Goal: Task Accomplishment & Management: Use online tool/utility

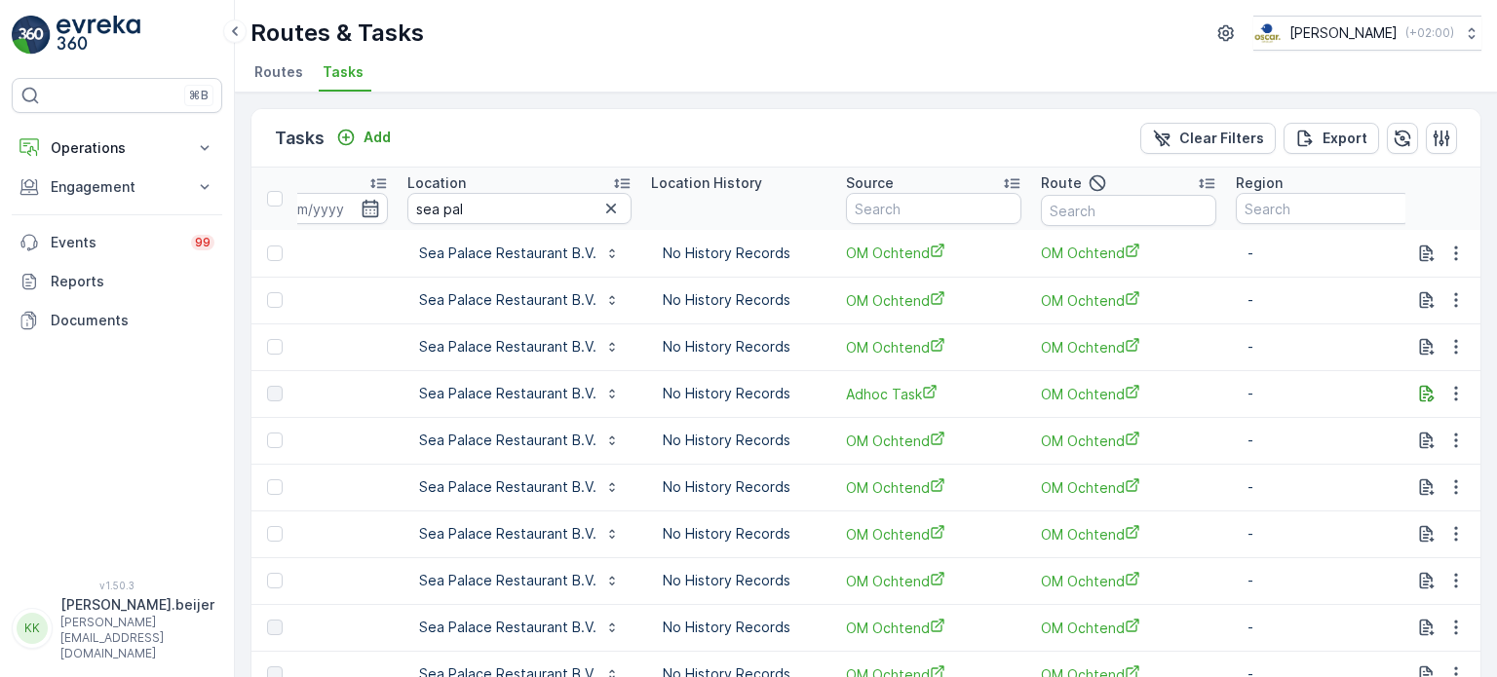
scroll to position [0, 1528]
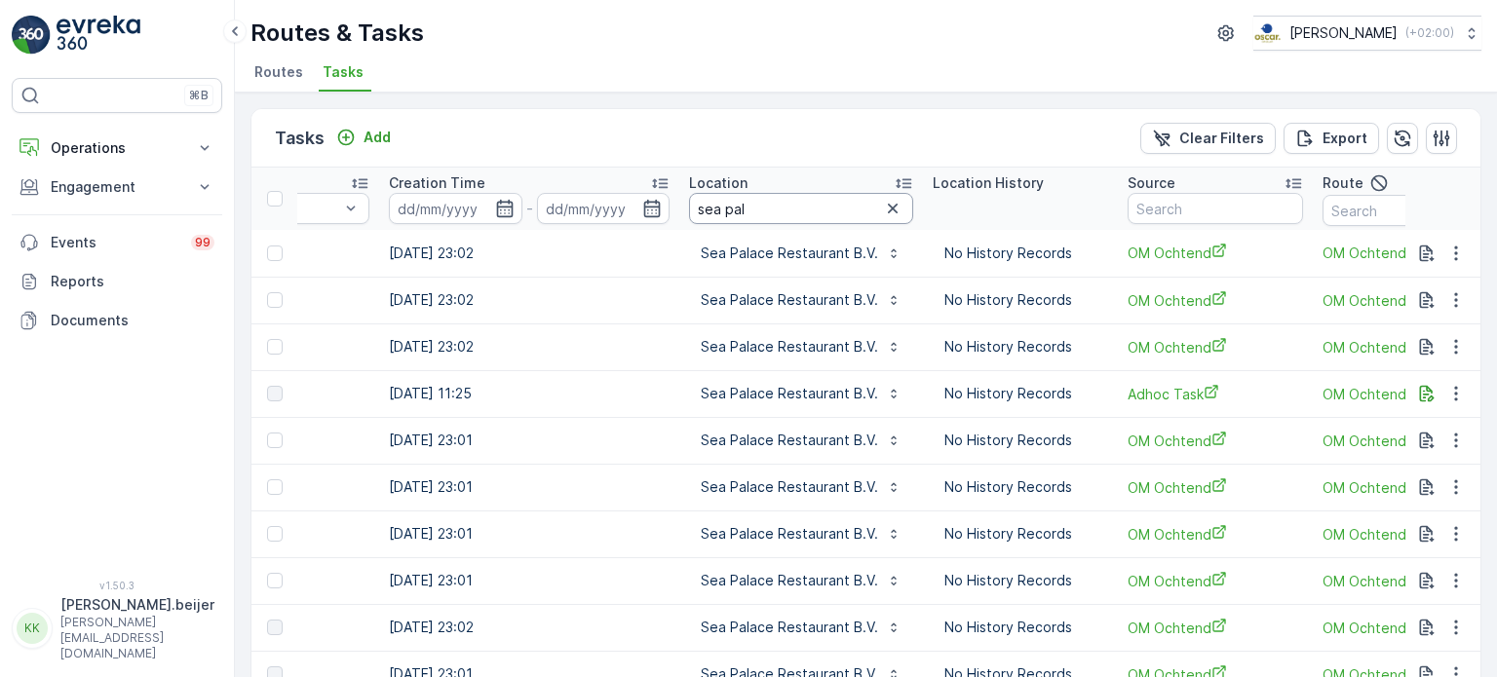
click at [712, 217] on input "sea pal" at bounding box center [801, 208] width 224 height 31
type input "meeting"
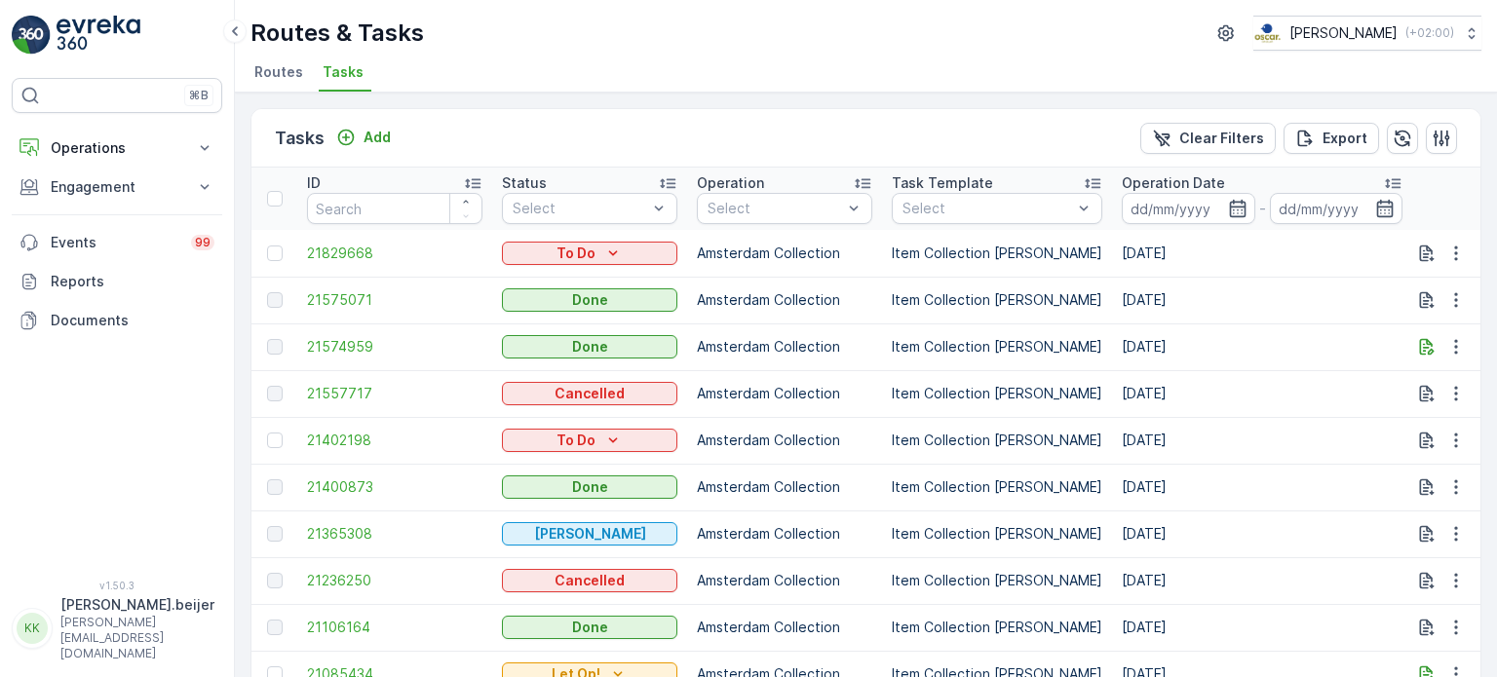
scroll to position [100, 0]
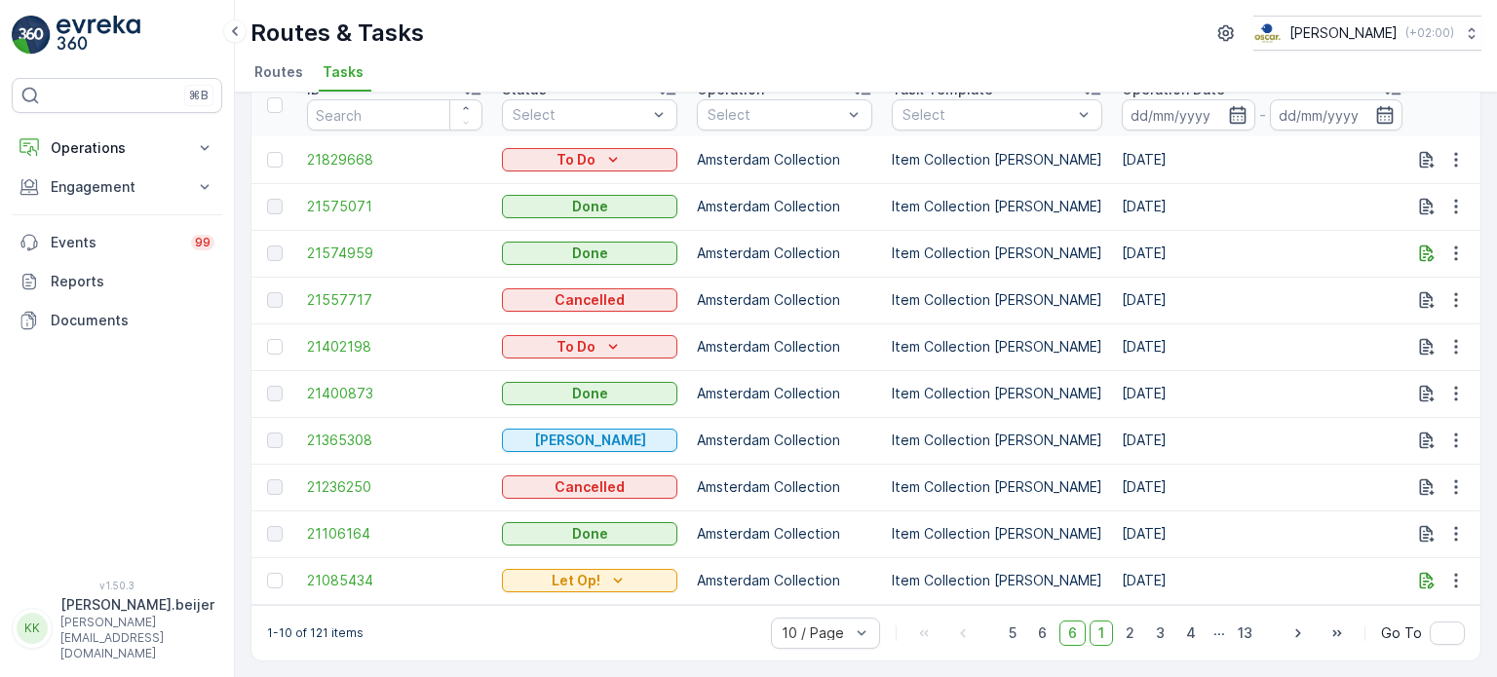
click at [1108, 634] on span "1" at bounding box center [1101, 633] width 23 height 25
click at [1130, 633] on span "2" at bounding box center [1130, 633] width 26 height 25
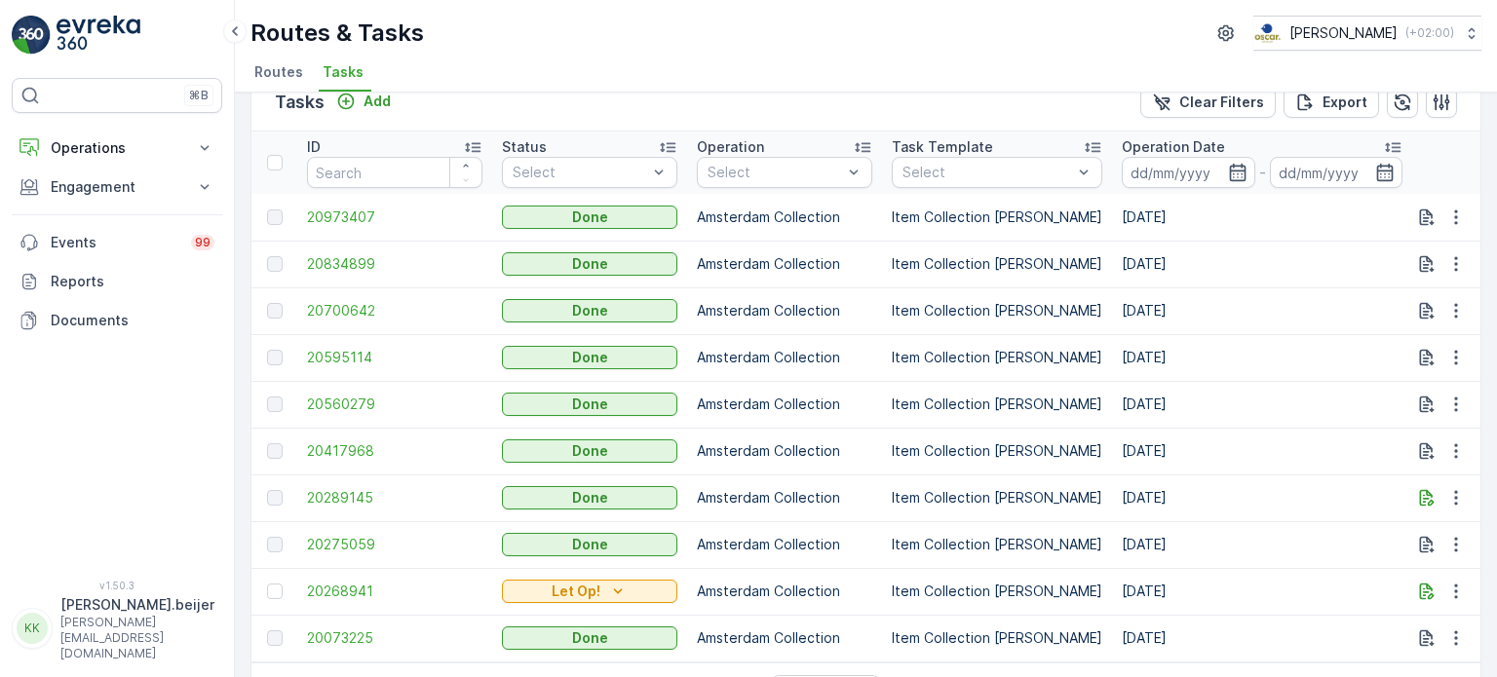
scroll to position [100, 0]
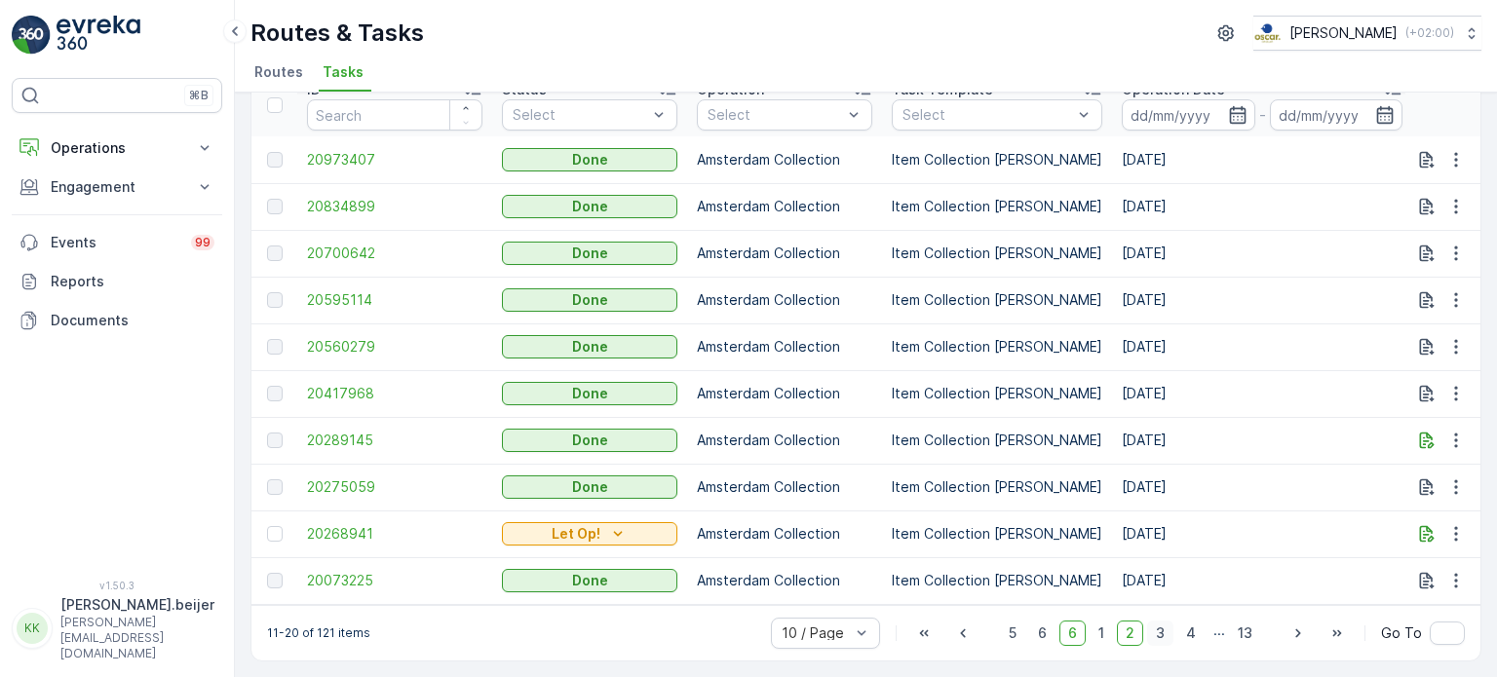
click at [1165, 631] on span "3" at bounding box center [1160, 633] width 26 height 25
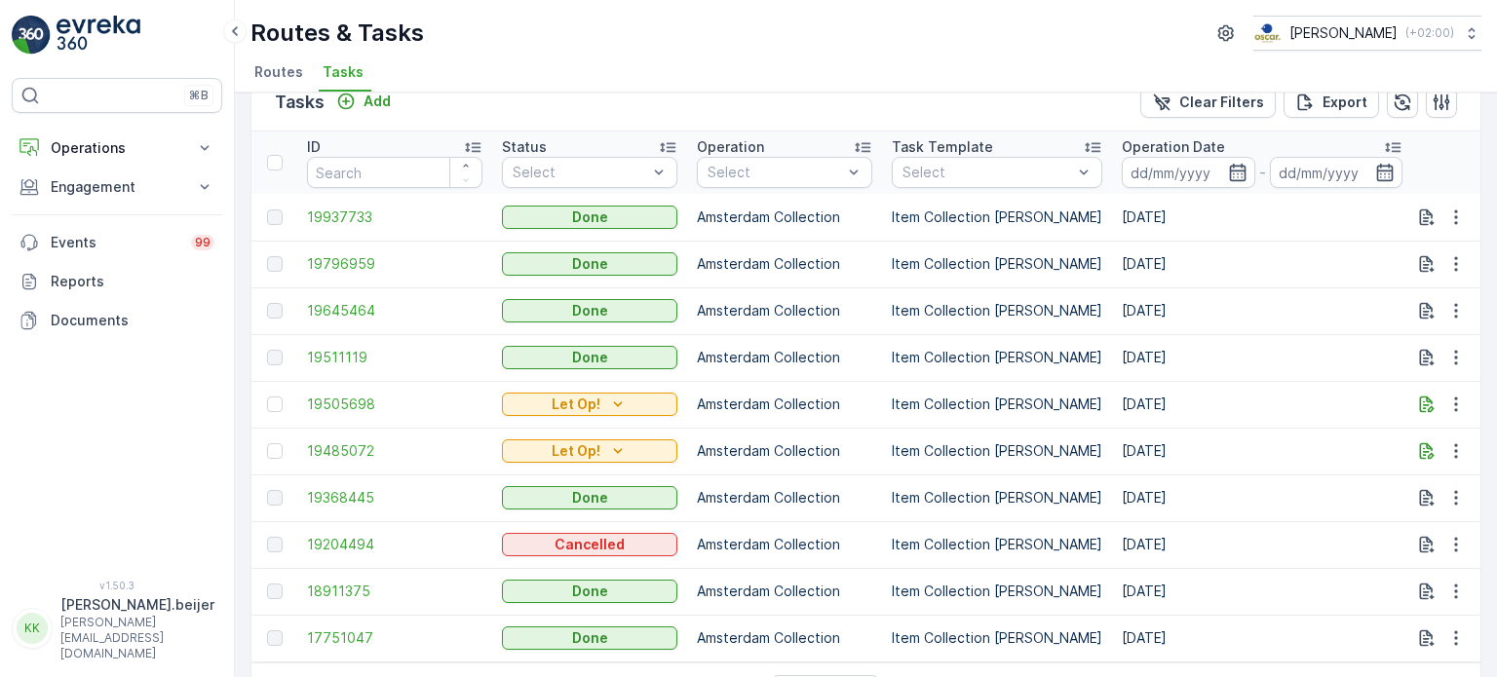
scroll to position [100, 0]
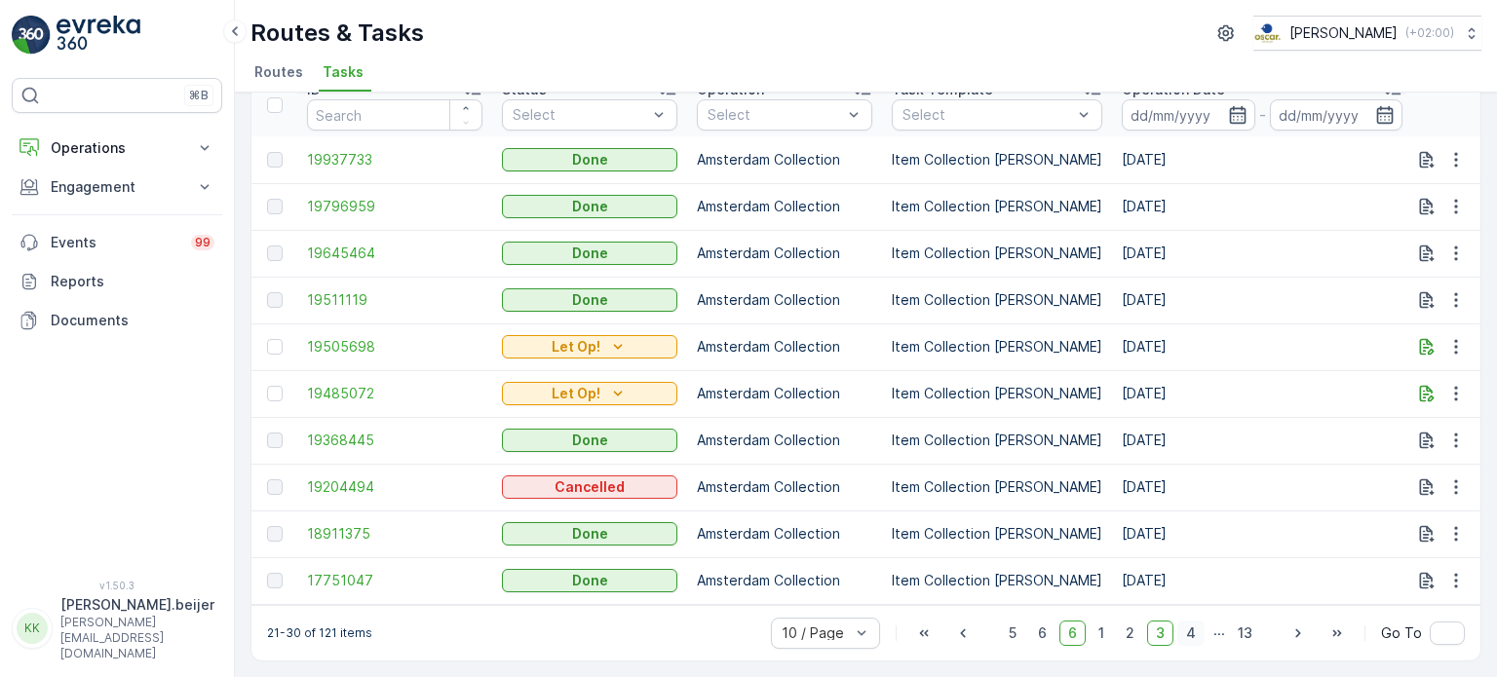
click at [1194, 636] on span "4" at bounding box center [1190, 633] width 27 height 25
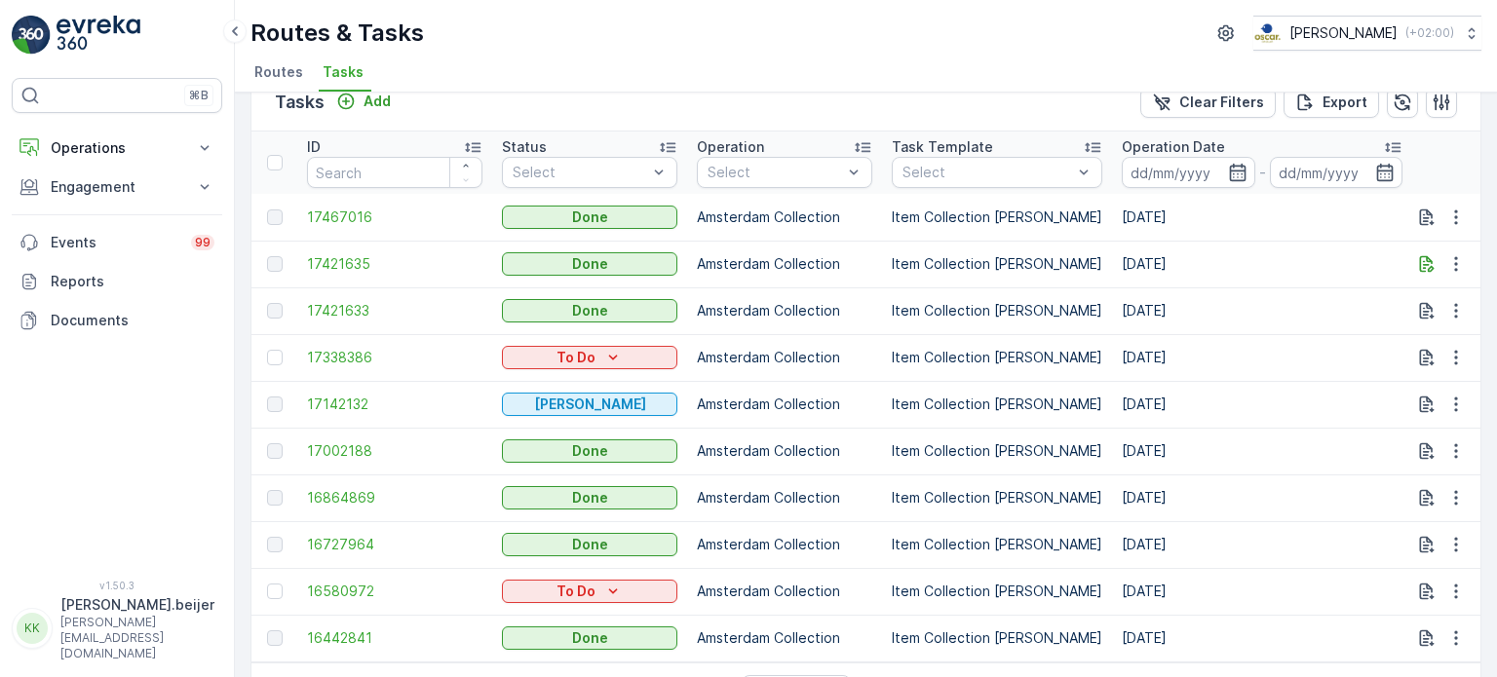
scroll to position [100, 0]
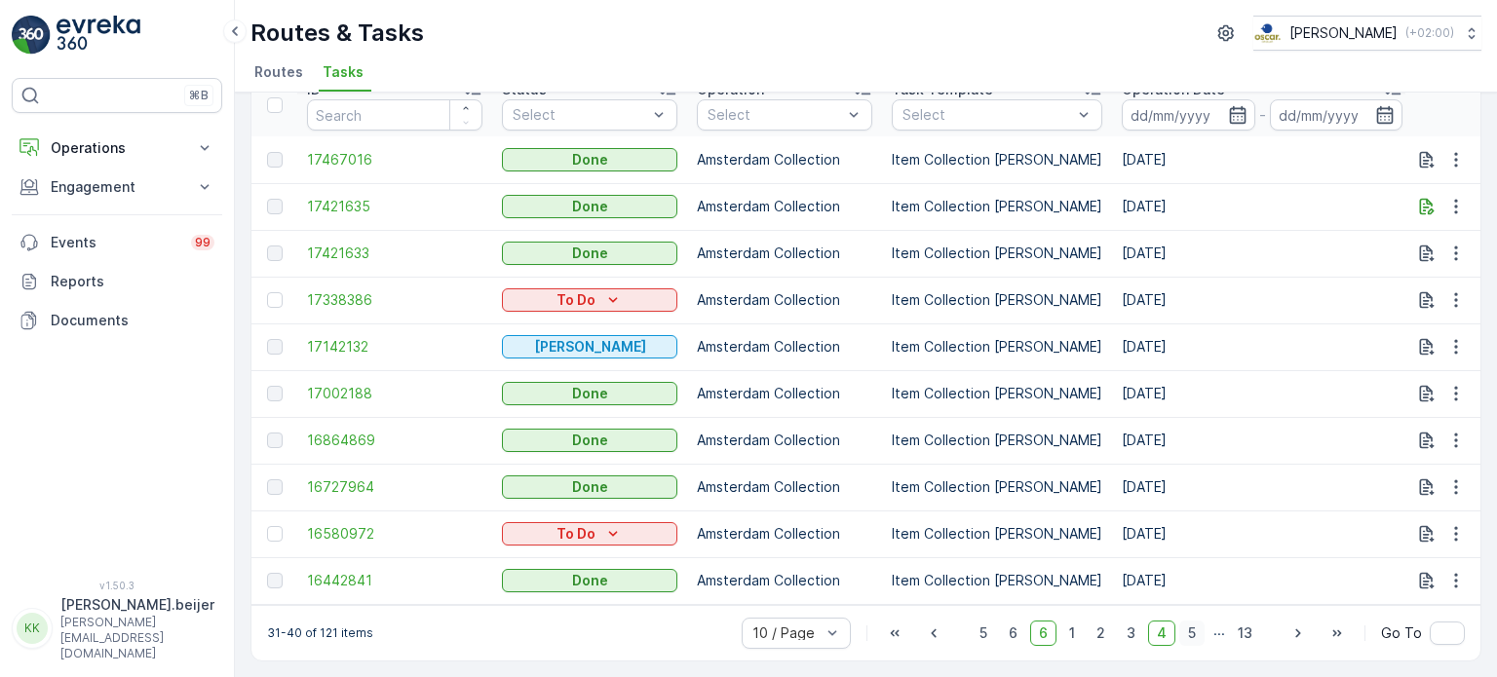
click at [1193, 633] on span "5" at bounding box center [1191, 633] width 25 height 25
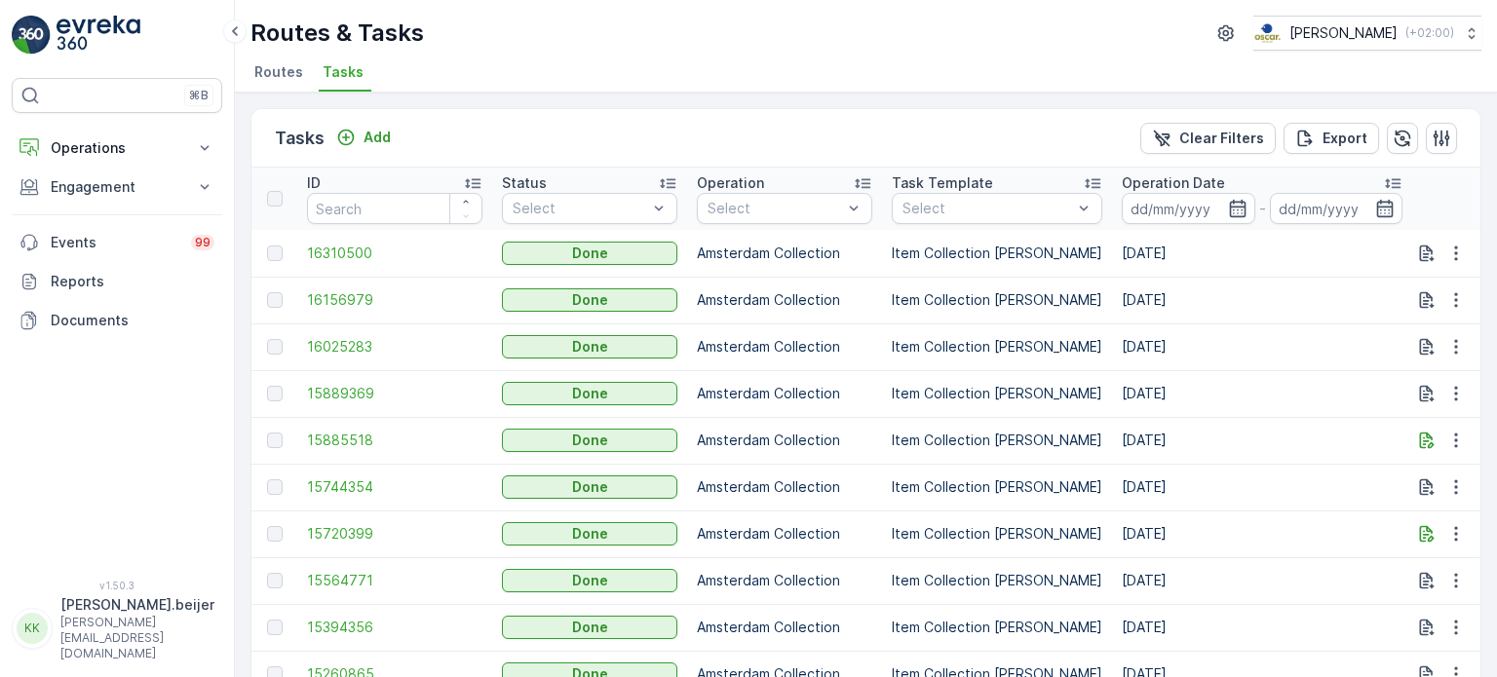
scroll to position [100, 0]
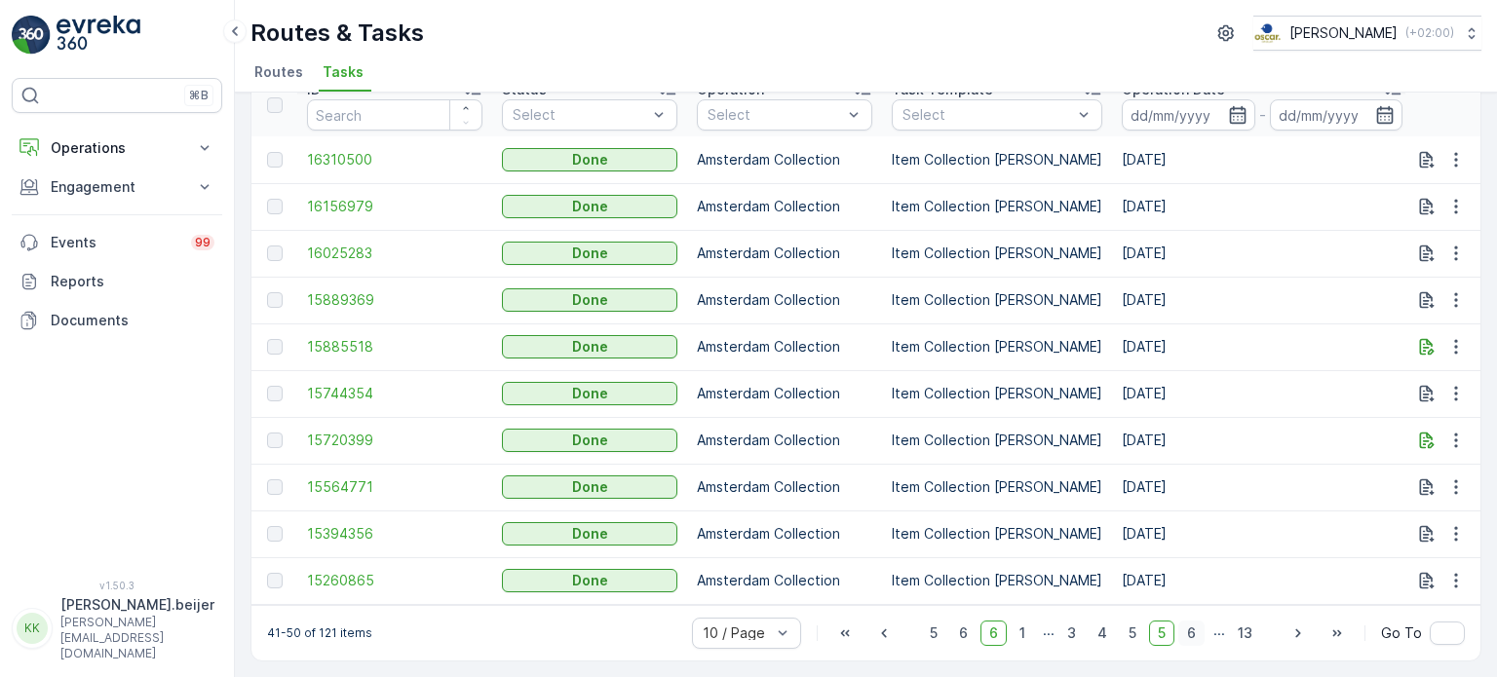
click at [1193, 635] on span "6" at bounding box center [1191, 633] width 26 height 25
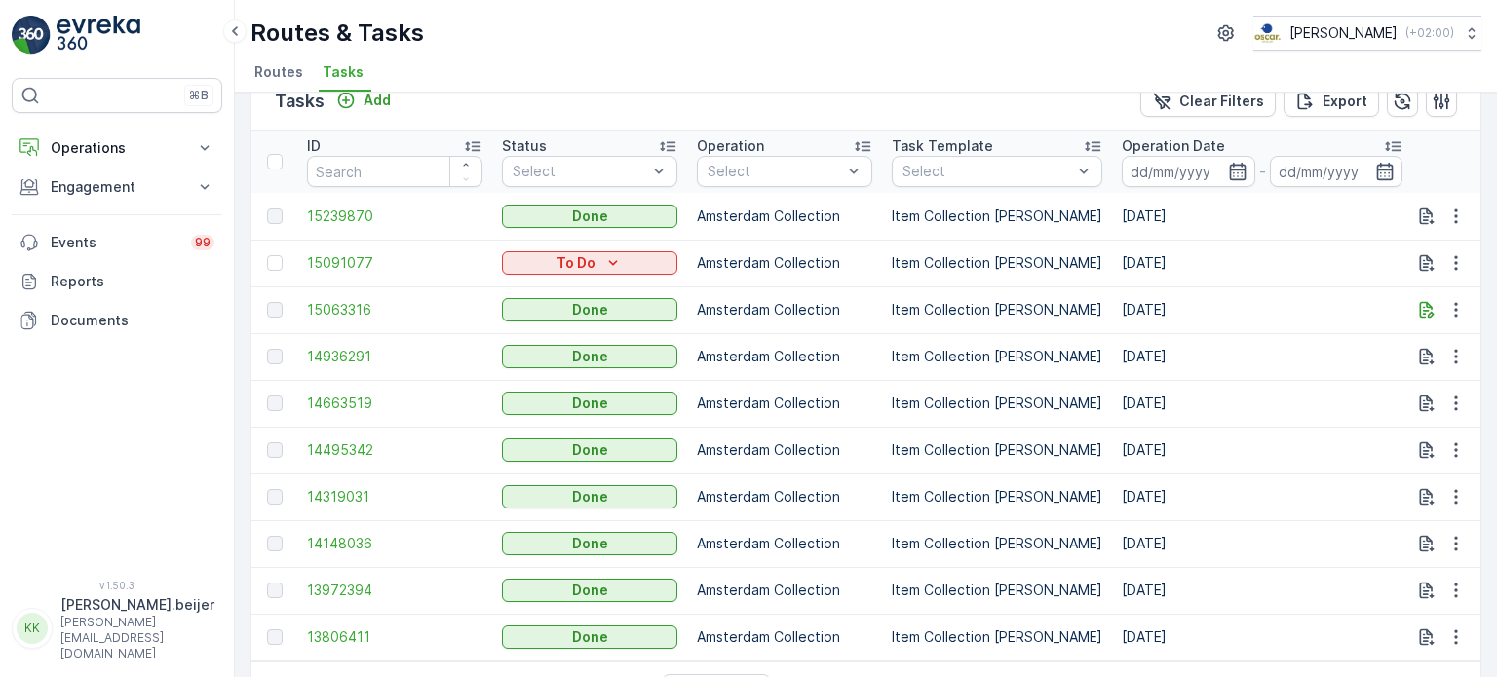
scroll to position [100, 0]
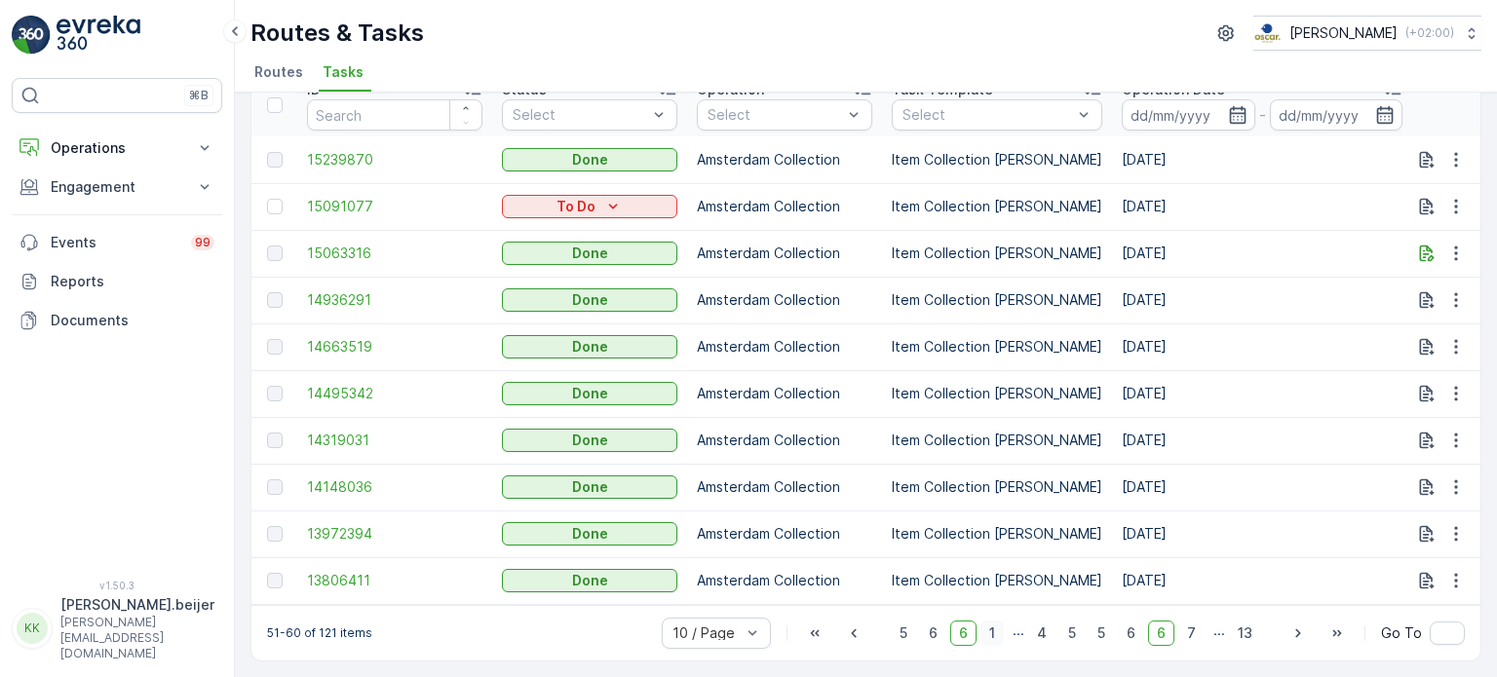
click at [994, 635] on span "1" at bounding box center [991, 633] width 23 height 25
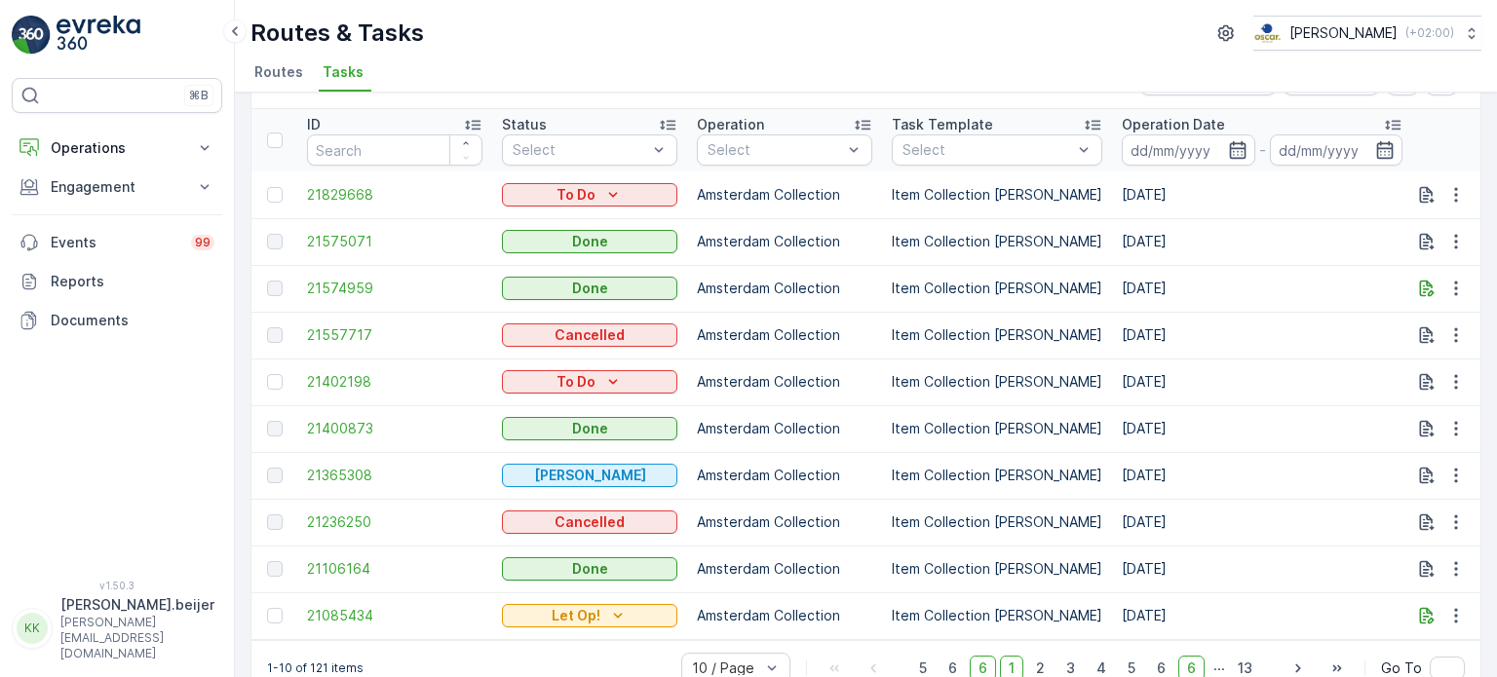
scroll to position [57, 0]
click at [1076, 216] on td "Item Collection [PERSON_NAME]" at bounding box center [997, 195] width 230 height 47
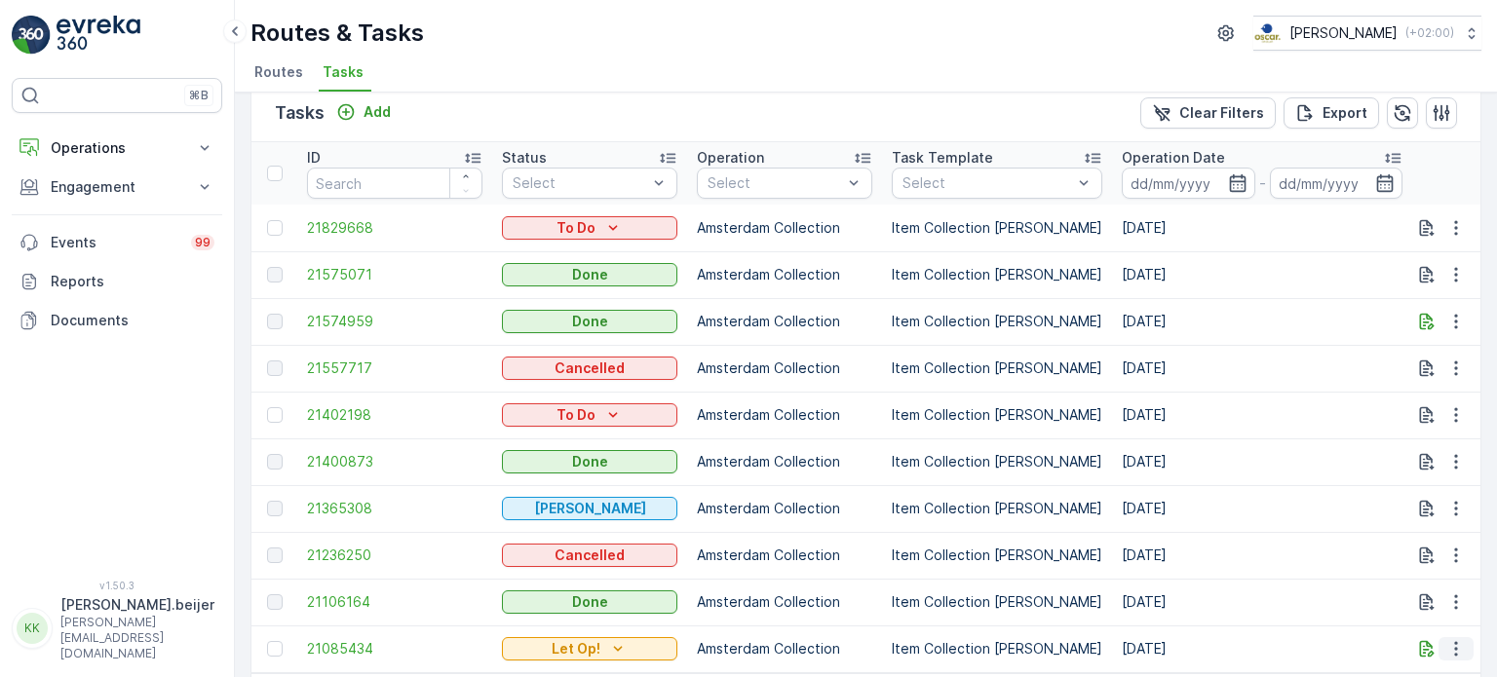
click at [1450, 650] on icon "button" at bounding box center [1455, 648] width 19 height 19
click at [1442, 504] on span "See More Details" at bounding box center [1415, 499] width 113 height 19
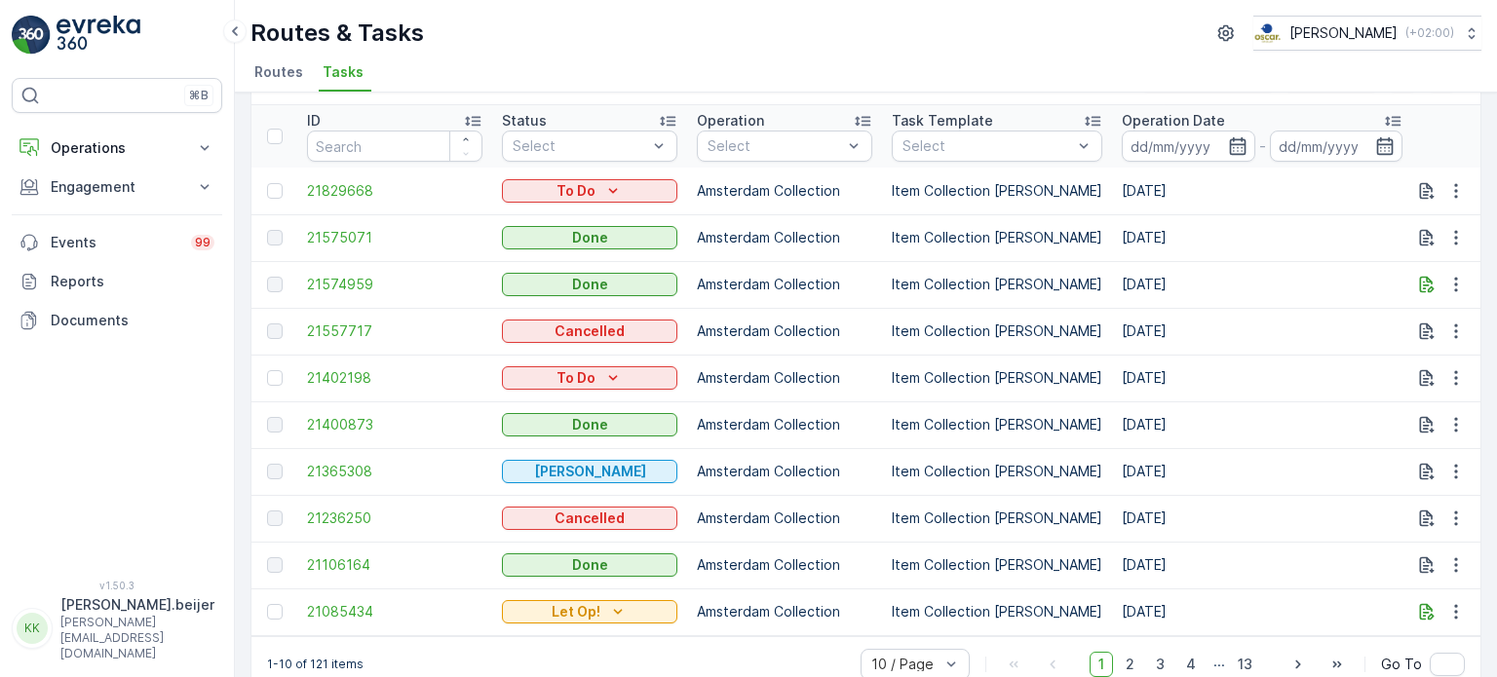
scroll to position [62, 0]
click at [611, 604] on icon "Let Op!" at bounding box center [617, 611] width 19 height 19
click at [1449, 607] on icon "button" at bounding box center [1455, 611] width 19 height 19
click at [1370, 521] on span "Change Route" at bounding box center [1406, 518] width 95 height 19
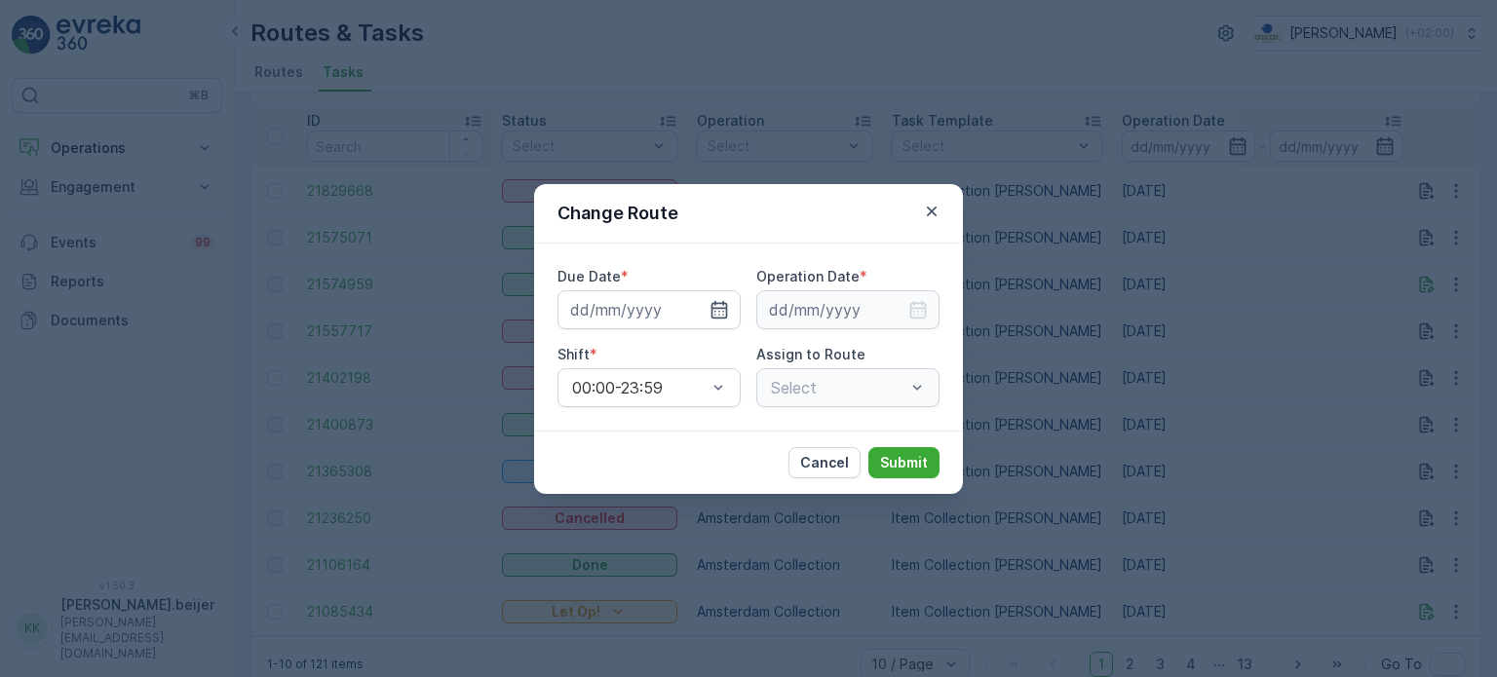
type input "[DATE]"
click at [928, 227] on div "Change Route" at bounding box center [748, 213] width 429 height 59
click at [928, 213] on icon "button" at bounding box center [932, 211] width 10 height 10
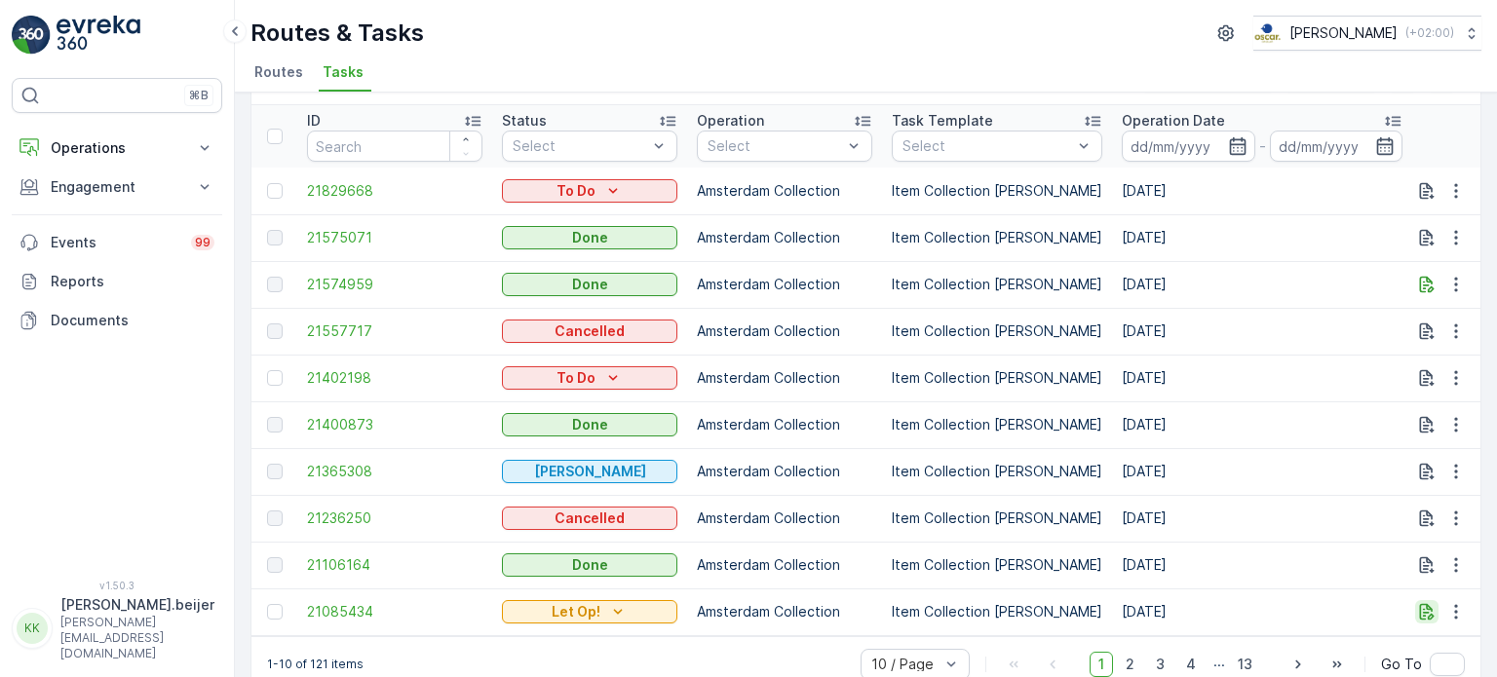
click at [1417, 610] on icon "button" at bounding box center [1426, 611] width 19 height 19
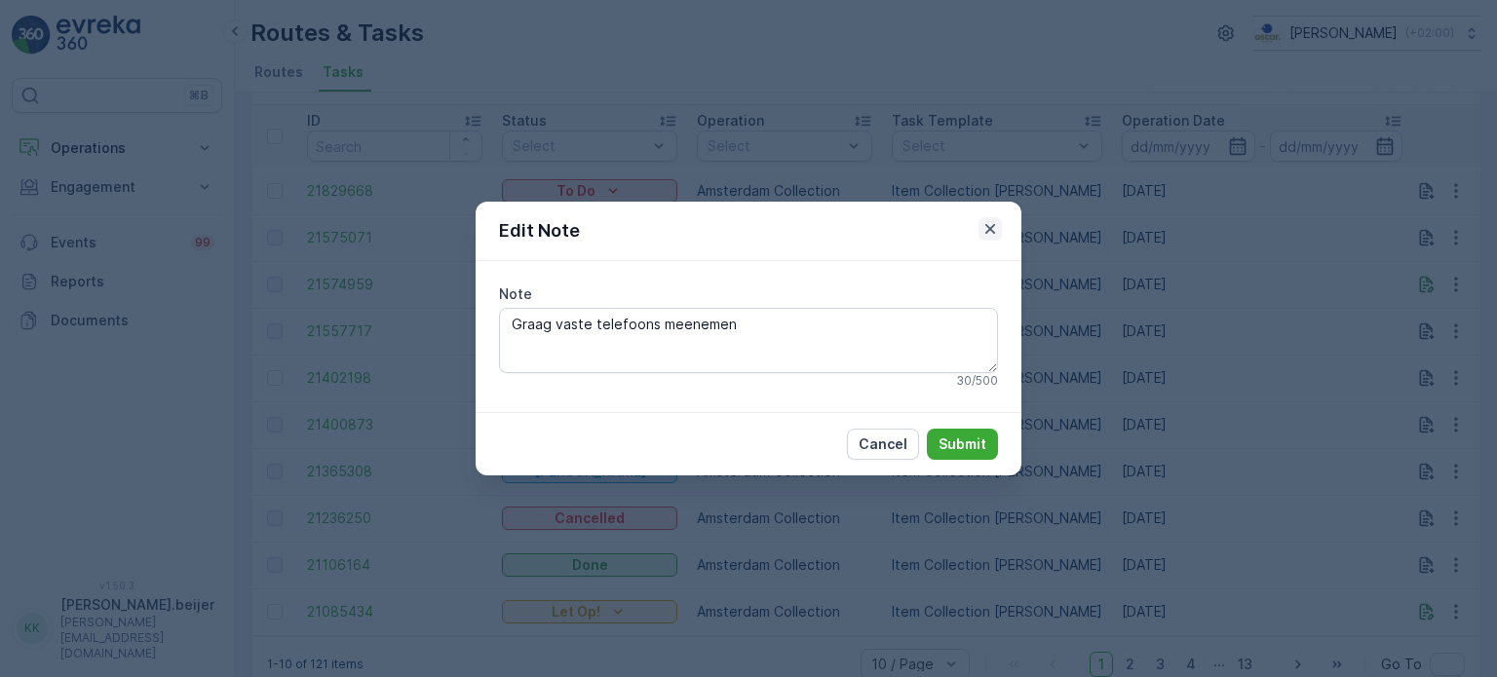
click at [978, 230] on button "button" at bounding box center [989, 228] width 23 height 23
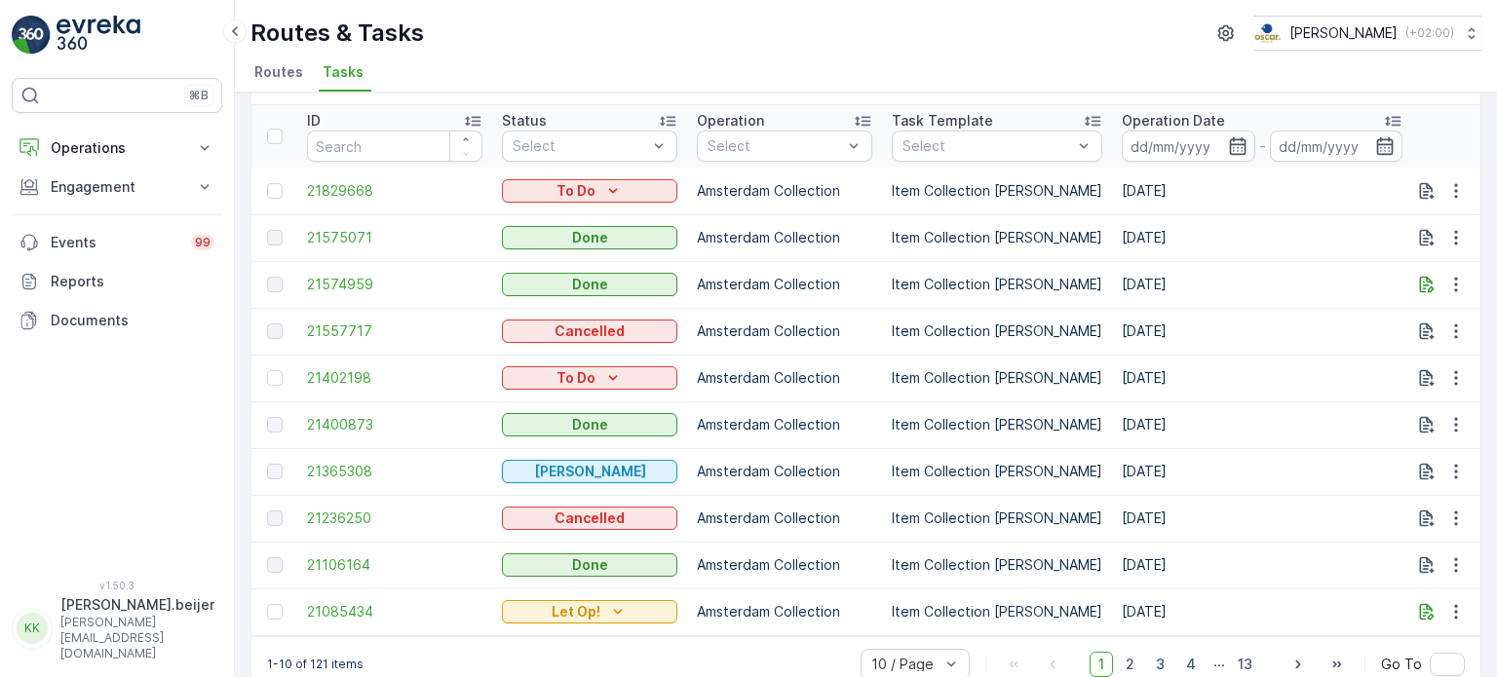
scroll to position [94, 0]
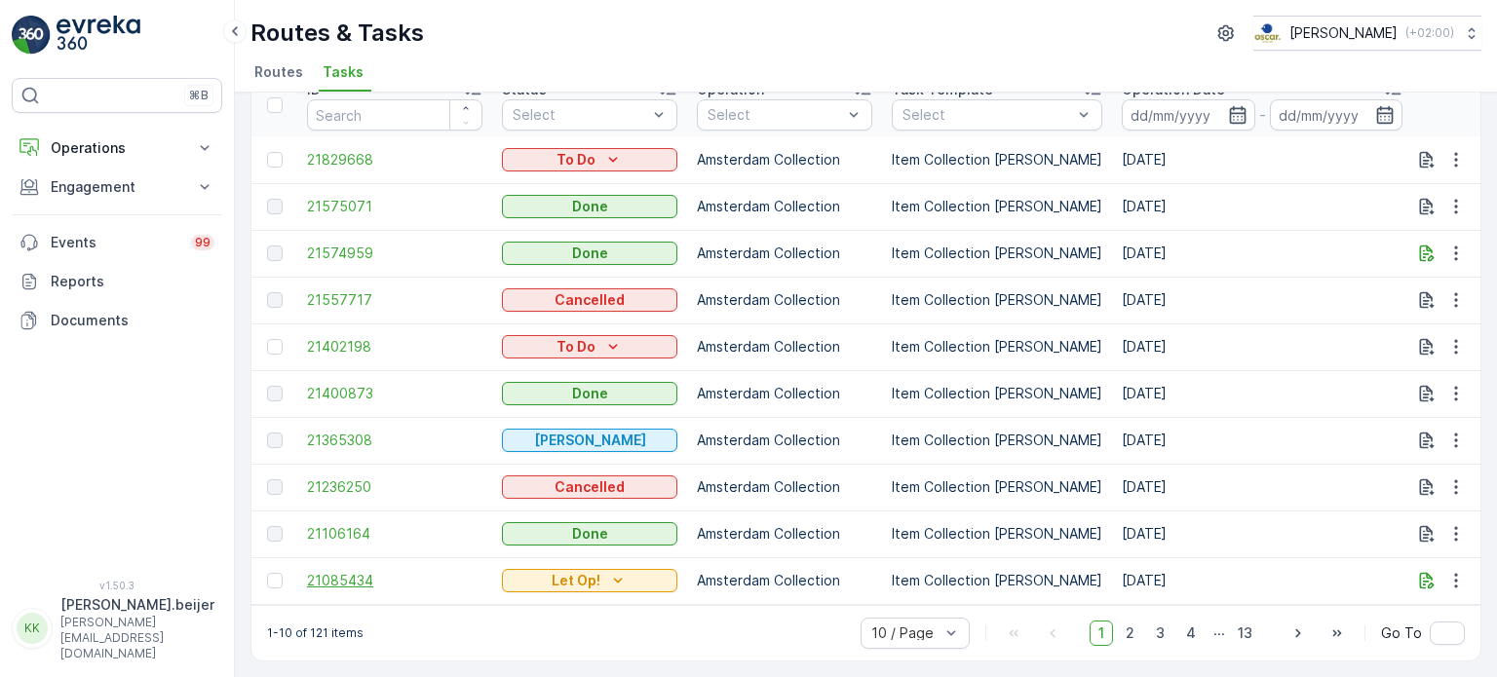
click at [350, 582] on span "21085434" at bounding box center [394, 580] width 175 height 19
click at [1130, 641] on span "2" at bounding box center [1130, 633] width 26 height 25
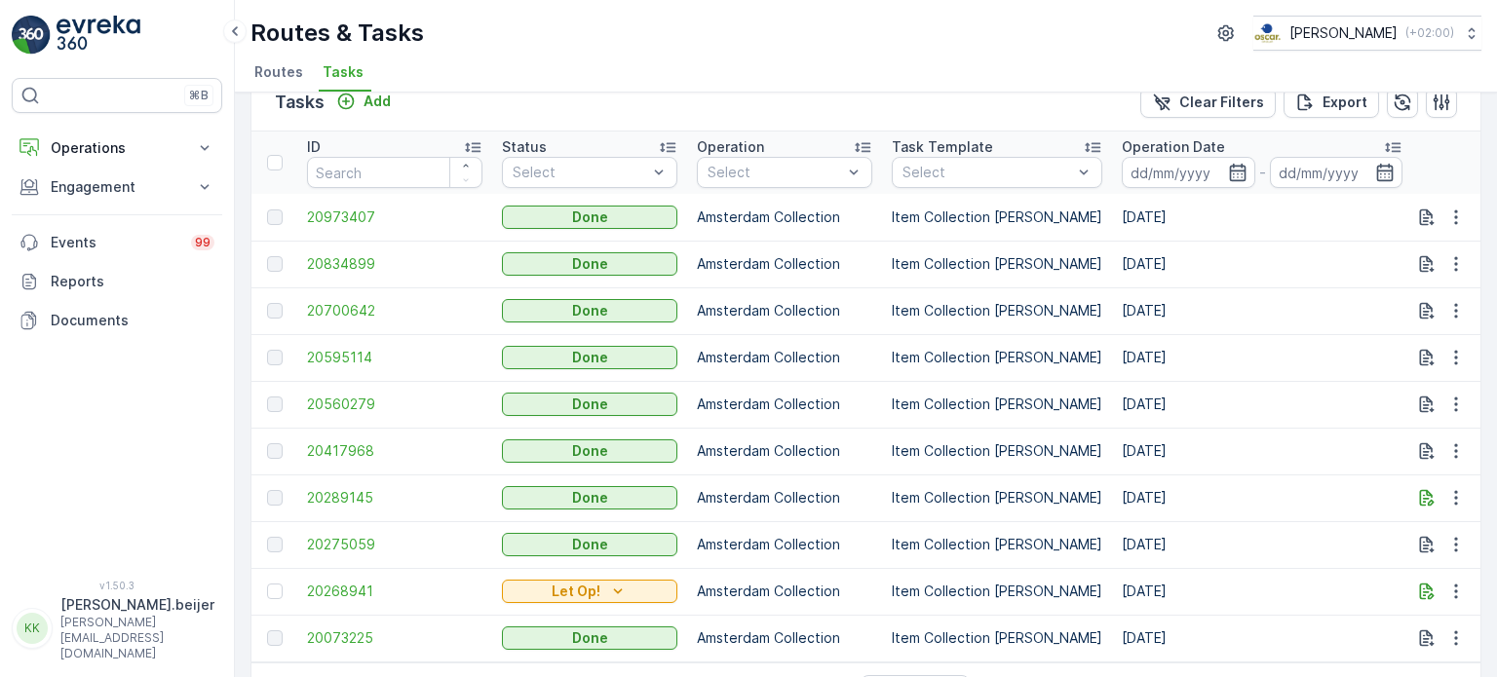
scroll to position [100, 0]
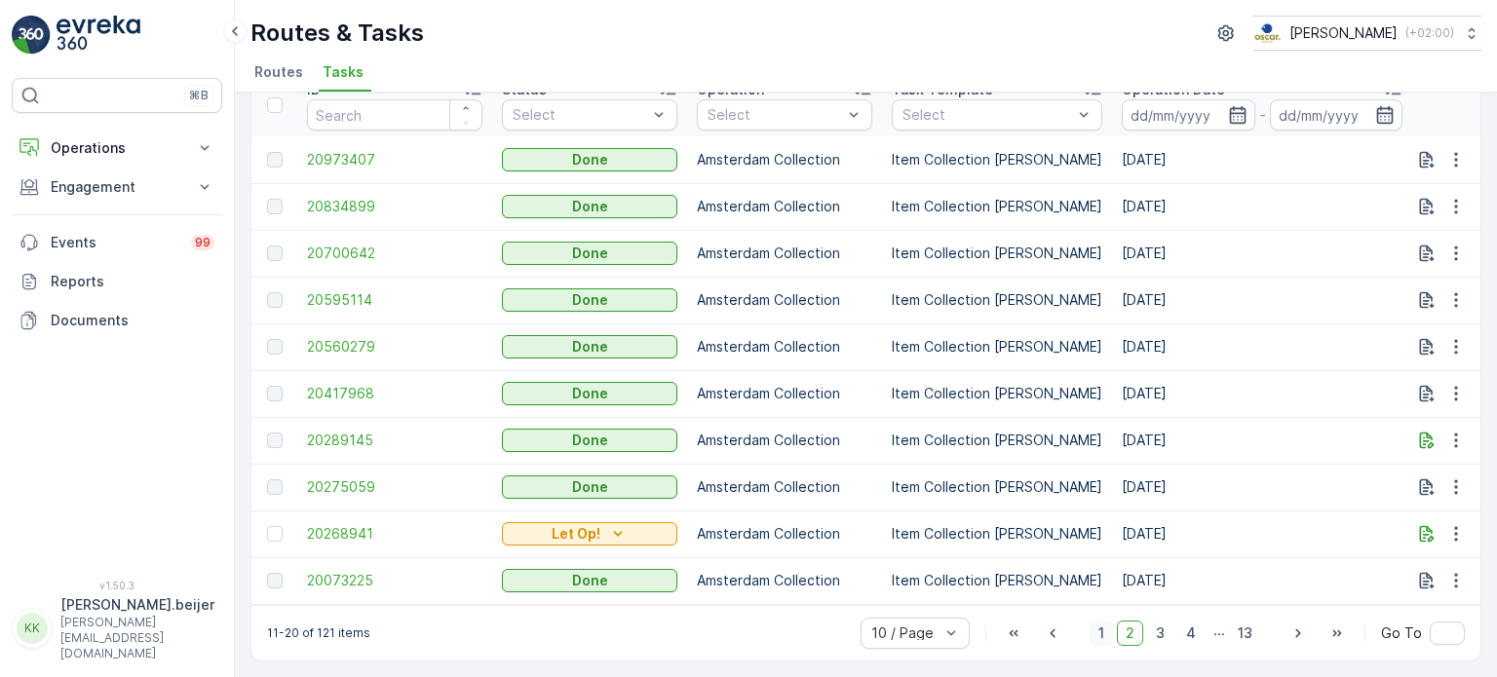
click at [1096, 636] on span "1" at bounding box center [1101, 633] width 23 height 25
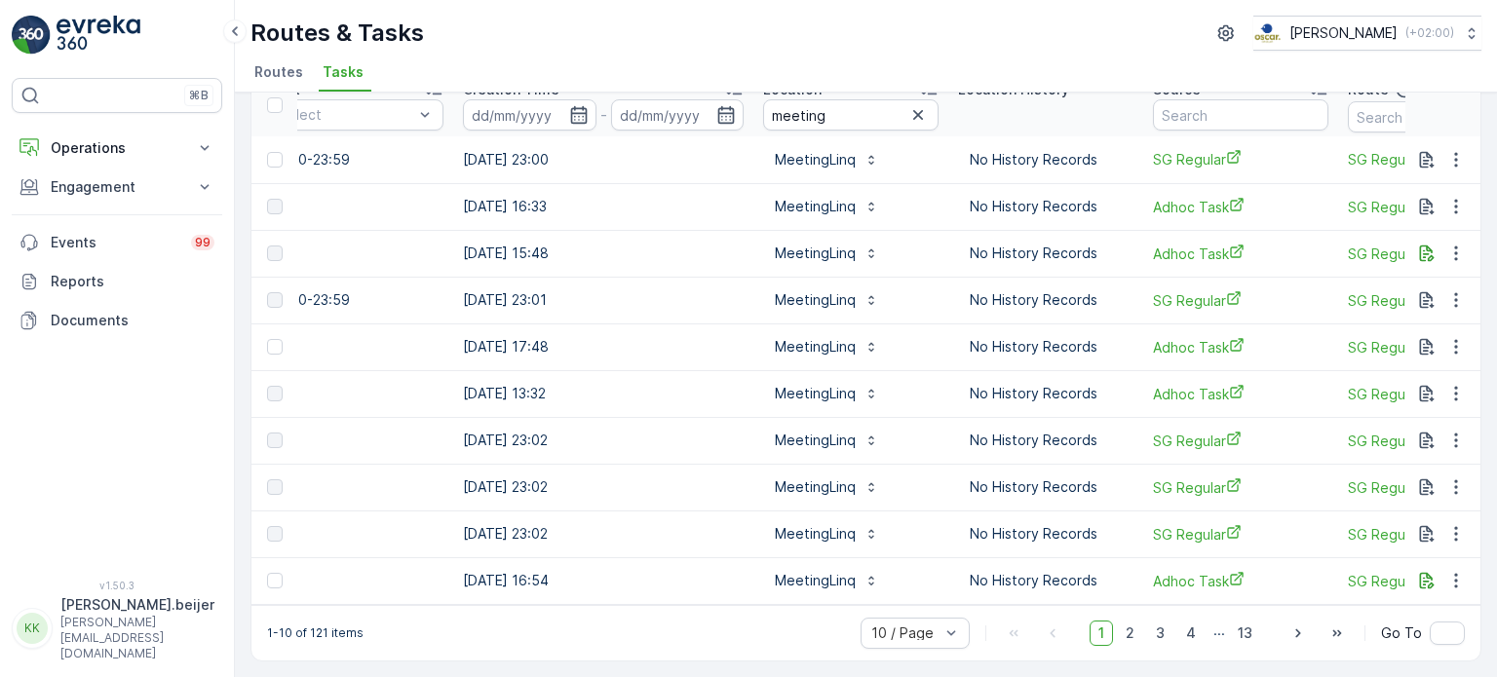
scroll to position [0, 1421]
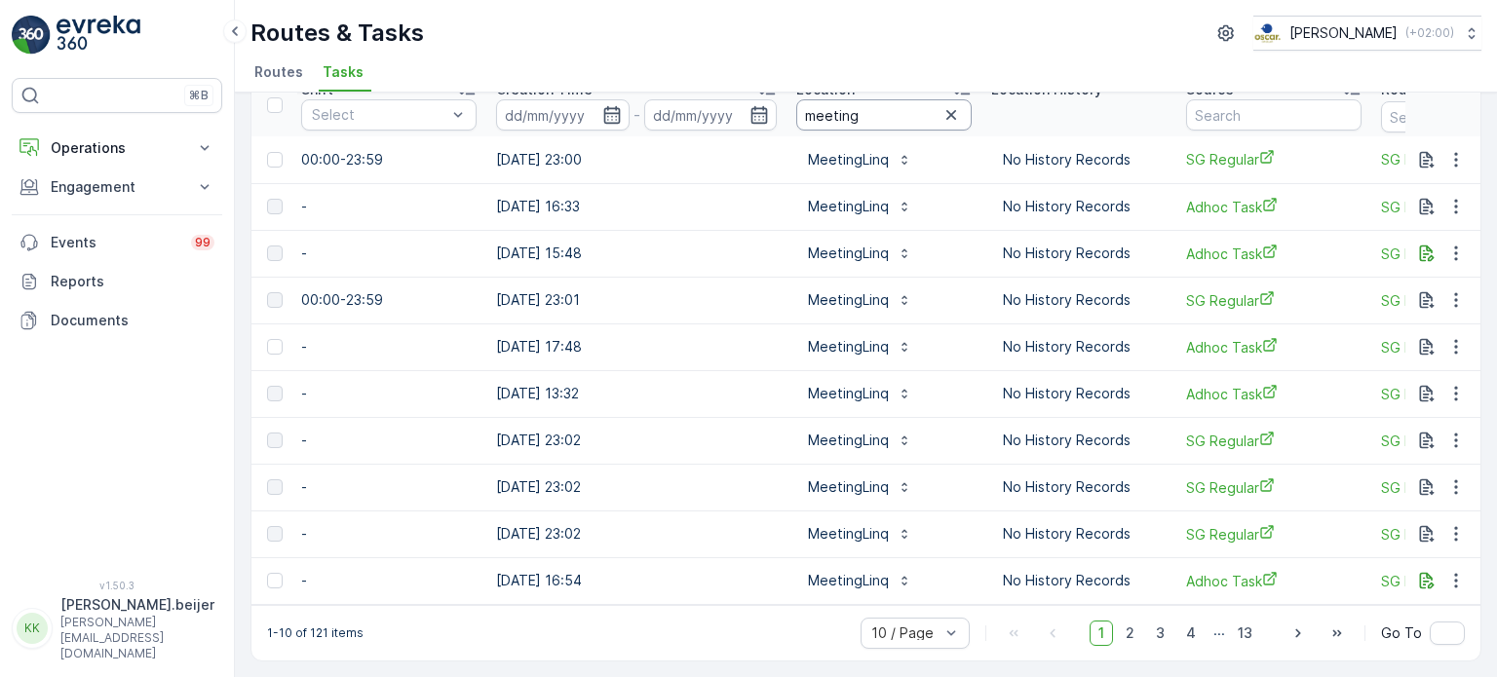
click at [834, 105] on input "meeting" at bounding box center [883, 114] width 175 height 31
type input "creative"
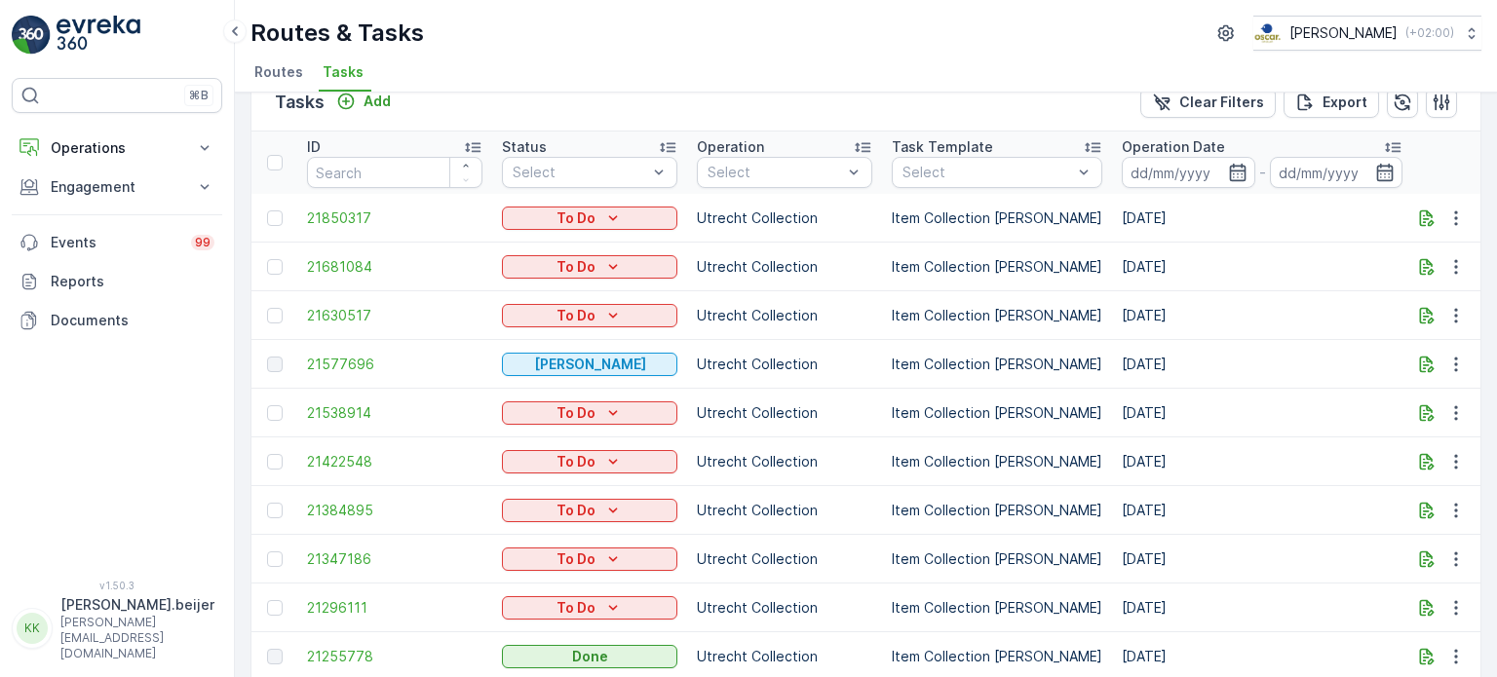
scroll to position [100, 0]
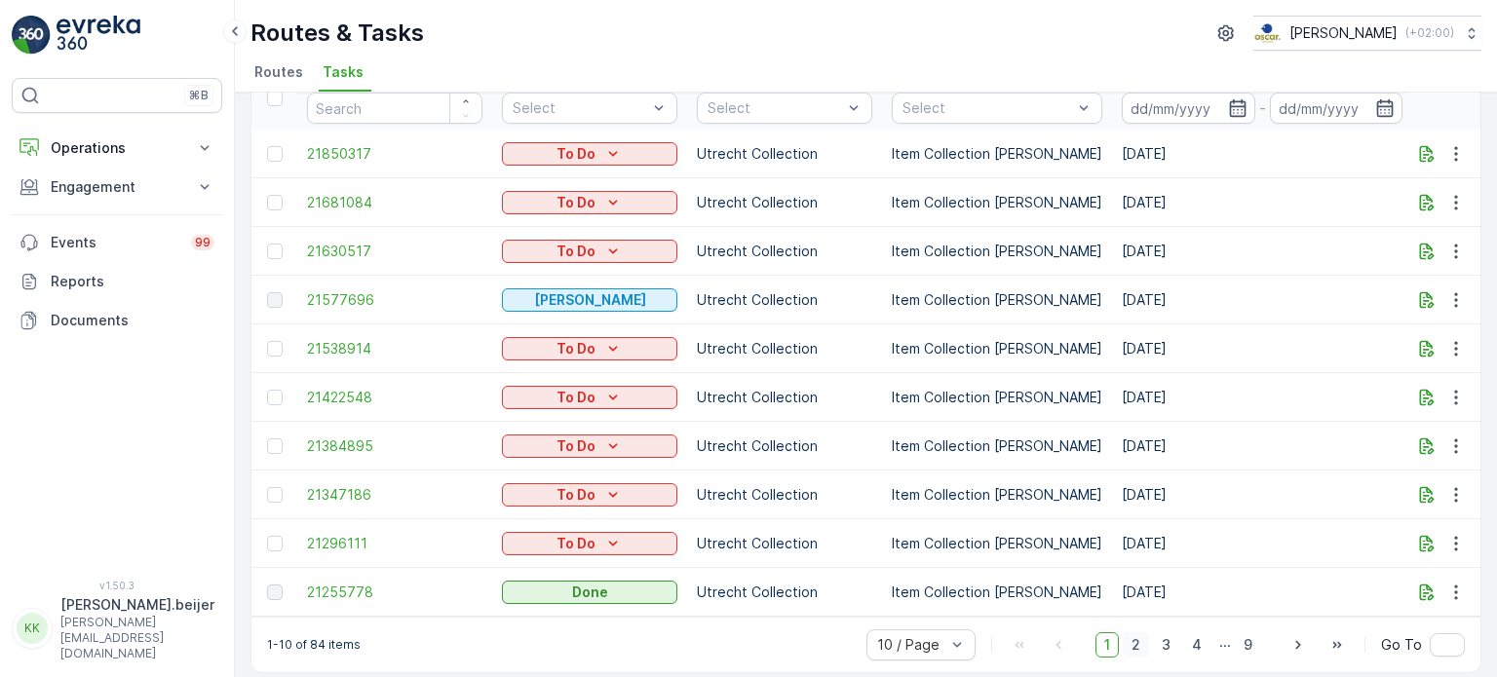
click at [1131, 634] on span "2" at bounding box center [1136, 644] width 26 height 25
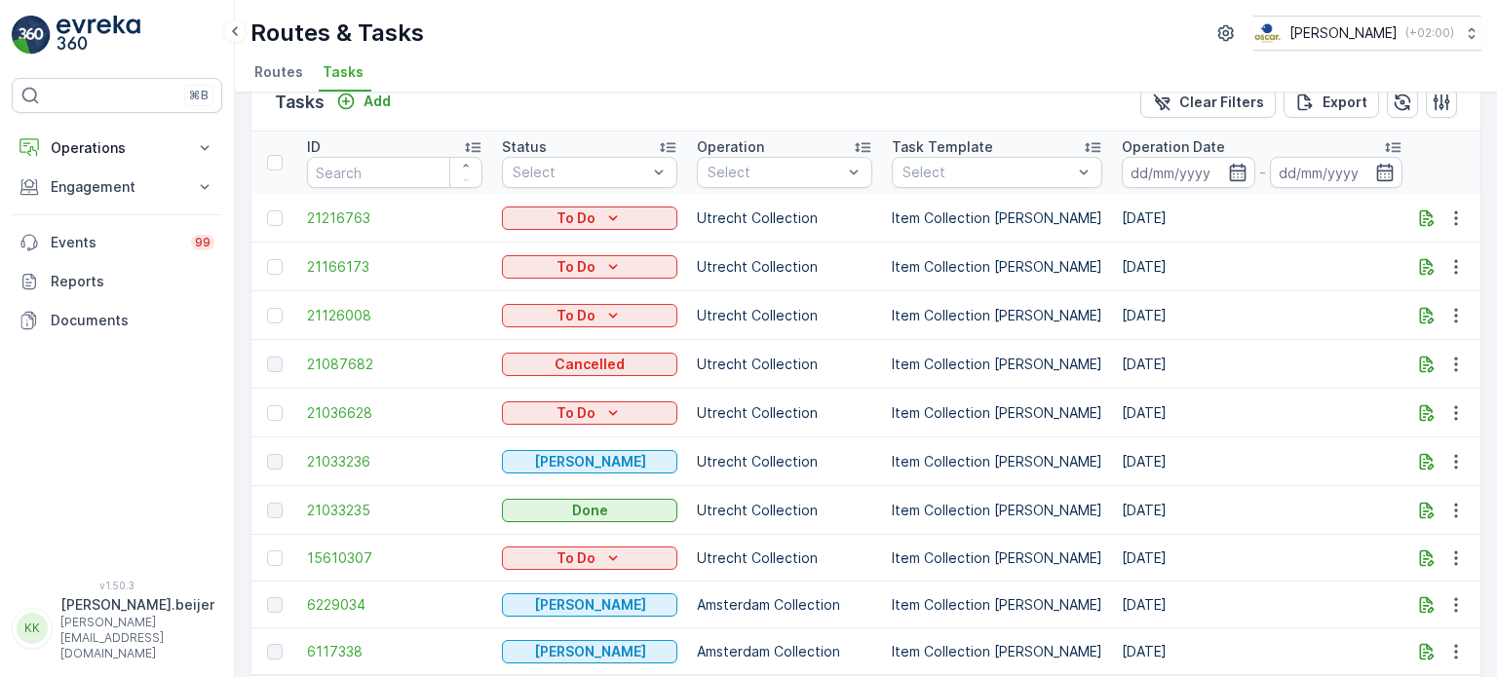
scroll to position [100, 0]
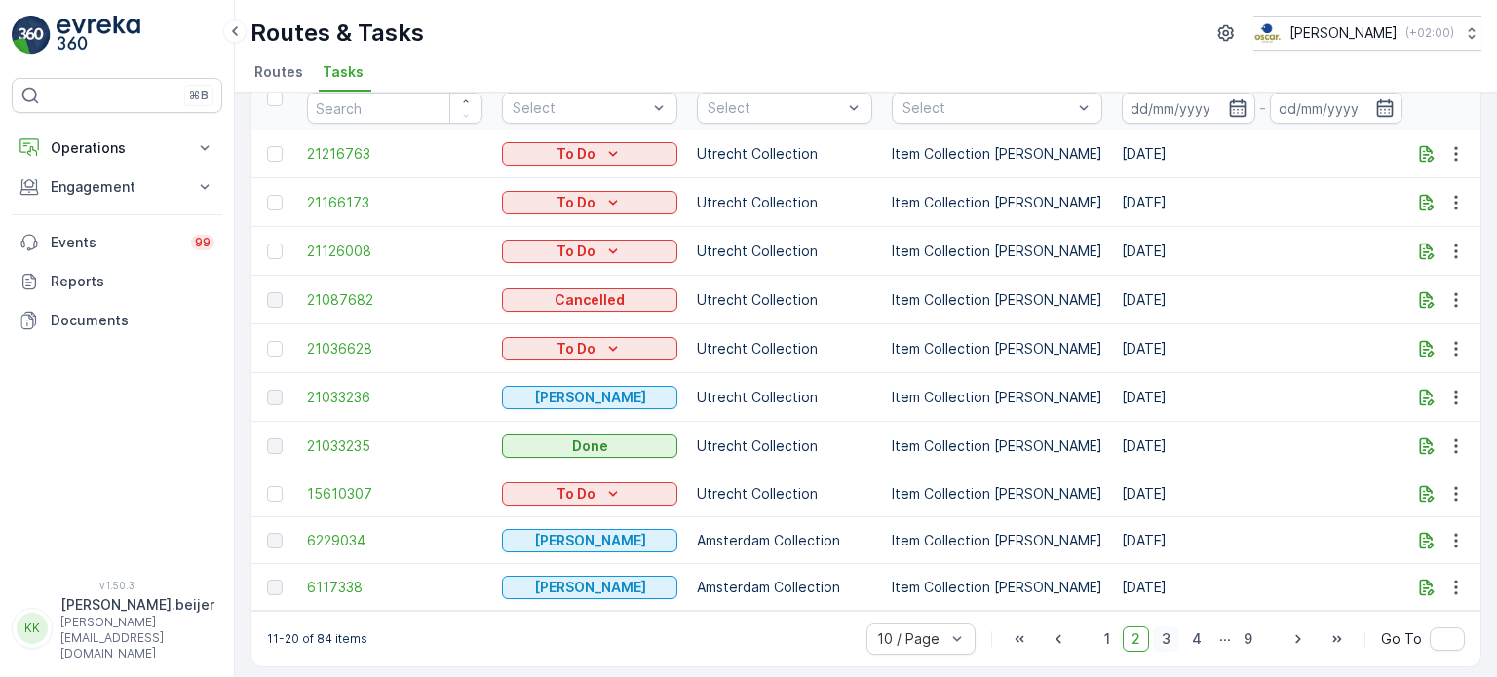
click at [1169, 632] on span "3" at bounding box center [1166, 639] width 26 height 25
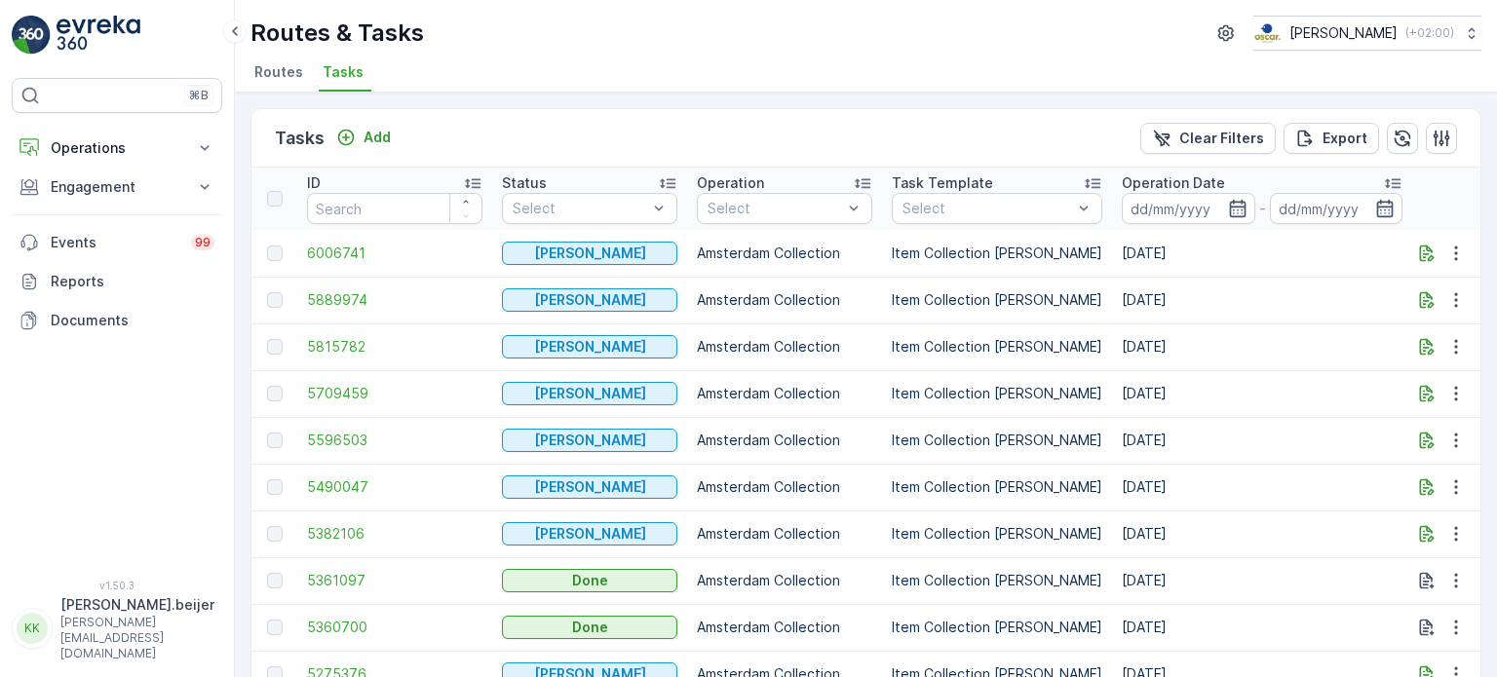
scroll to position [100, 0]
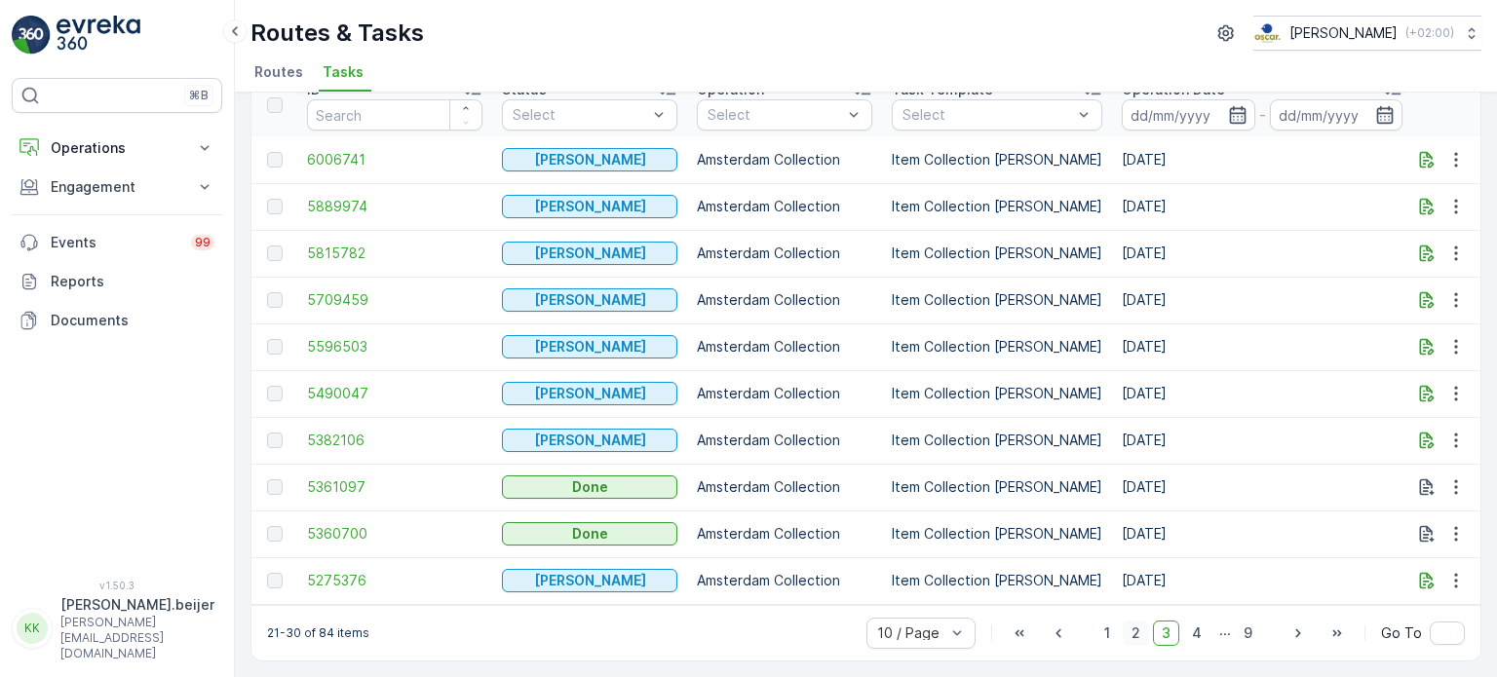
click at [1138, 631] on span "2" at bounding box center [1136, 633] width 26 height 25
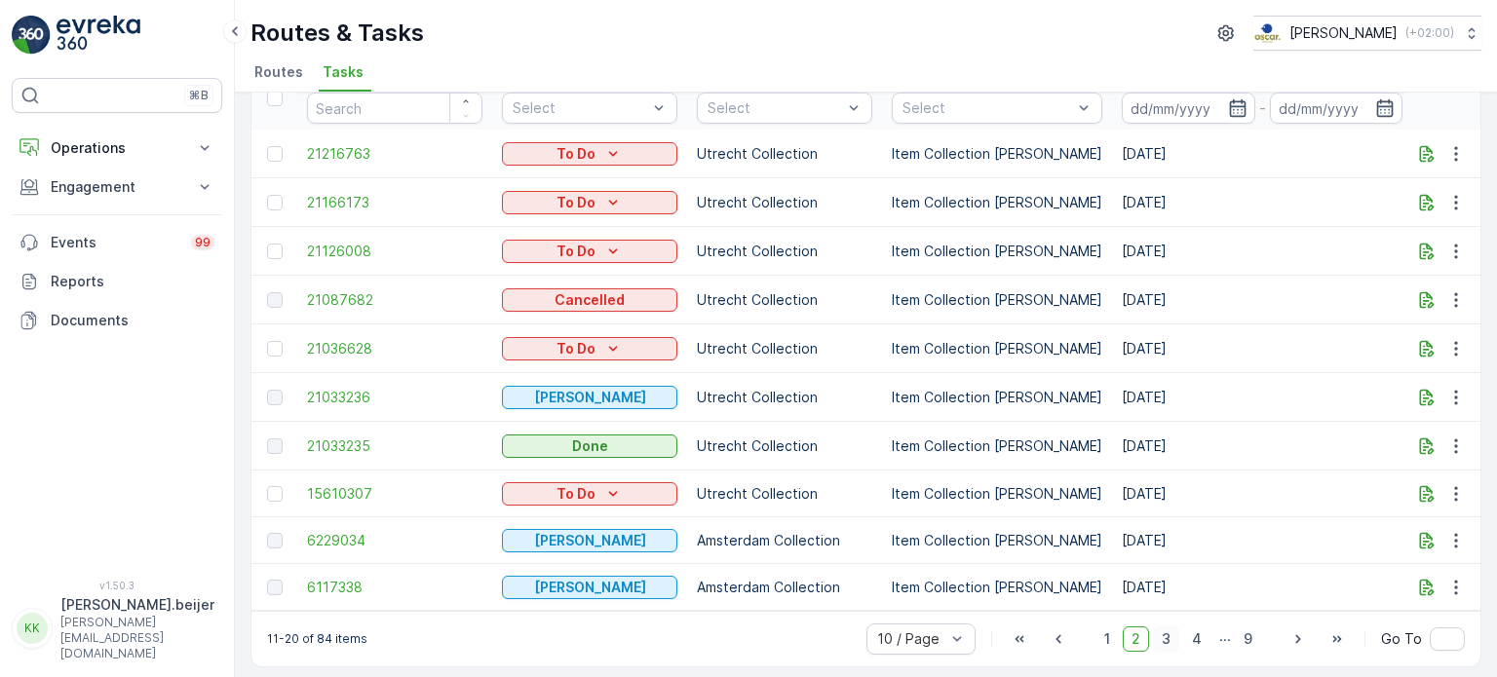
click at [1169, 634] on span "3" at bounding box center [1166, 639] width 26 height 25
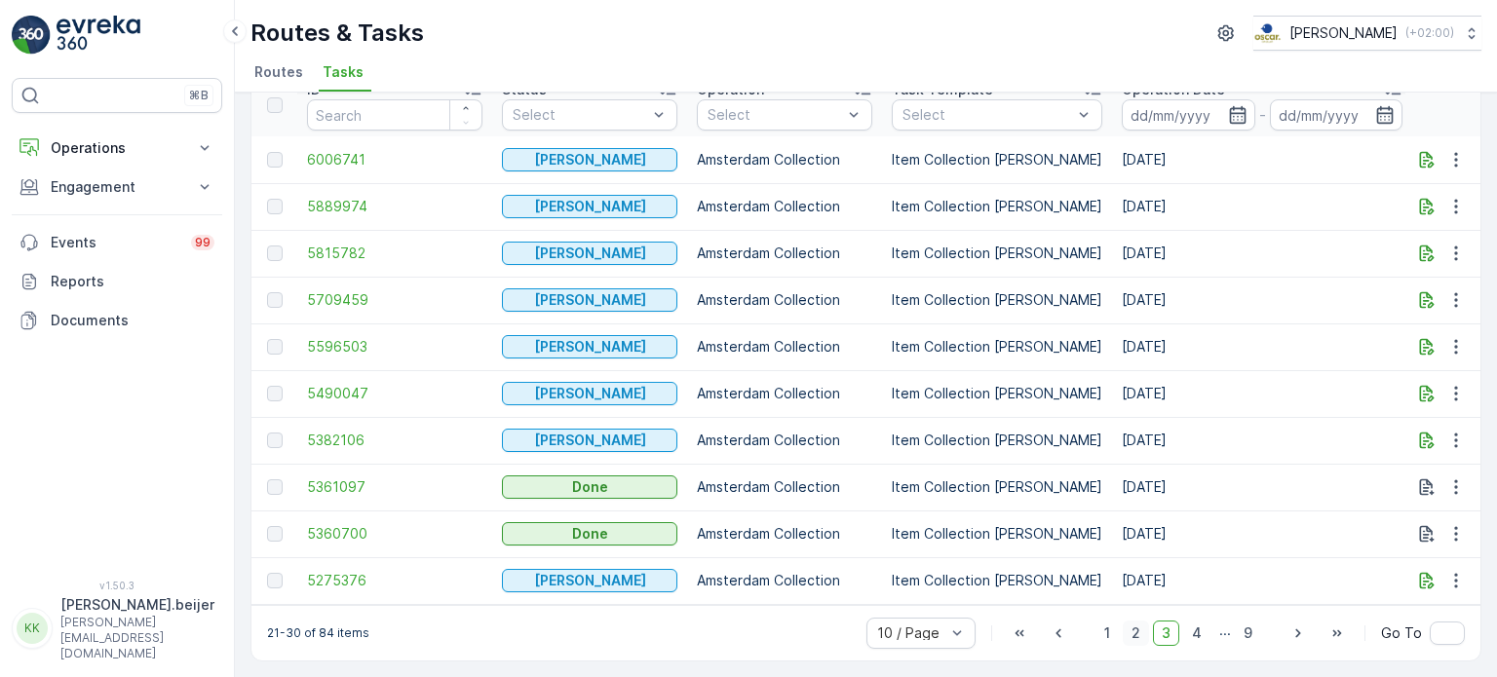
click at [1142, 632] on span "2" at bounding box center [1136, 633] width 26 height 25
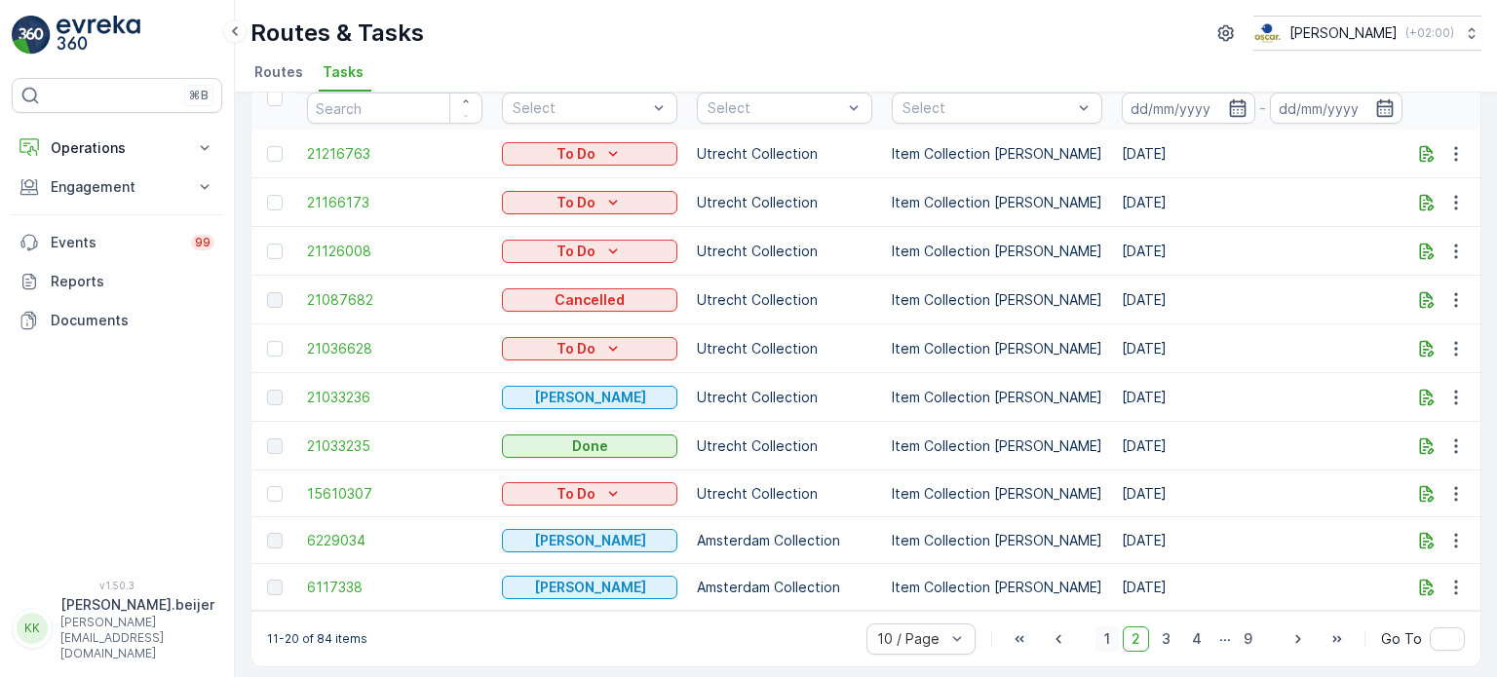
click at [1113, 635] on span "1" at bounding box center [1106, 639] width 23 height 25
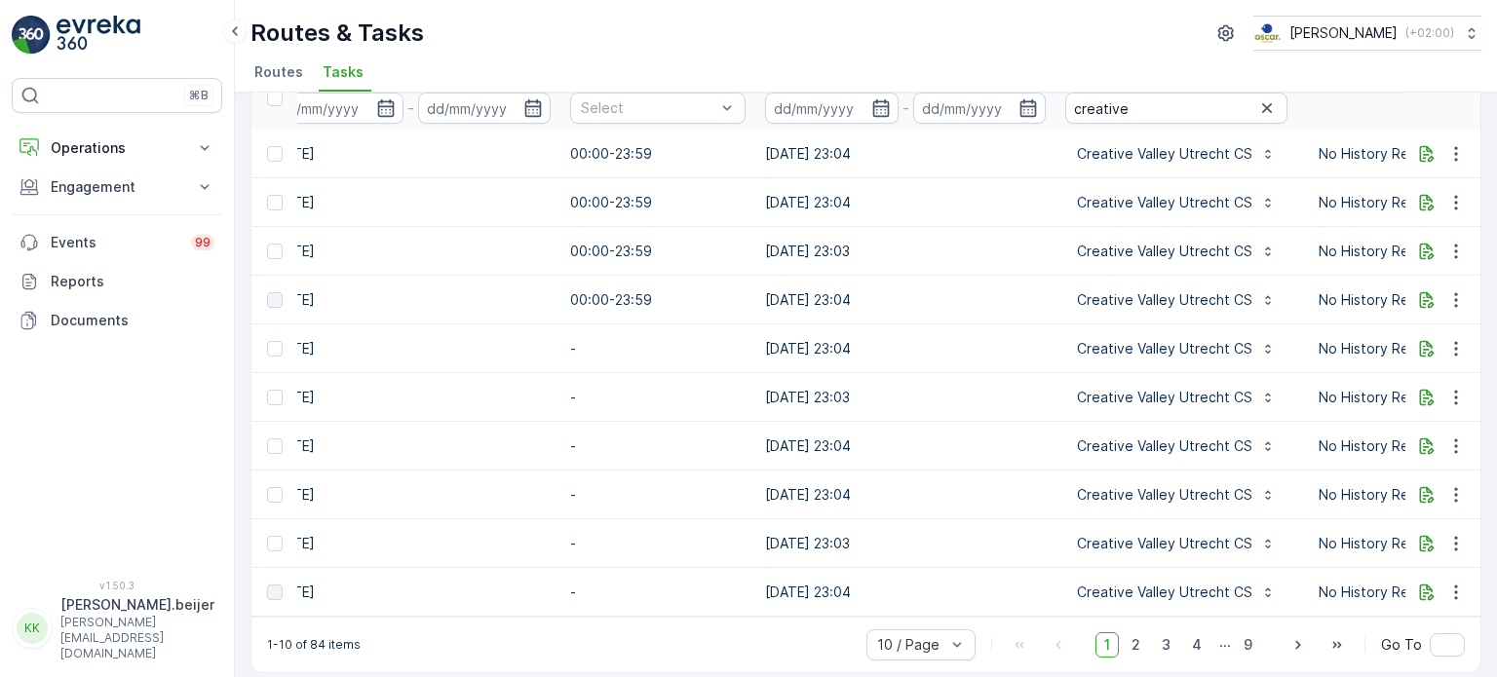
scroll to position [0, 1259]
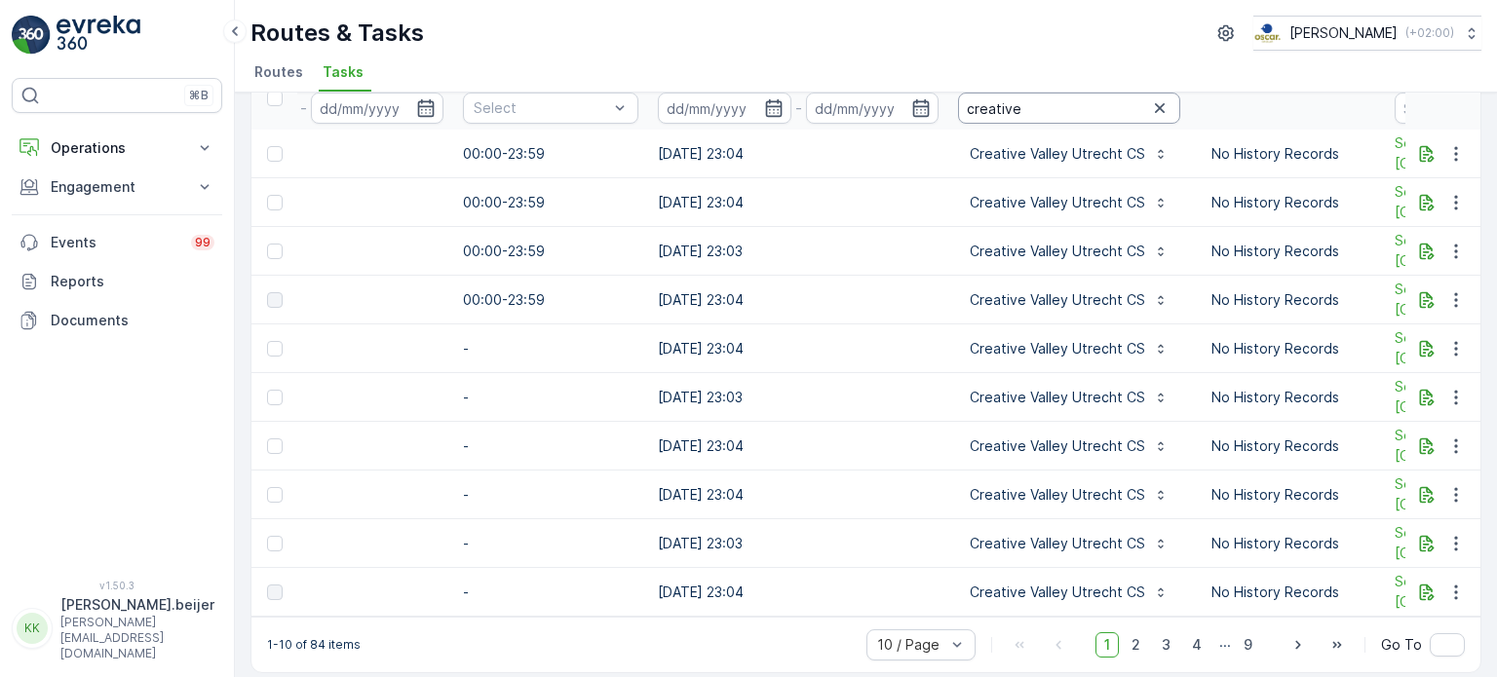
click at [1004, 115] on input "creative" at bounding box center [1069, 108] width 222 height 31
type input "le grand"
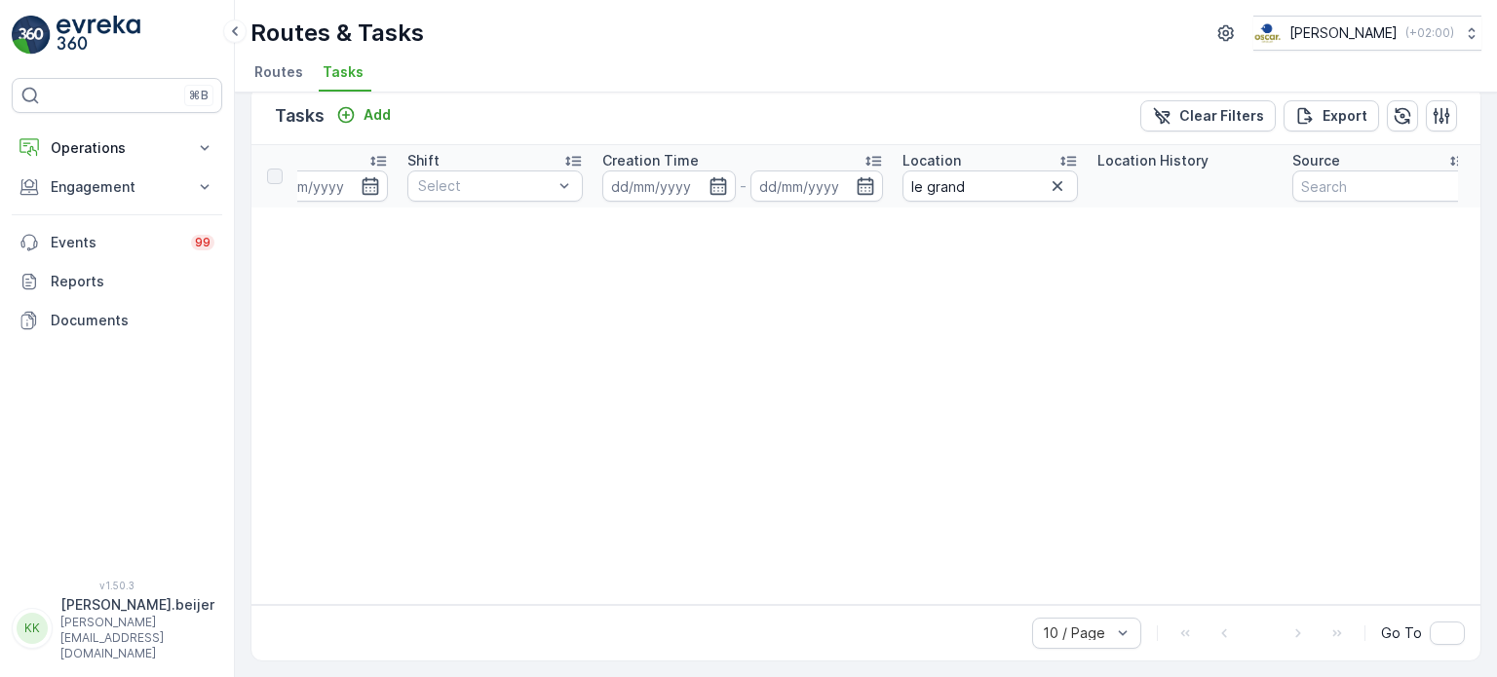
scroll to position [0, 1315]
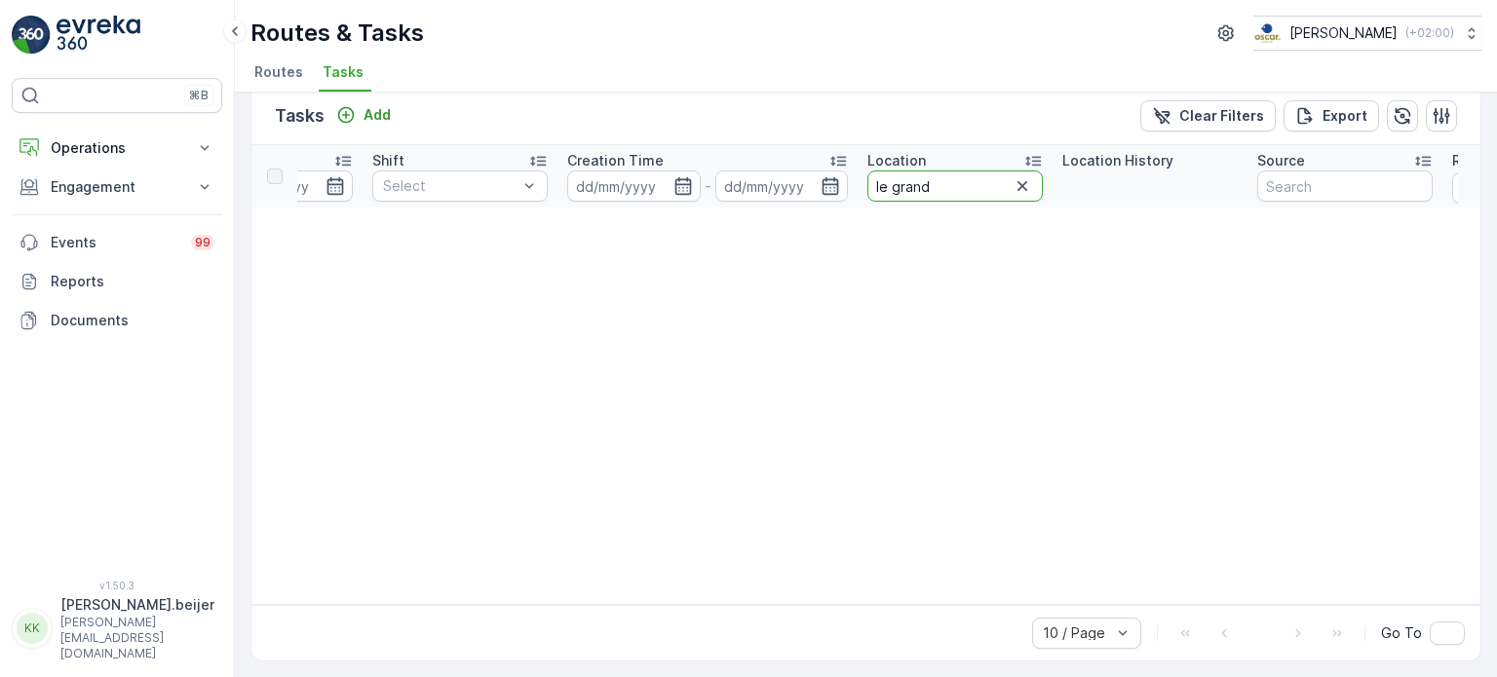
click at [921, 182] on input "le grand" at bounding box center [954, 186] width 175 height 31
type input "bleu"
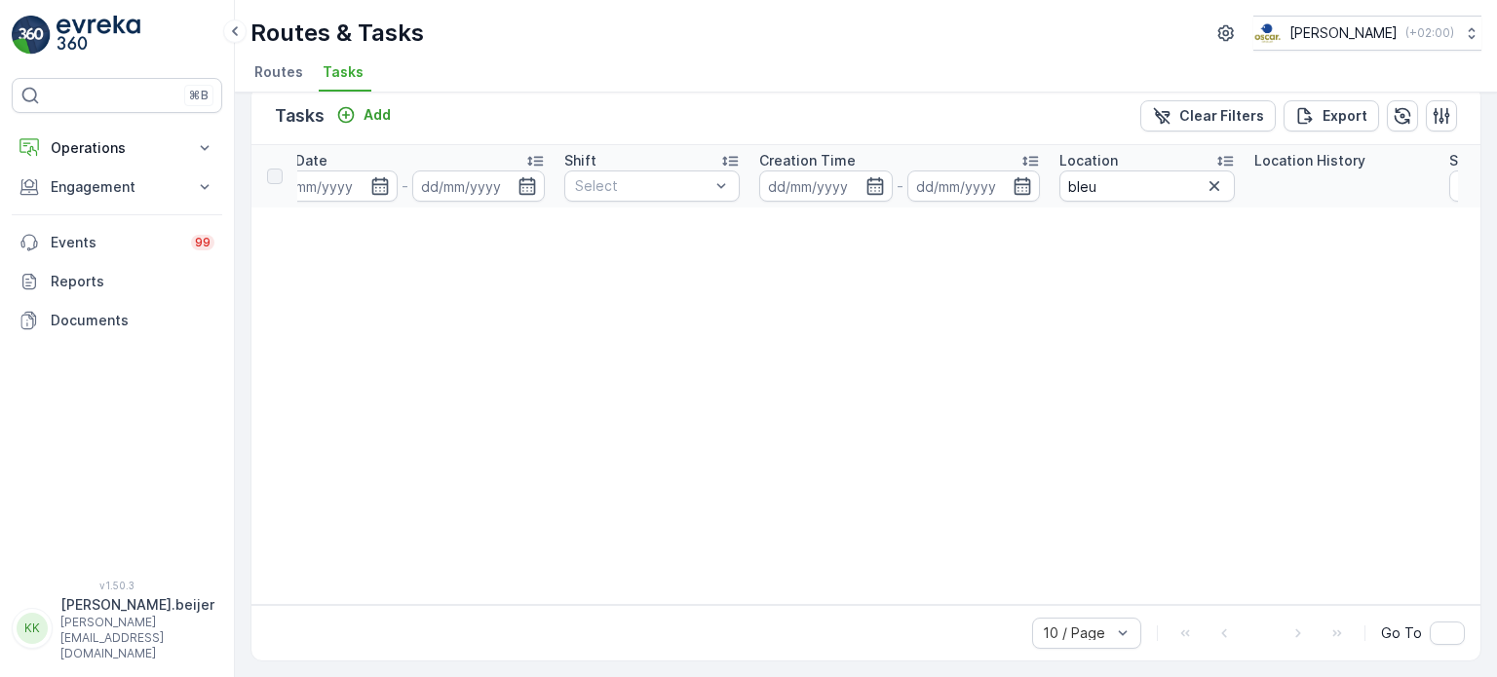
scroll to position [0, 1146]
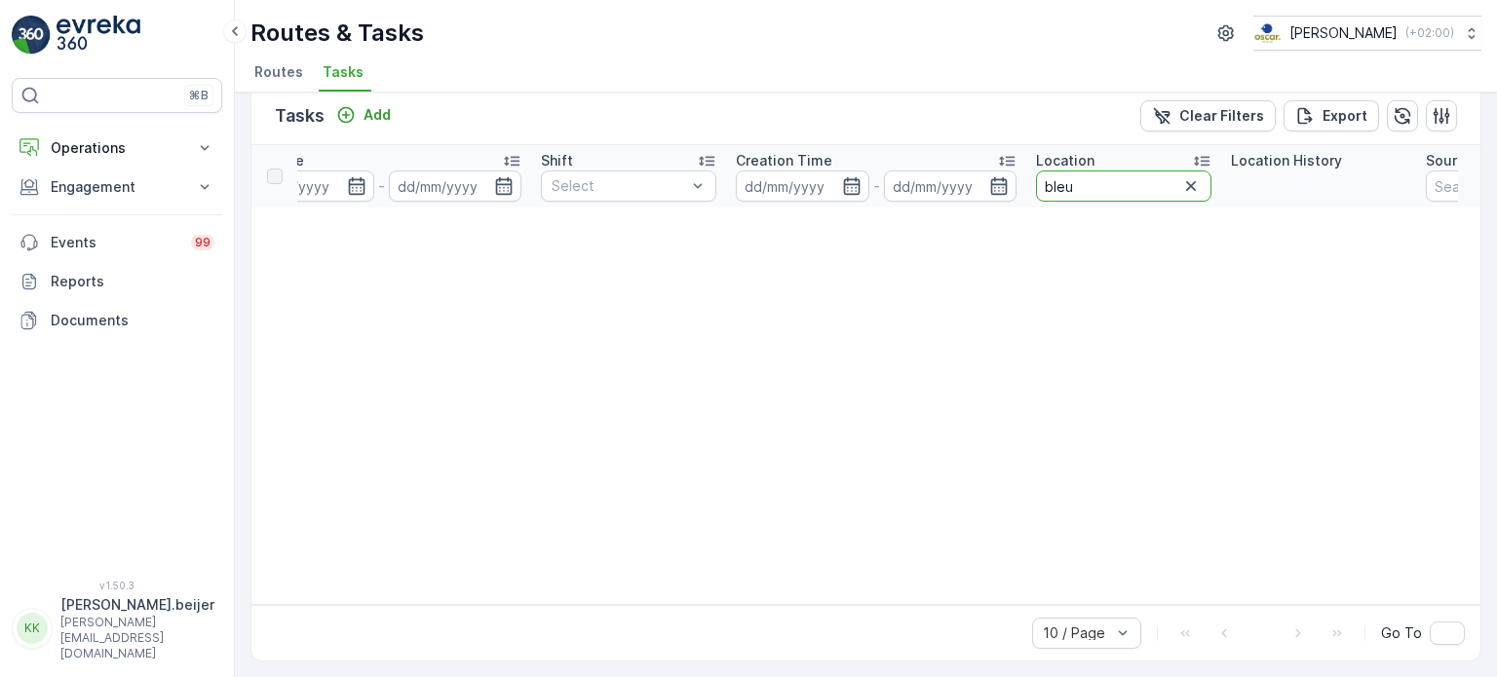
click at [1126, 179] on input "bleu" at bounding box center [1123, 186] width 175 height 31
type input "o"
type input "domplein"
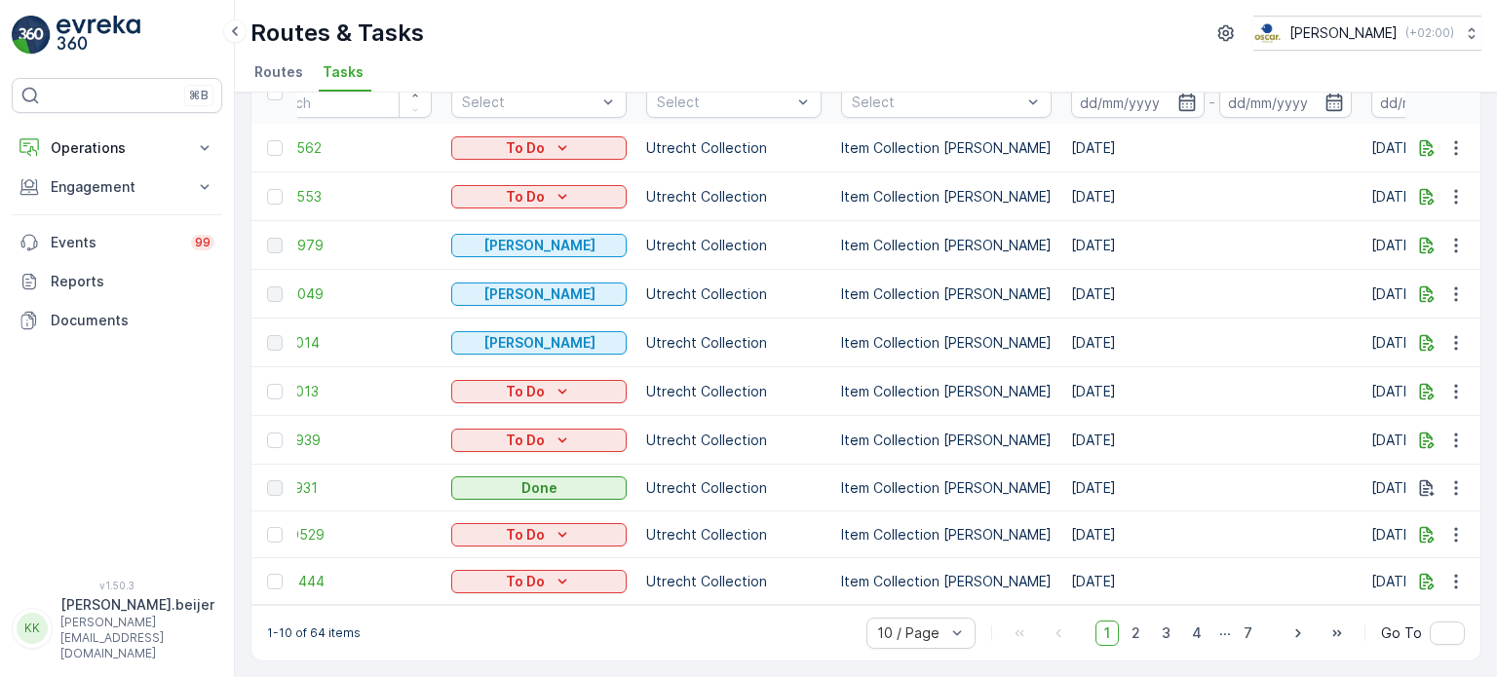
scroll to position [0, 6]
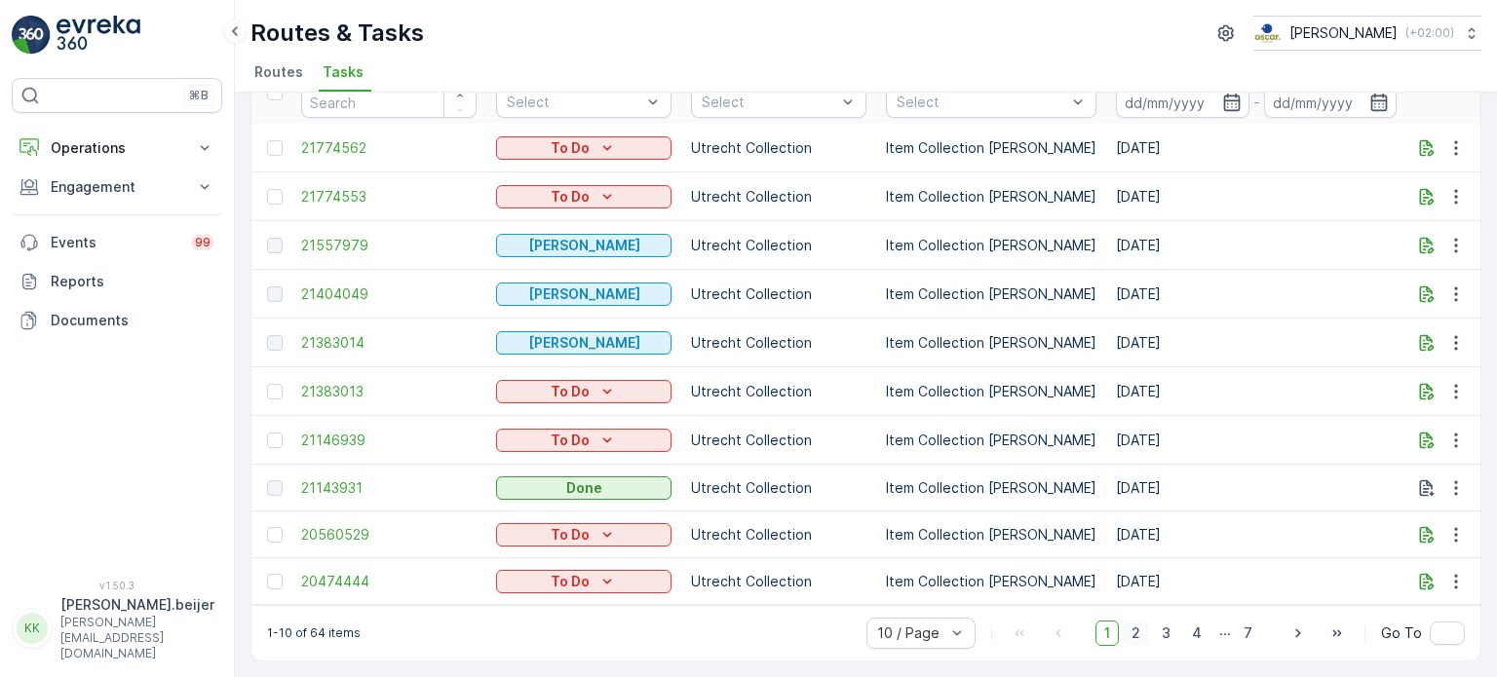
click at [1138, 636] on span "2" at bounding box center [1136, 633] width 26 height 25
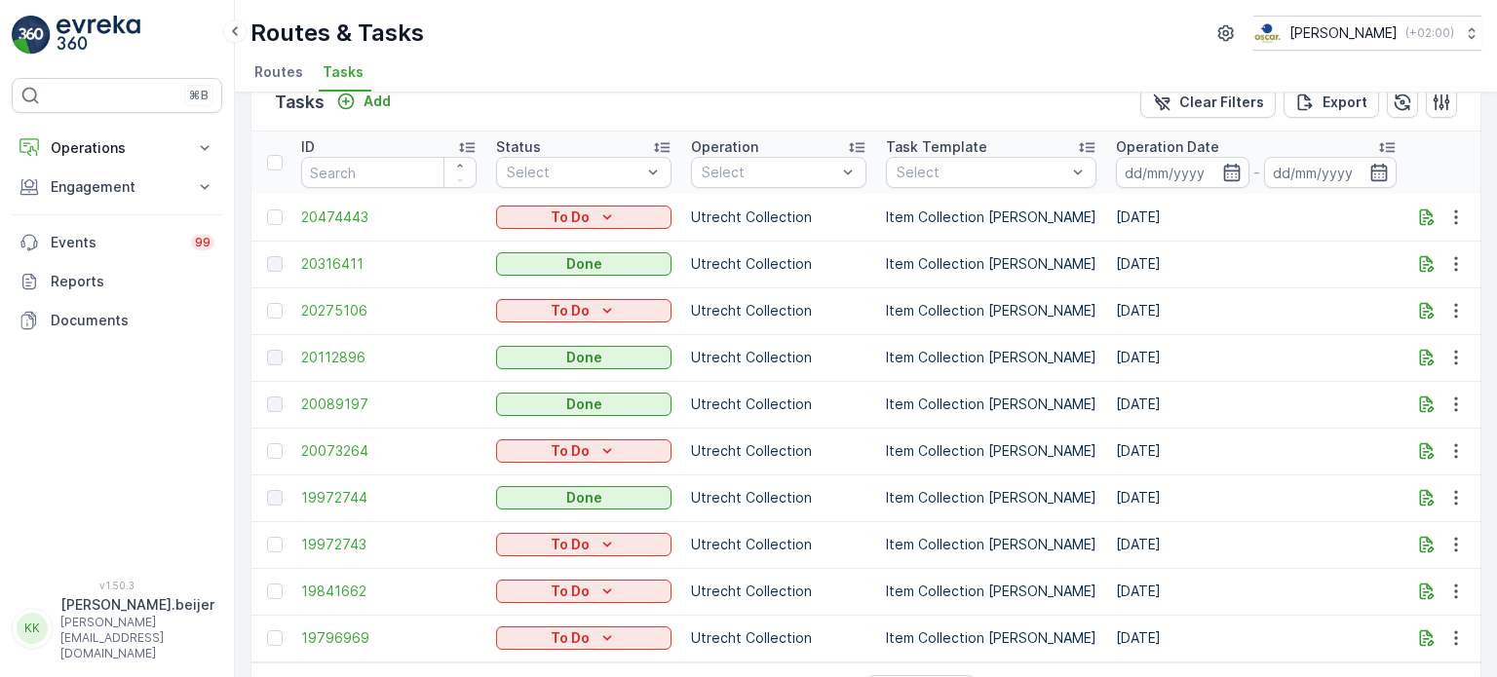
scroll to position [100, 0]
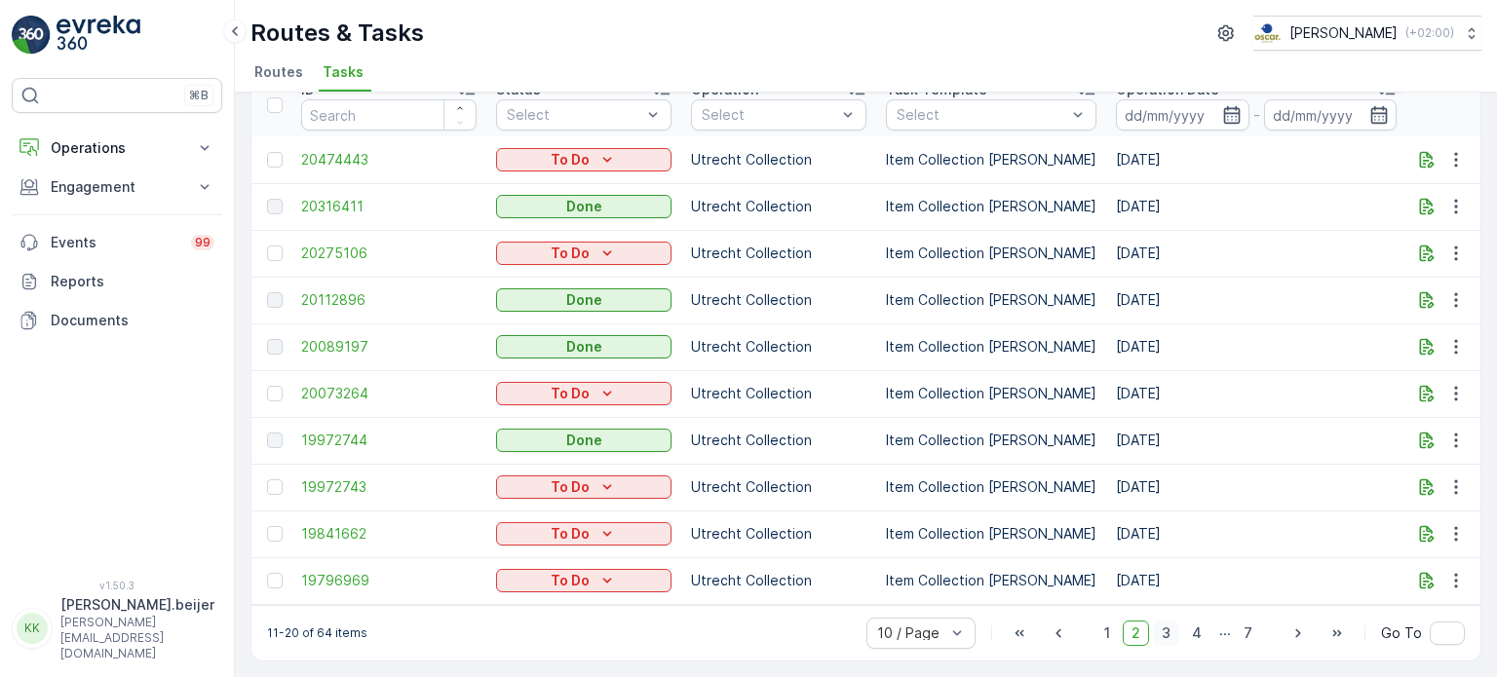
click at [1170, 638] on span "3" at bounding box center [1166, 633] width 26 height 25
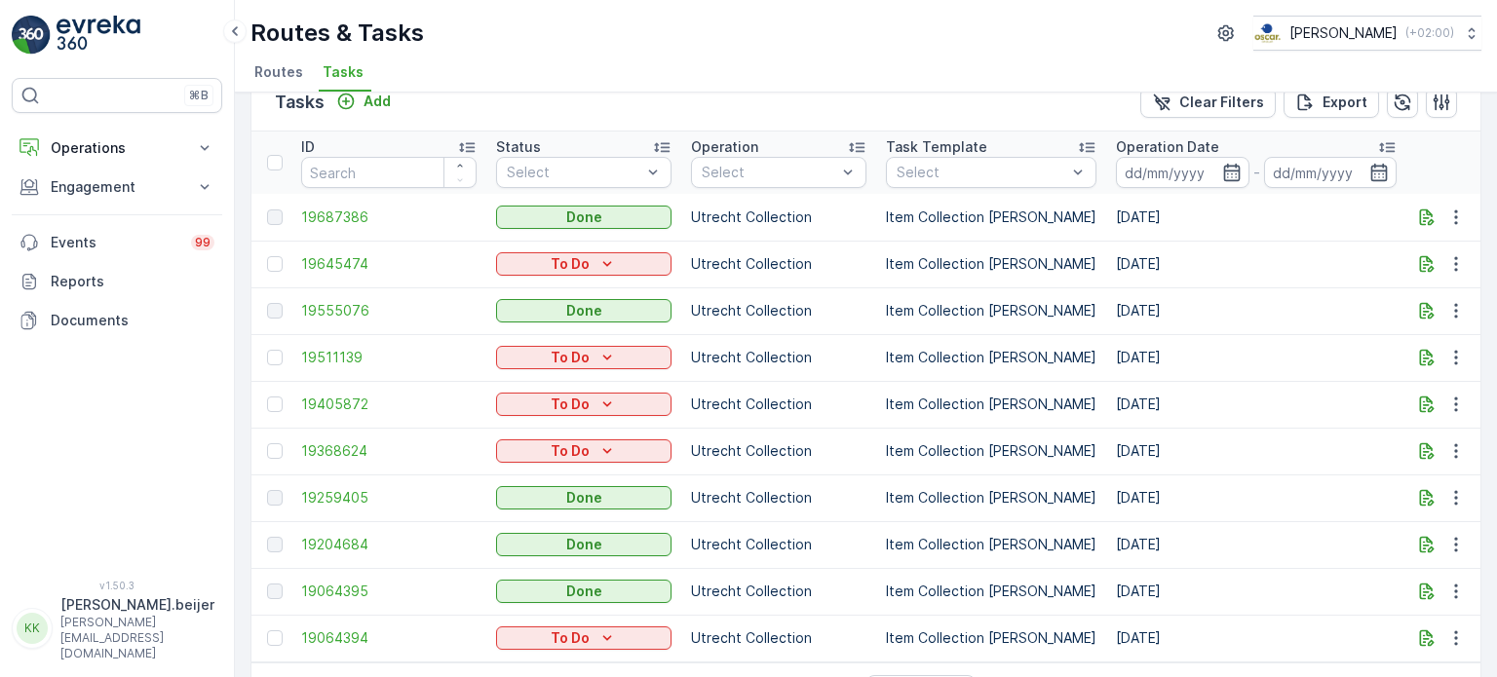
scroll to position [100, 0]
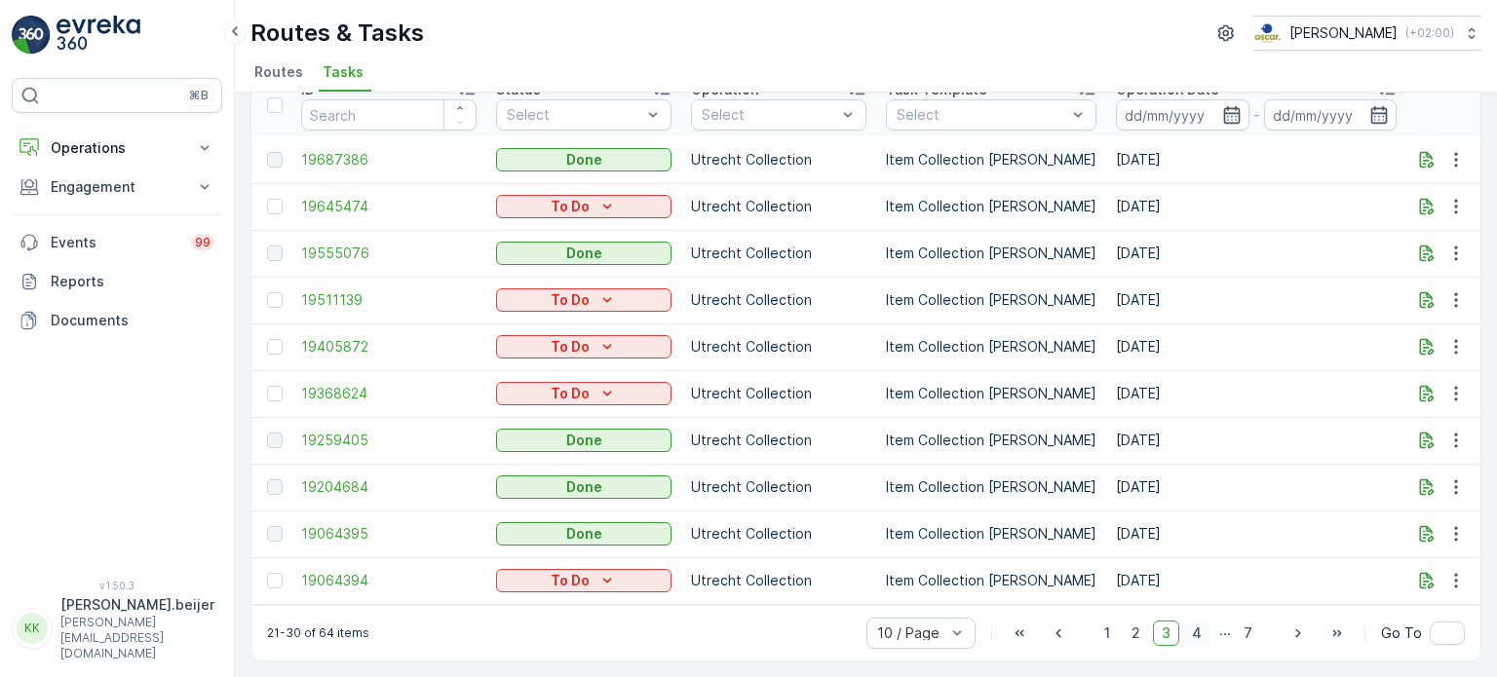
click at [1197, 634] on span "4" at bounding box center [1196, 633] width 27 height 25
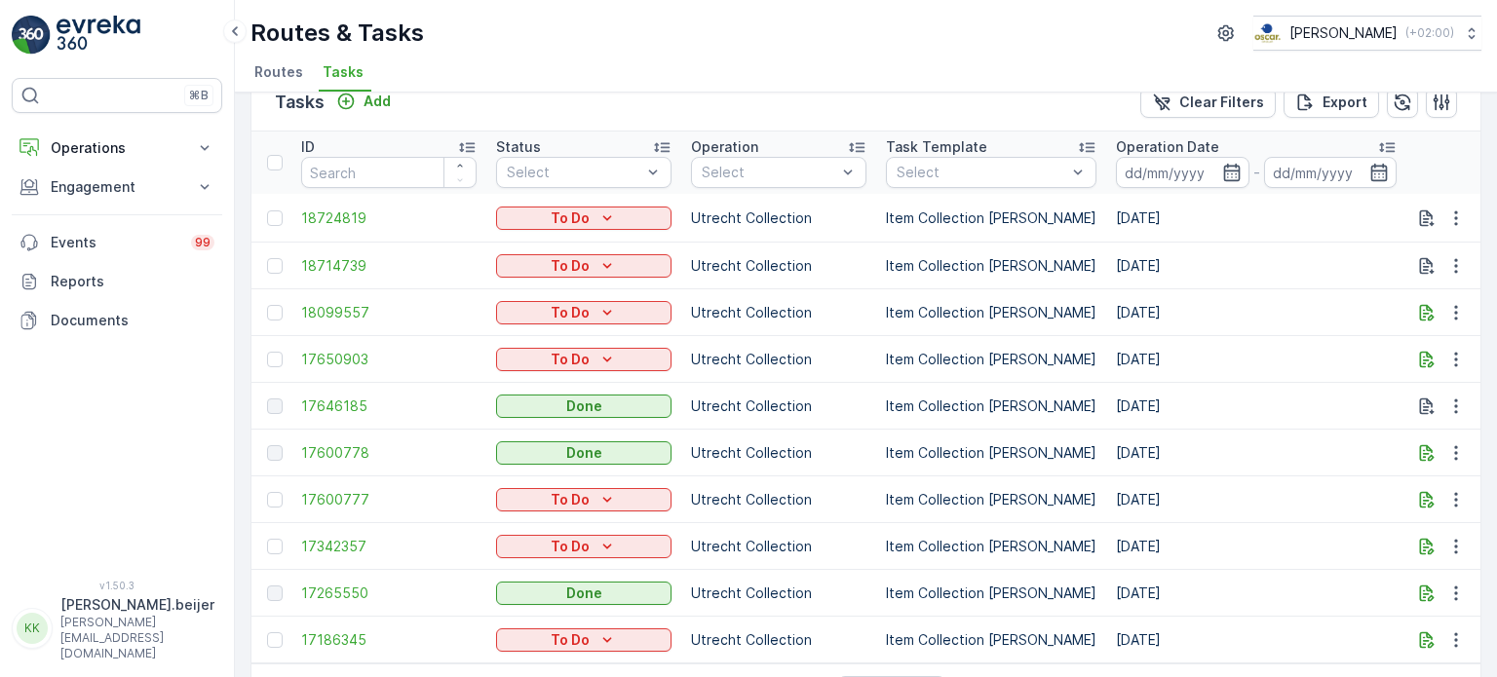
scroll to position [100, 0]
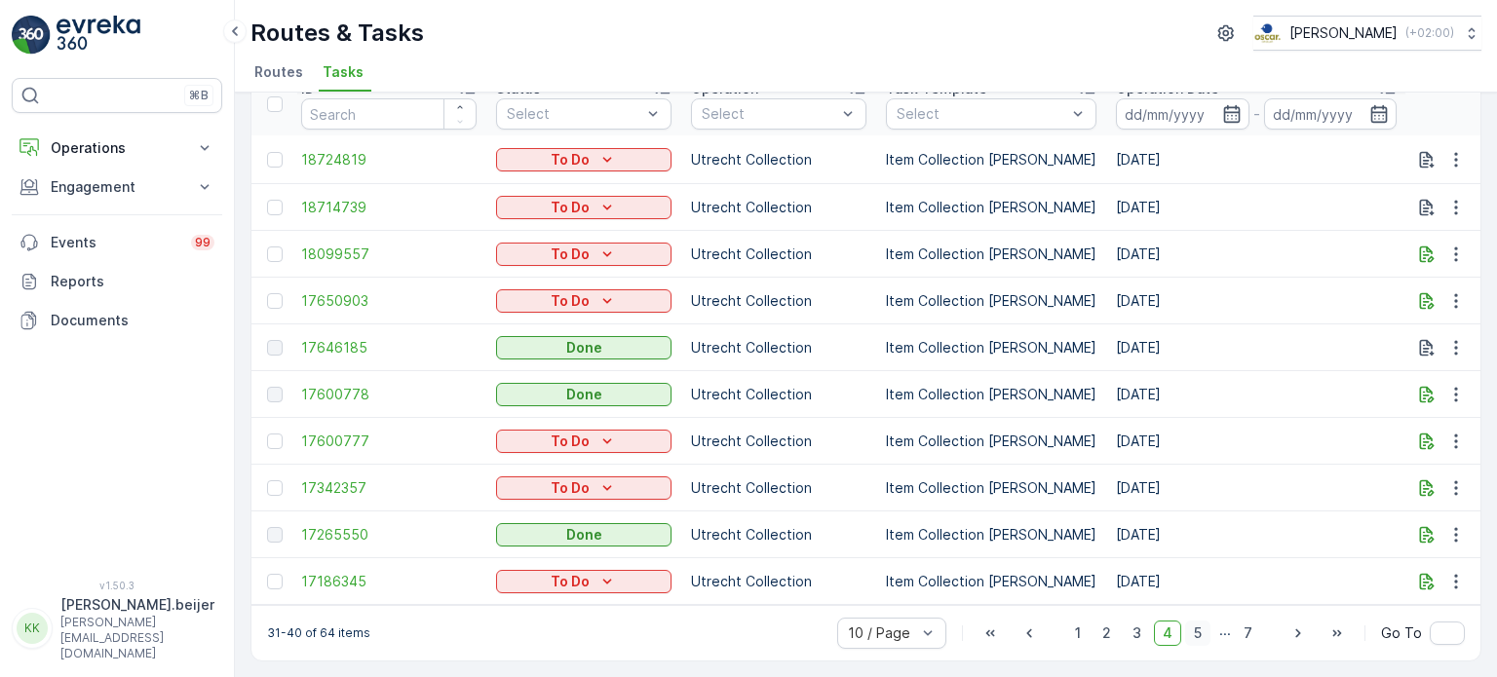
click at [1201, 634] on span "5" at bounding box center [1197, 633] width 25 height 25
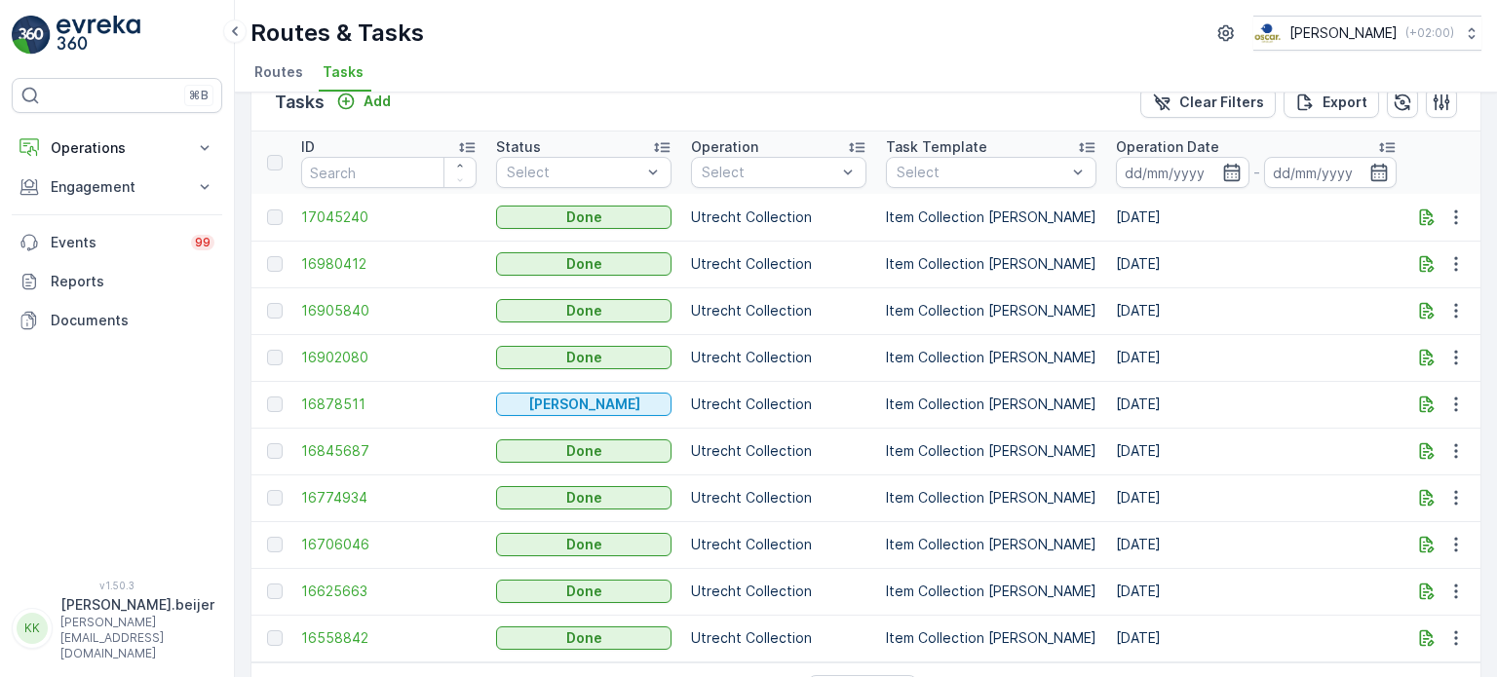
scroll to position [100, 0]
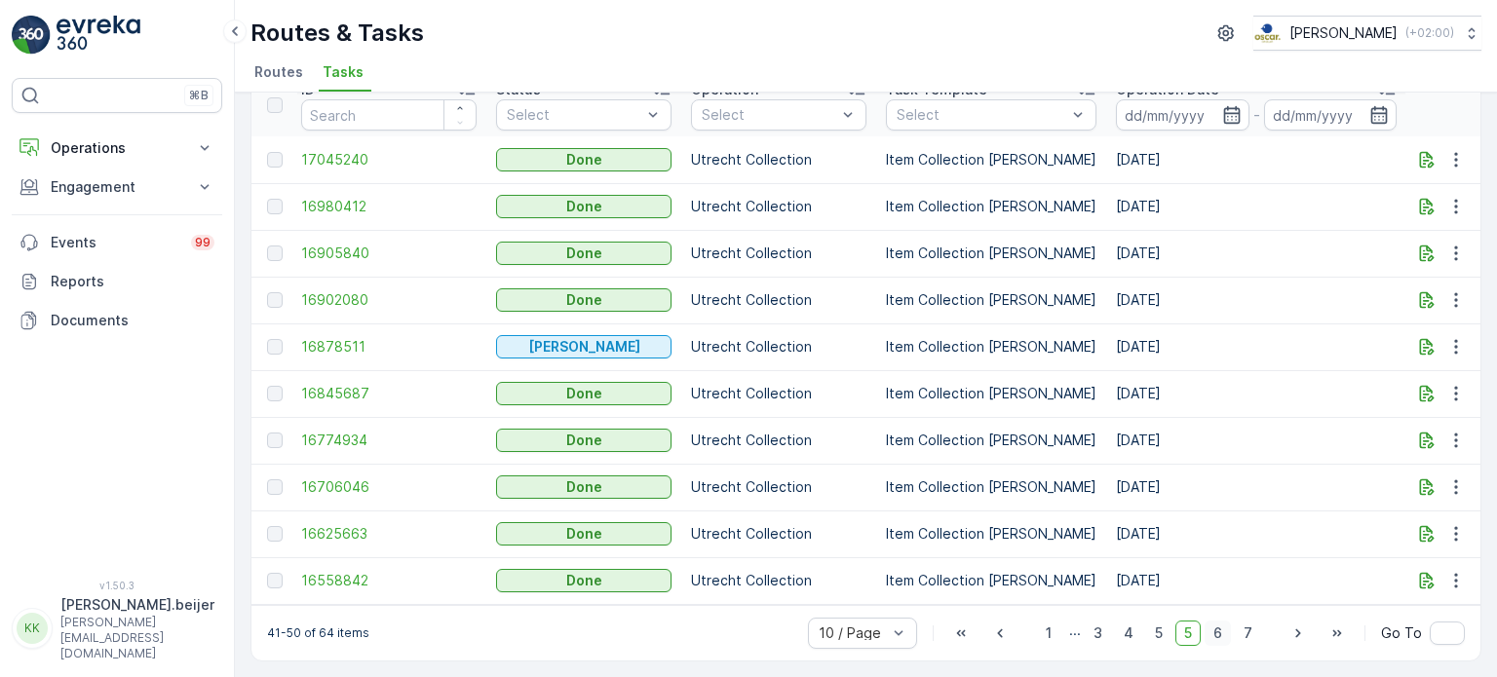
click at [1218, 638] on span "6" at bounding box center [1218, 633] width 26 height 25
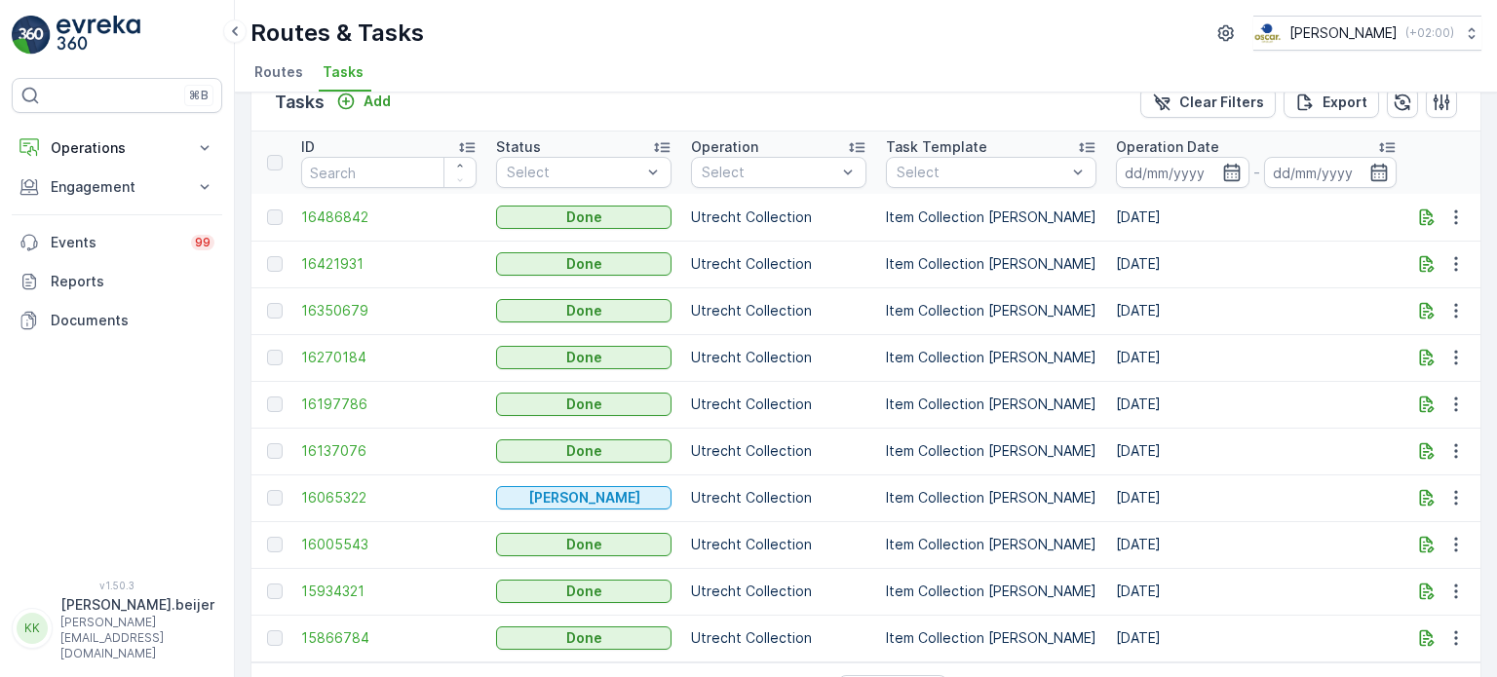
scroll to position [100, 0]
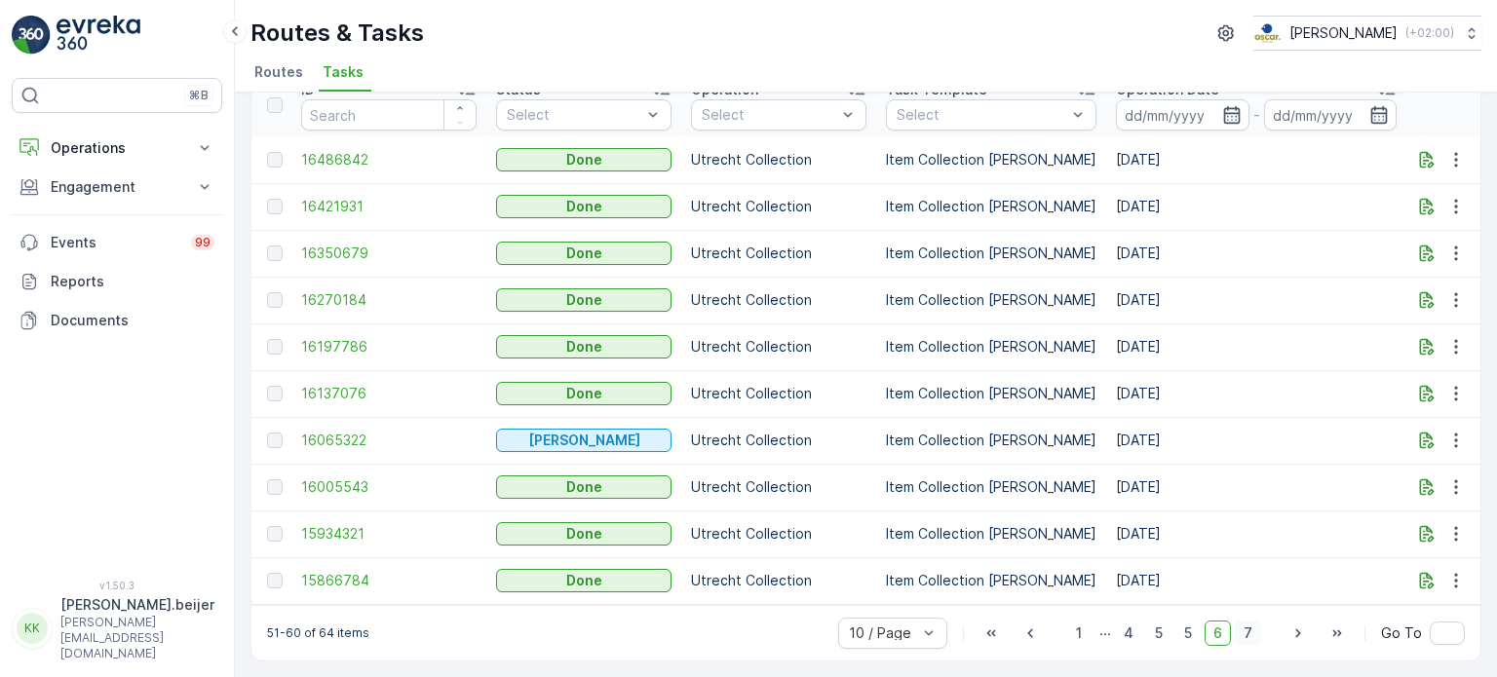
click at [1241, 635] on span "7" at bounding box center [1248, 633] width 26 height 25
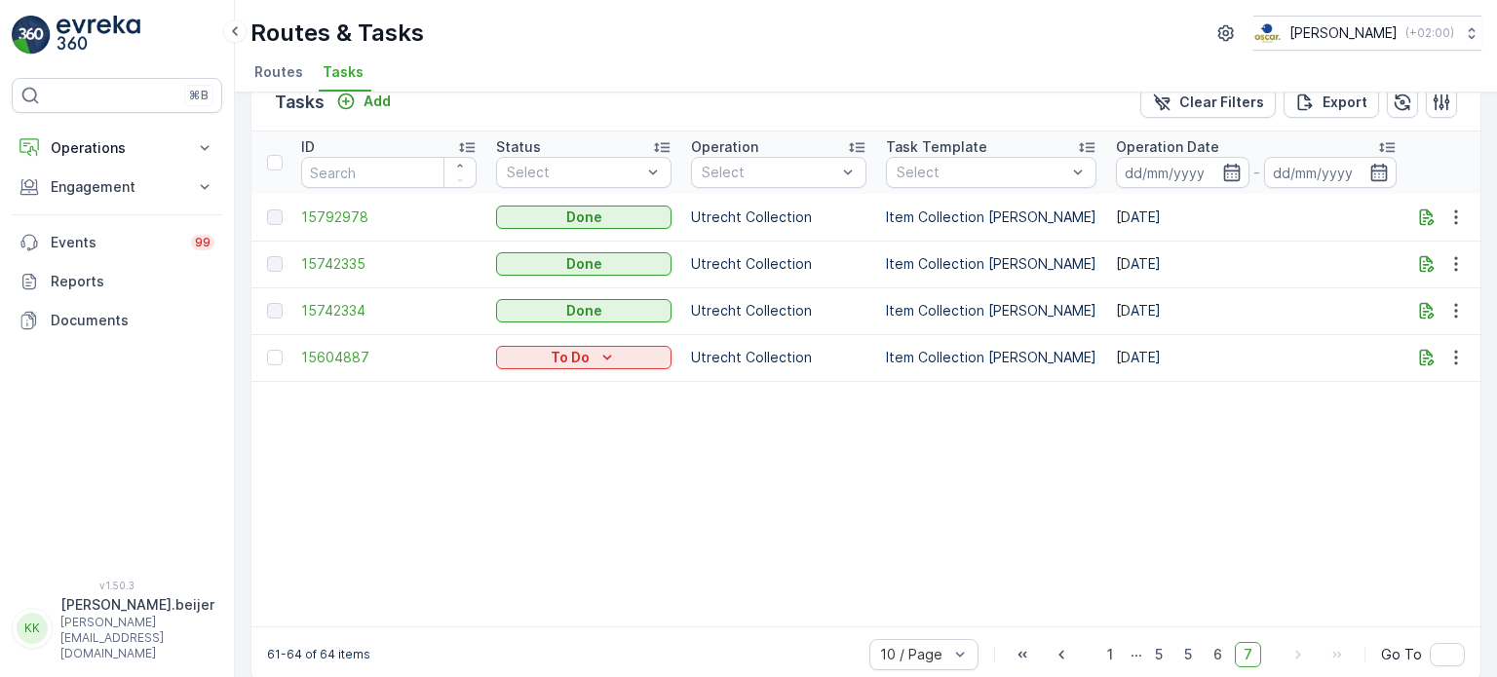
scroll to position [64, 0]
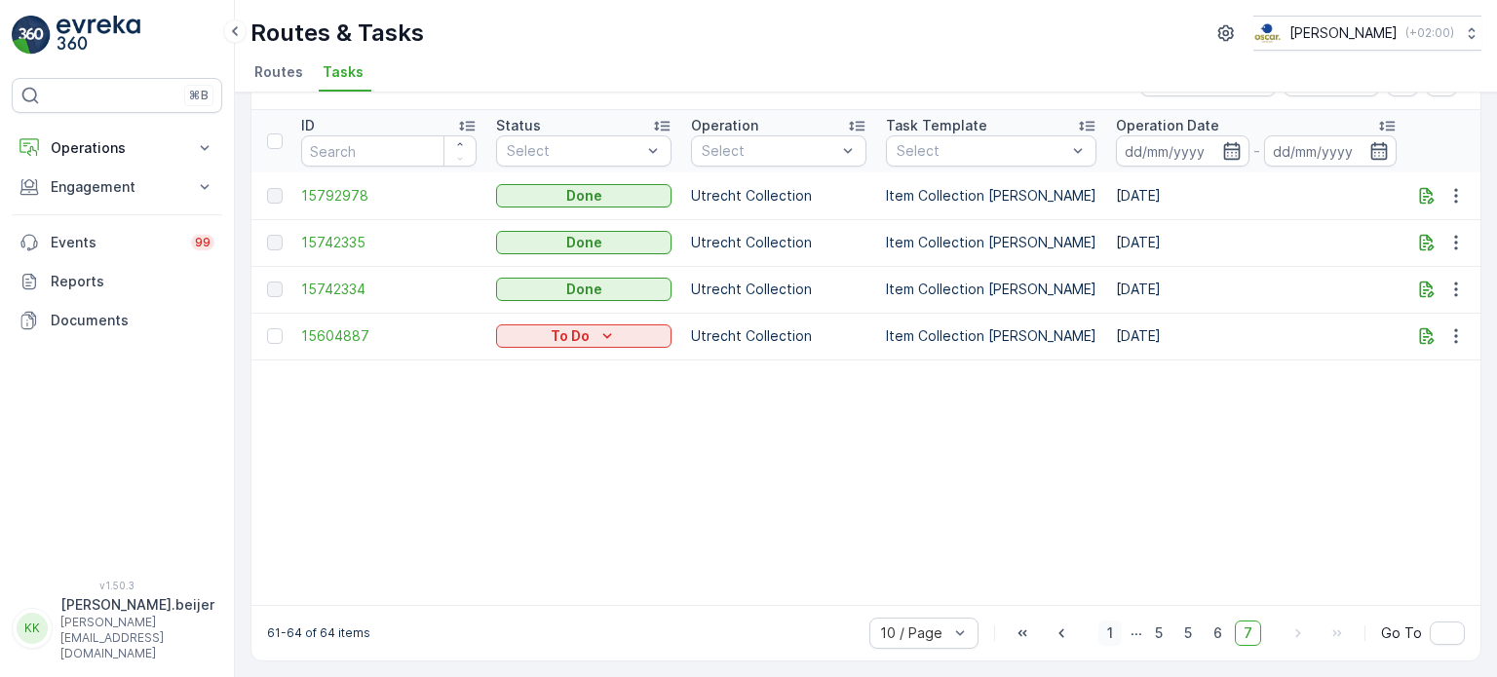
click at [1111, 640] on span "1" at bounding box center [1109, 633] width 23 height 25
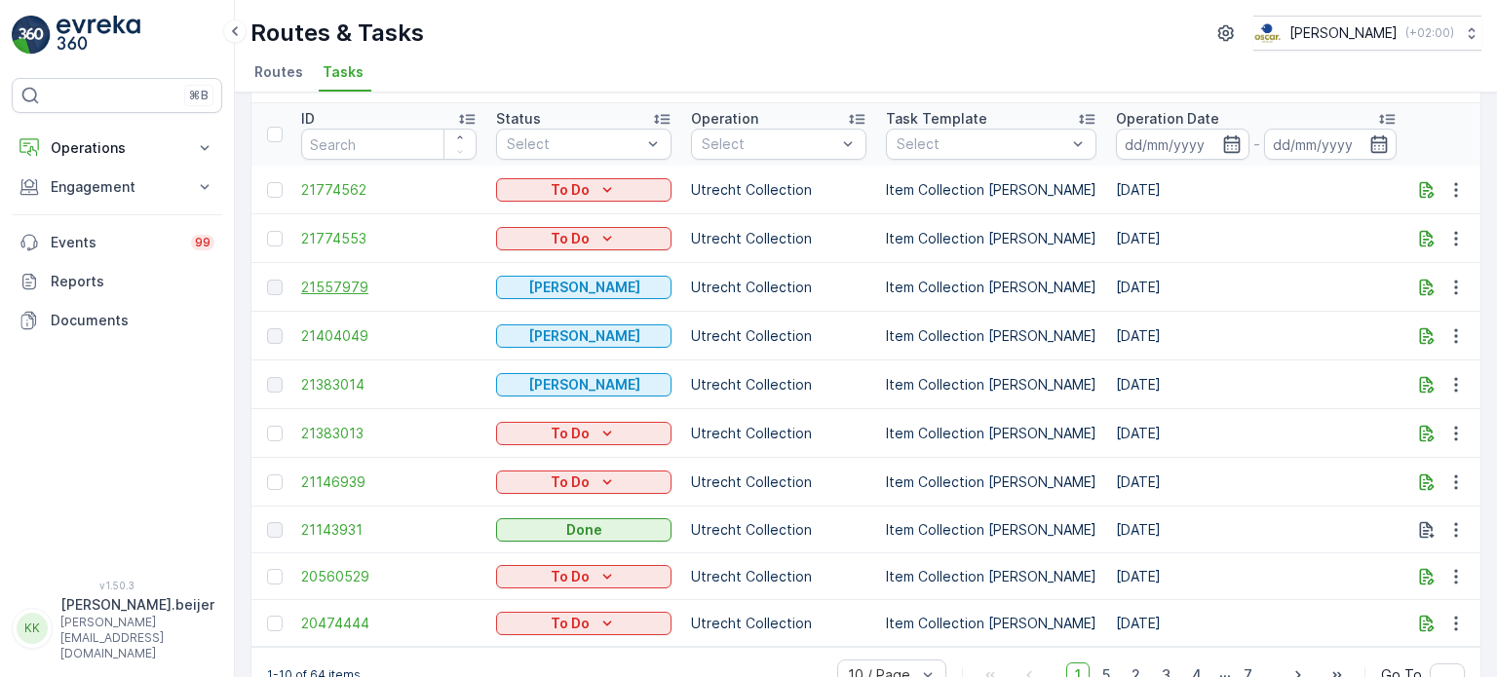
click at [335, 280] on span "21557979" at bounding box center [388, 287] width 175 height 19
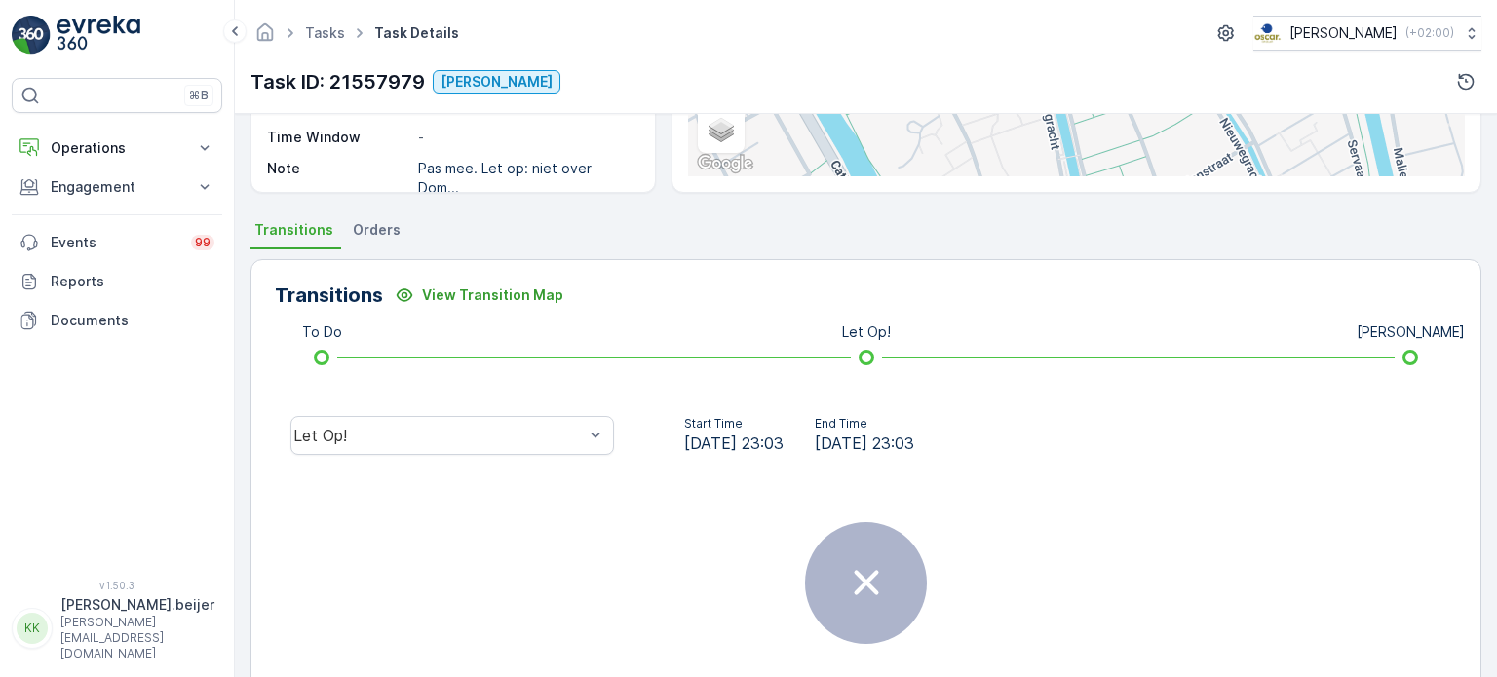
scroll to position [330, 0]
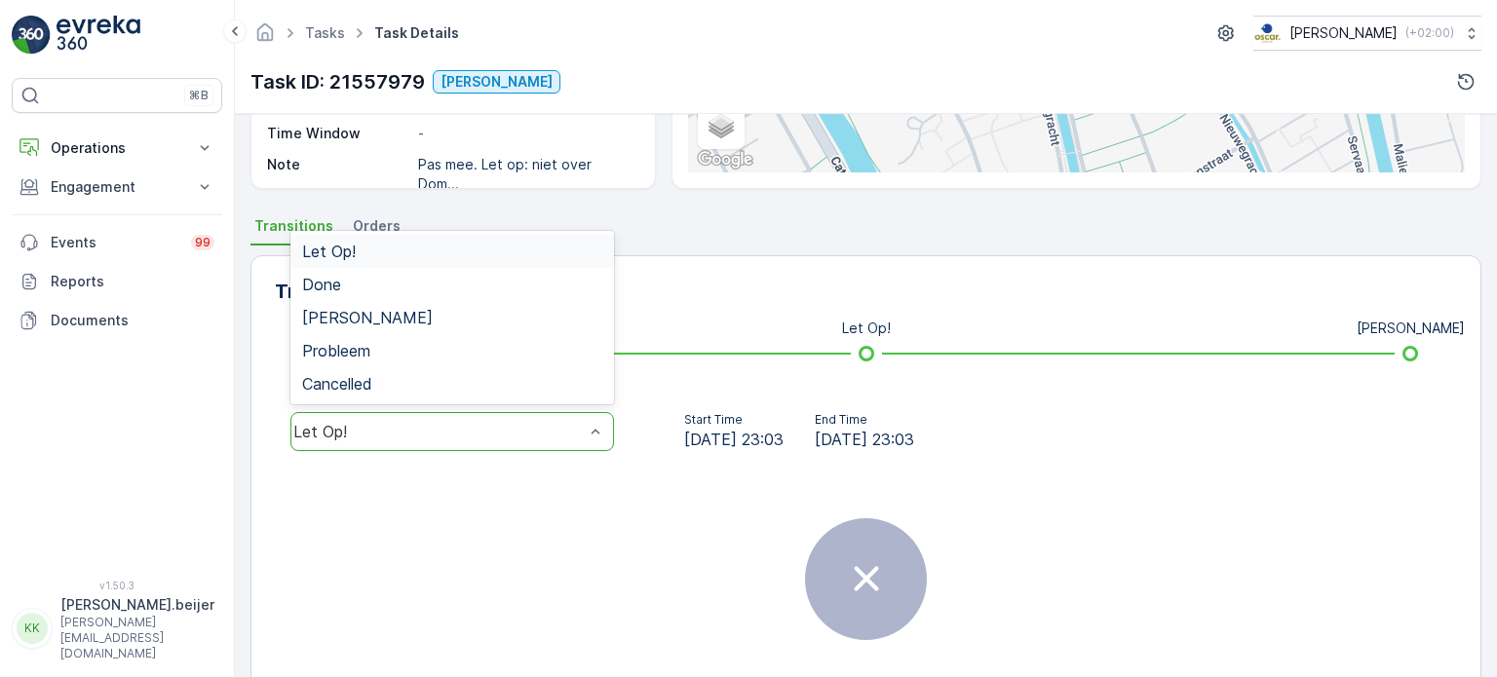
click at [604, 438] on div "Let Op!" at bounding box center [452, 431] width 324 height 39
click at [353, 328] on div "[PERSON_NAME]" at bounding box center [452, 317] width 324 height 33
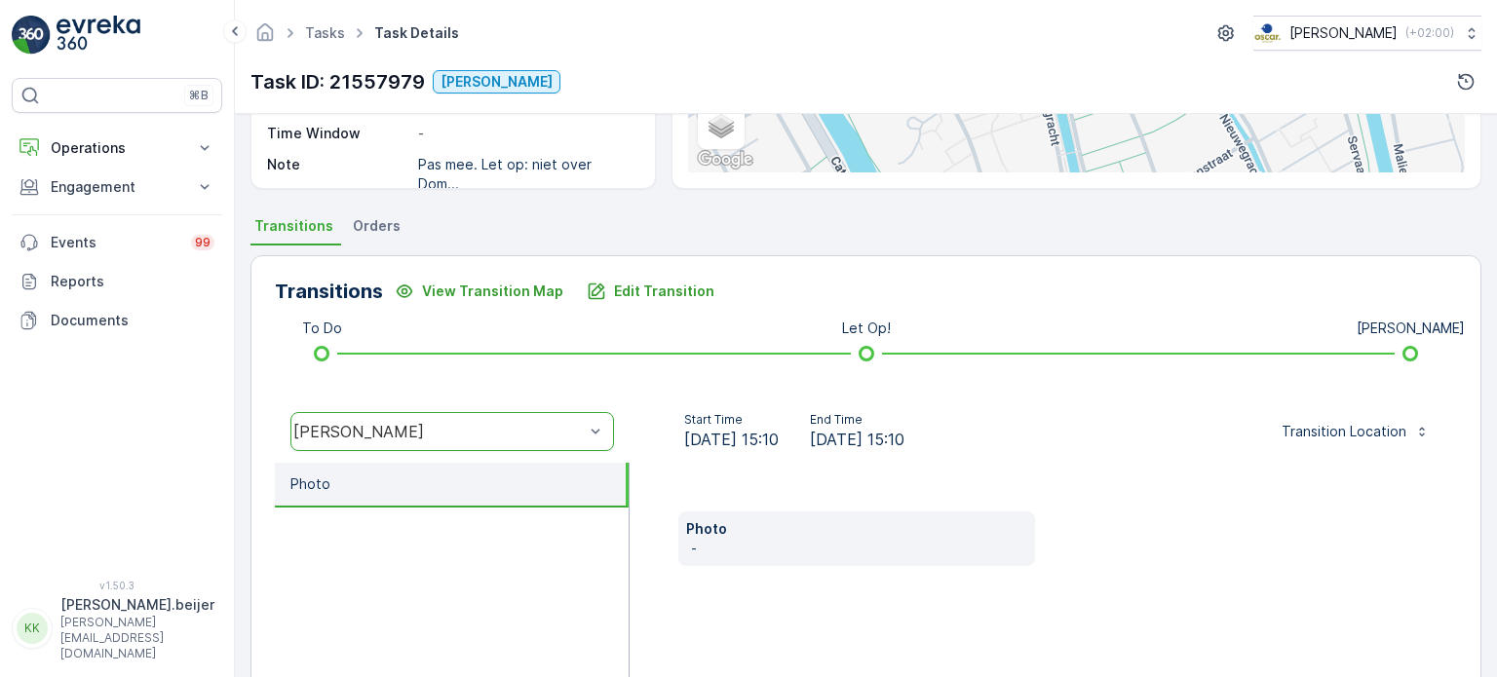
click at [746, 534] on p "Photo" at bounding box center [857, 528] width 342 height 19
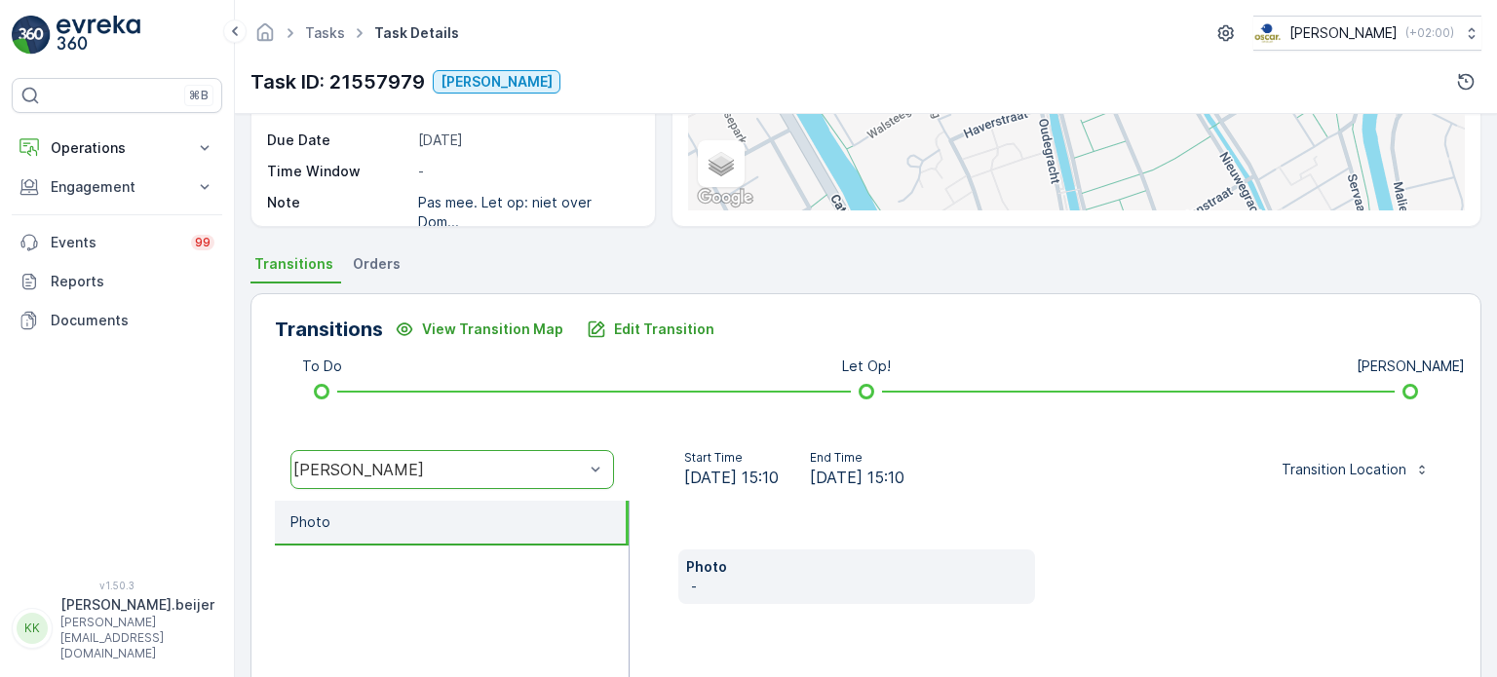
scroll to position [160, 0]
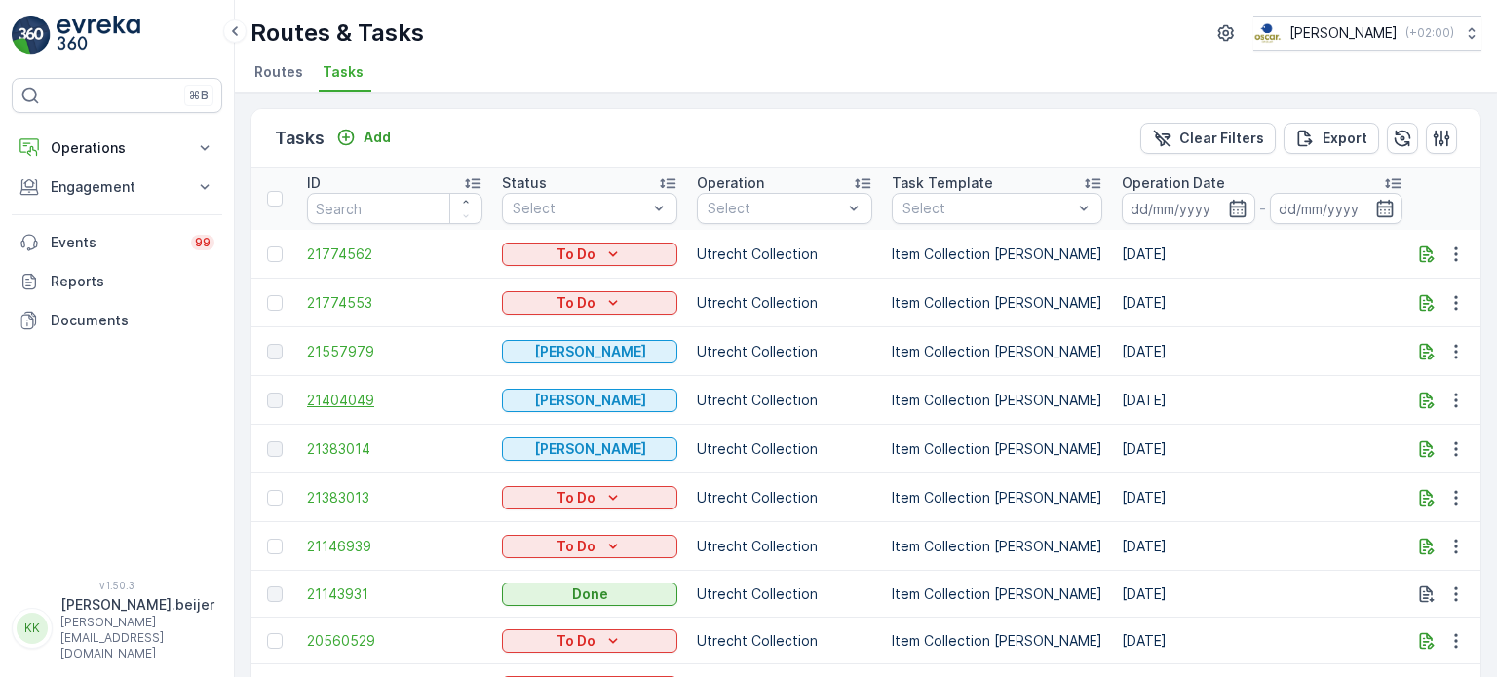
click at [348, 401] on span "21404049" at bounding box center [394, 400] width 175 height 19
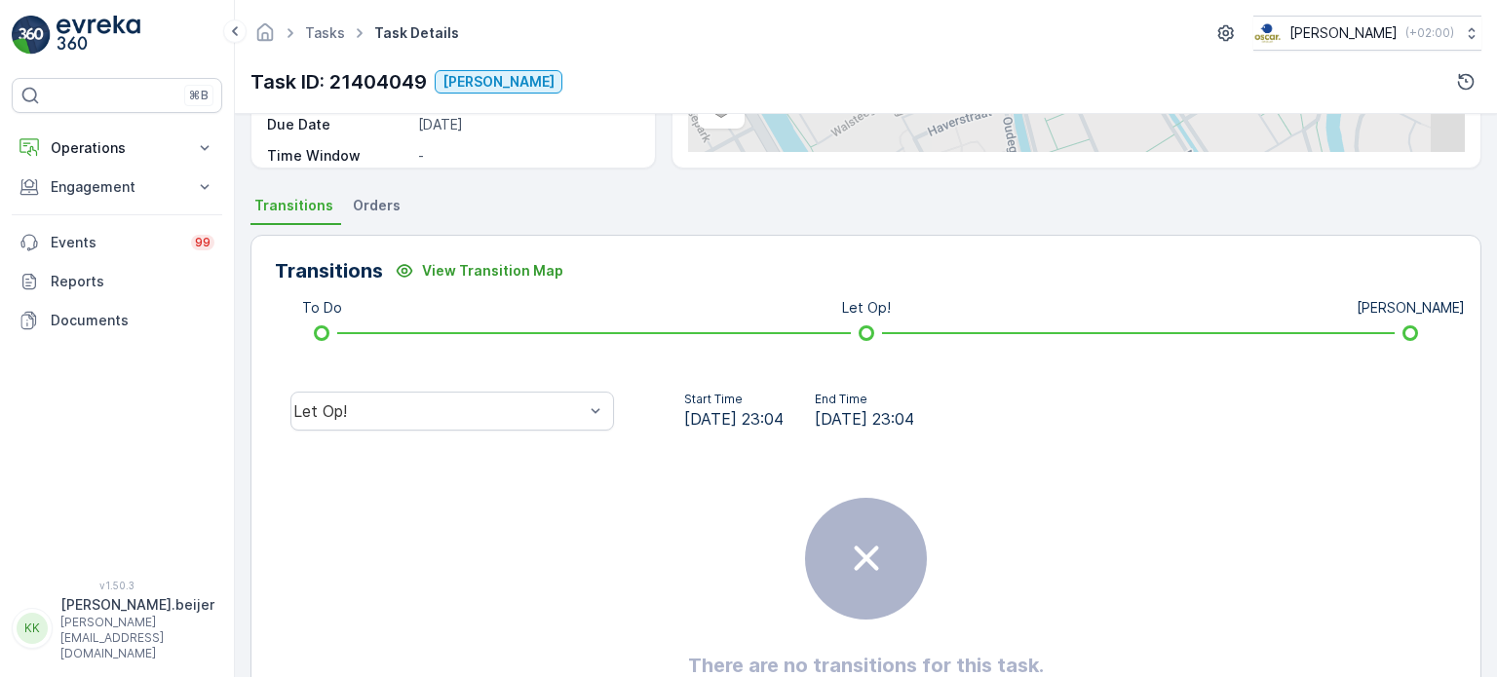
scroll to position [368, 0]
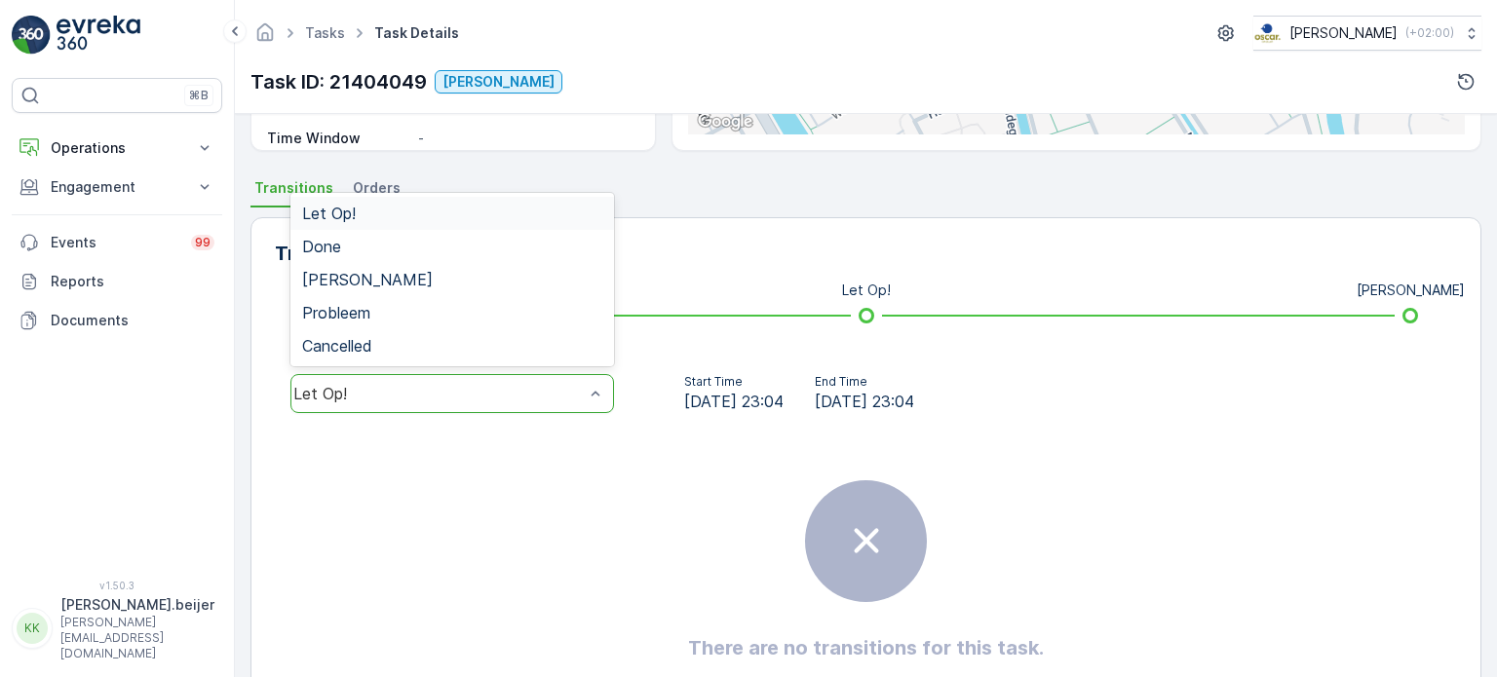
click at [592, 375] on div at bounding box center [595, 393] width 19 height 37
click at [355, 271] on span "[PERSON_NAME]" at bounding box center [367, 280] width 131 height 18
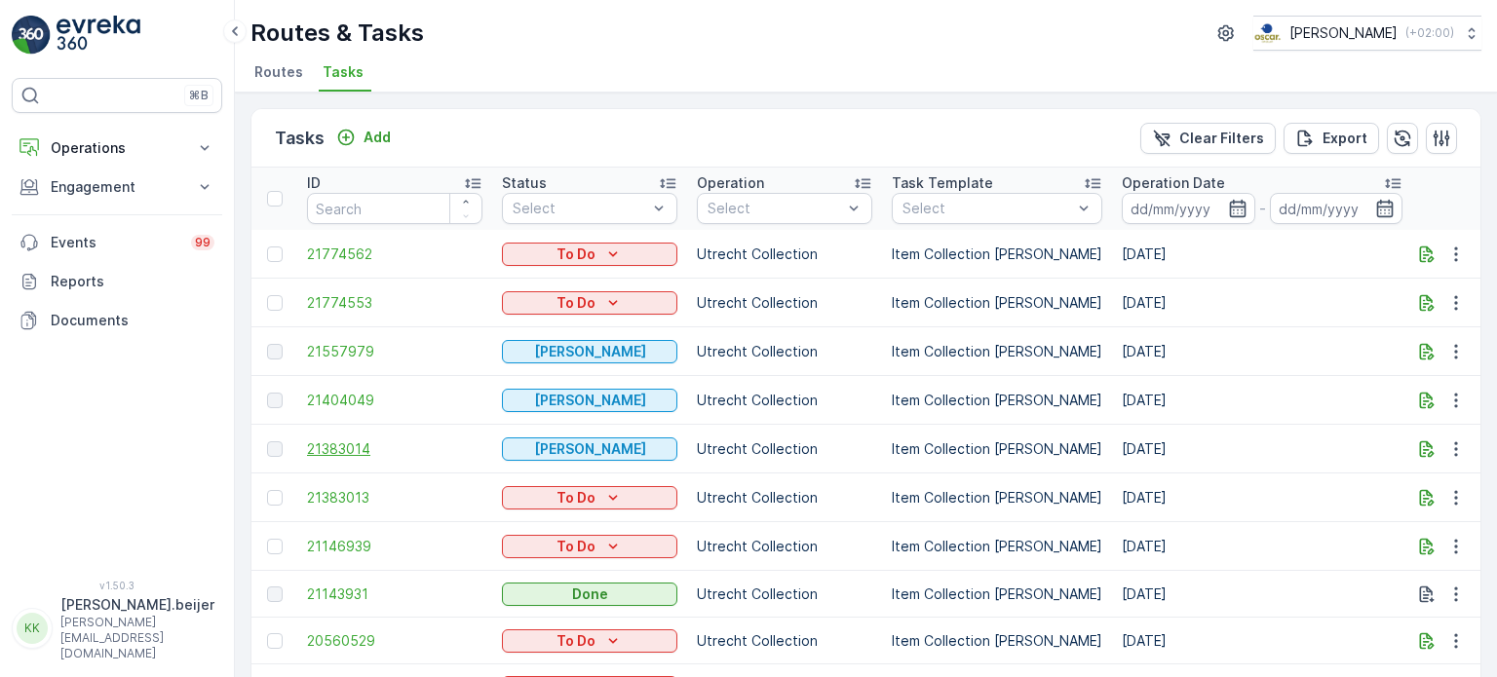
click at [317, 440] on span "21383014" at bounding box center [394, 449] width 175 height 19
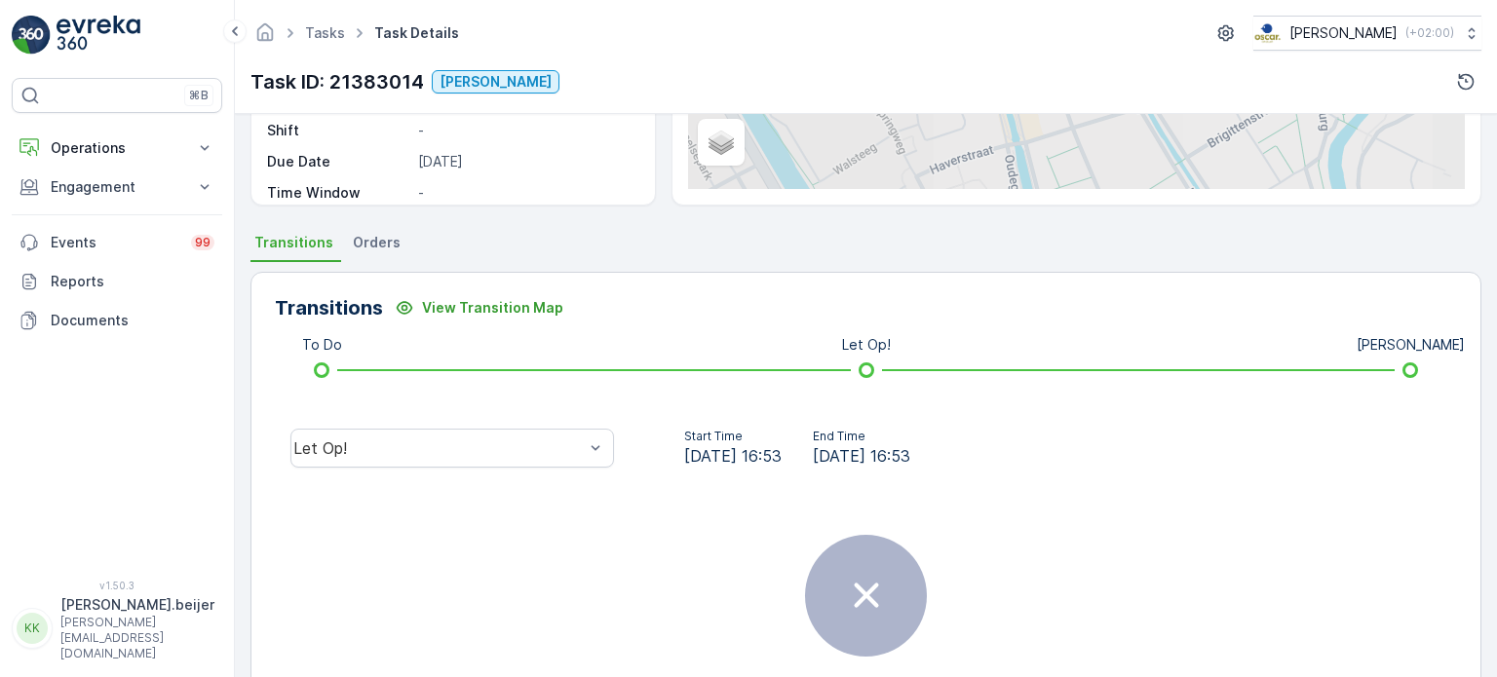
scroll to position [315, 0]
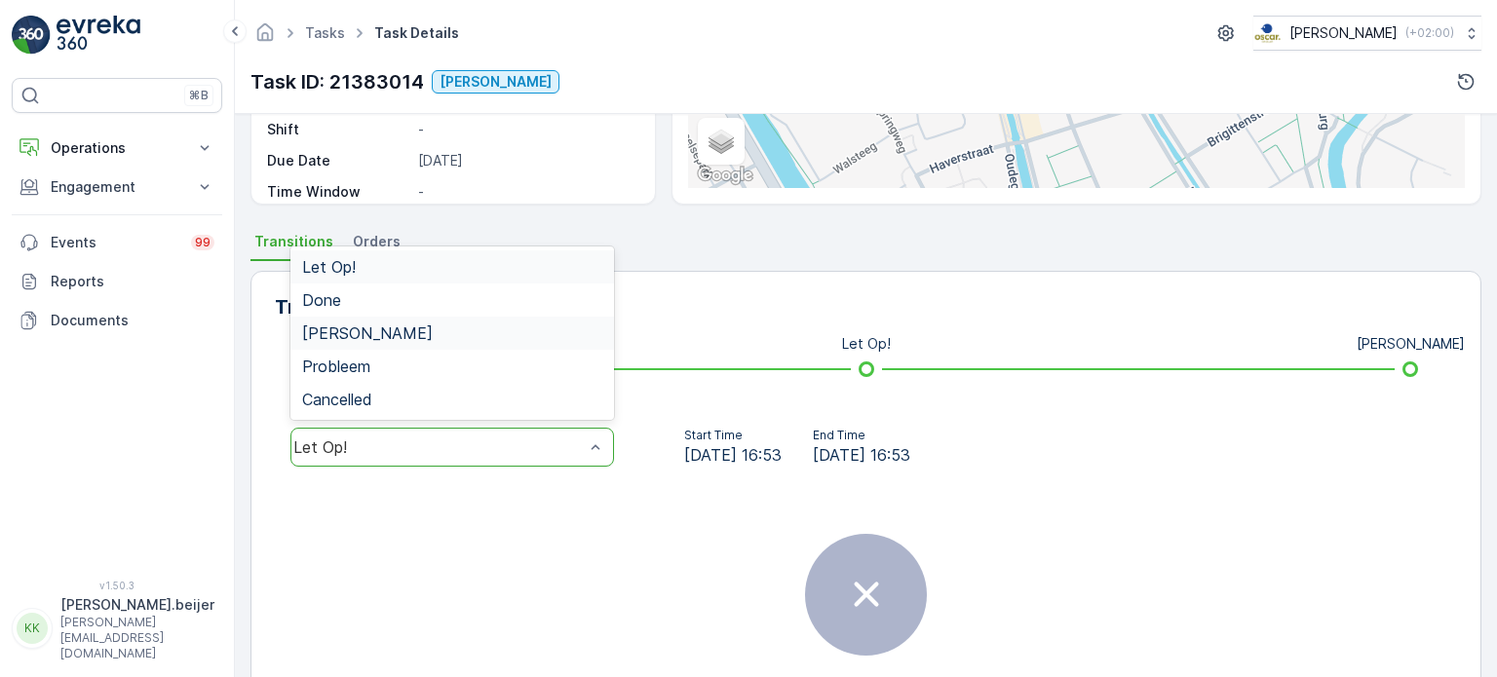
click at [372, 326] on span "[PERSON_NAME]" at bounding box center [367, 334] width 131 height 18
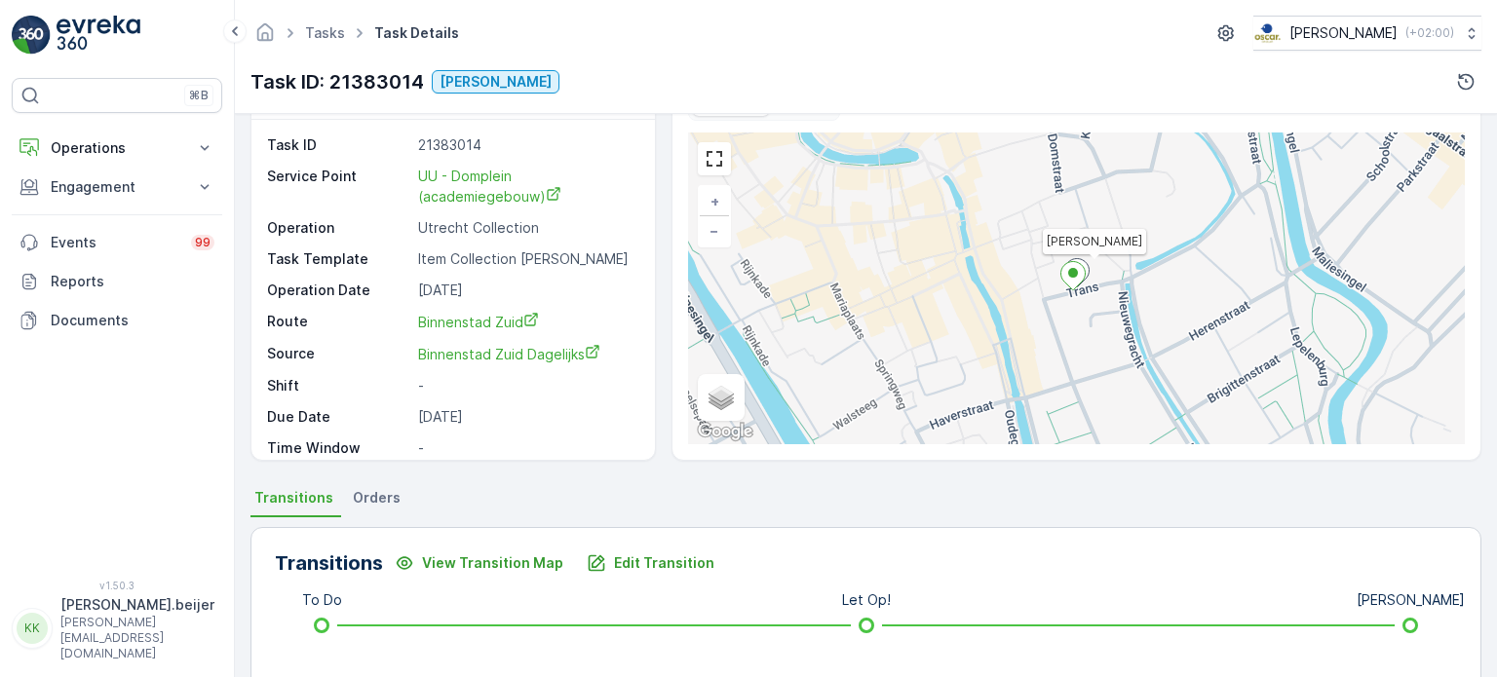
scroll to position [0, 0]
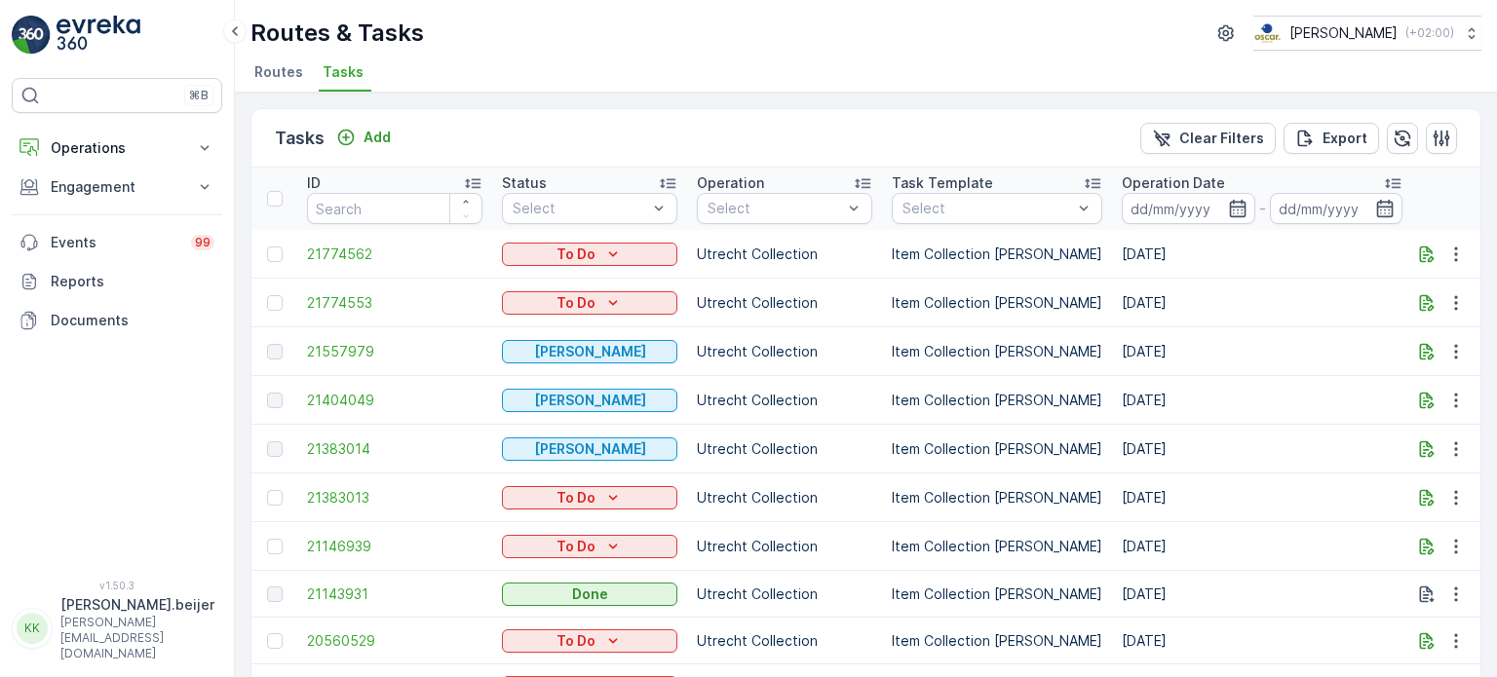
scroll to position [43, 0]
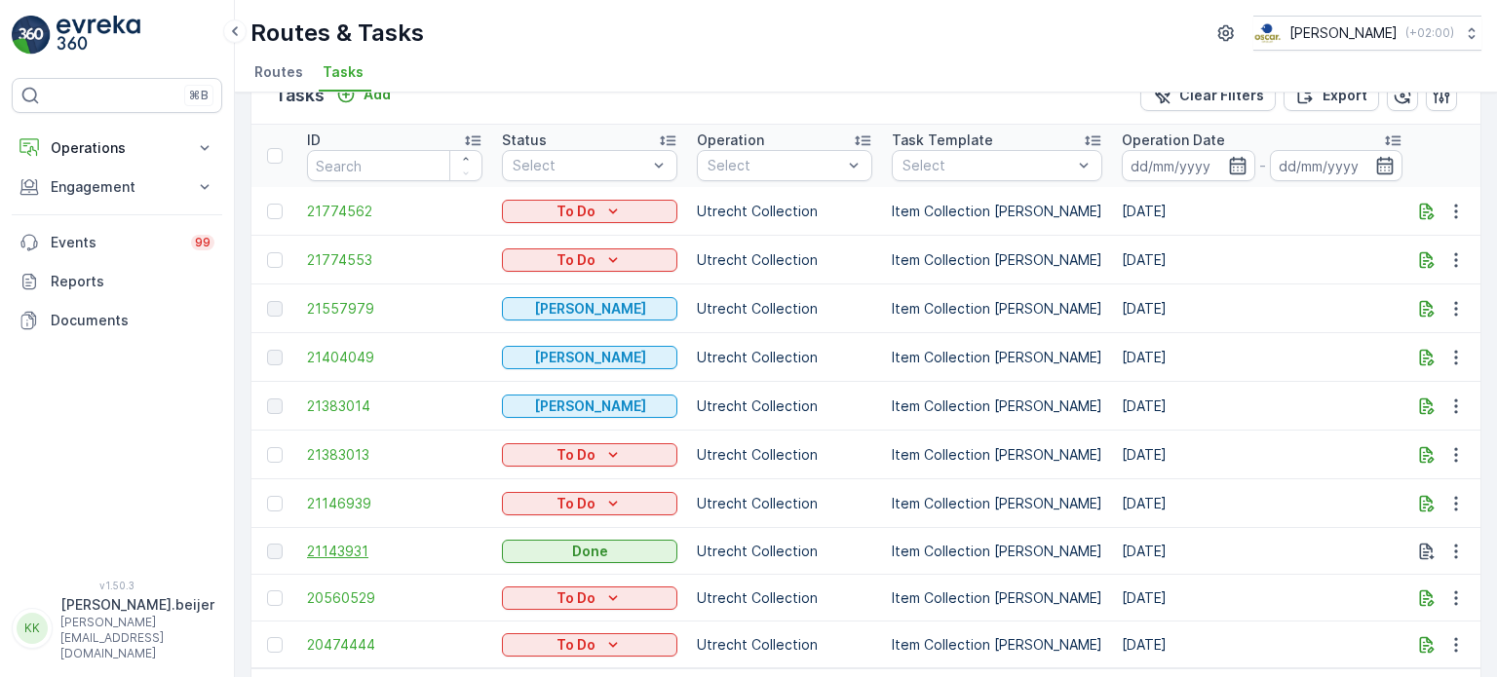
click at [339, 549] on span "21143931" at bounding box center [394, 551] width 175 height 19
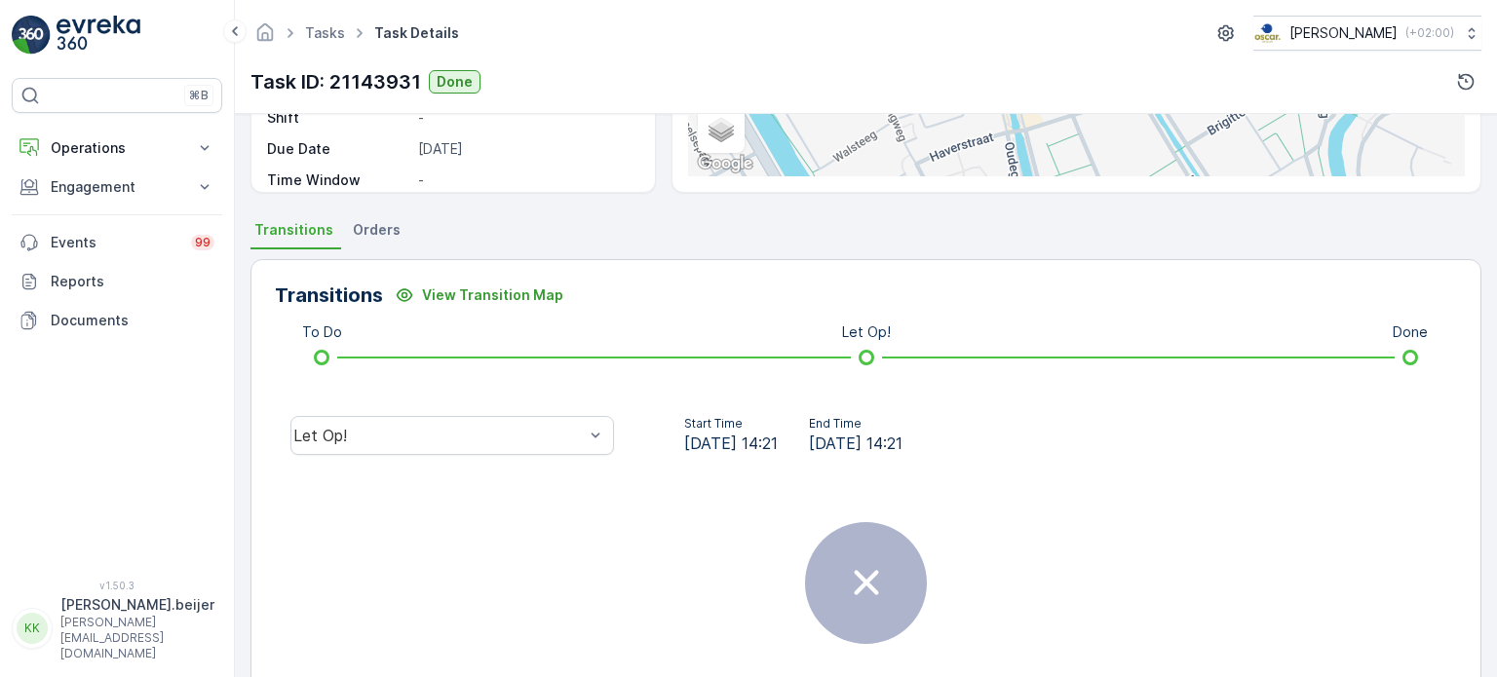
scroll to position [327, 0]
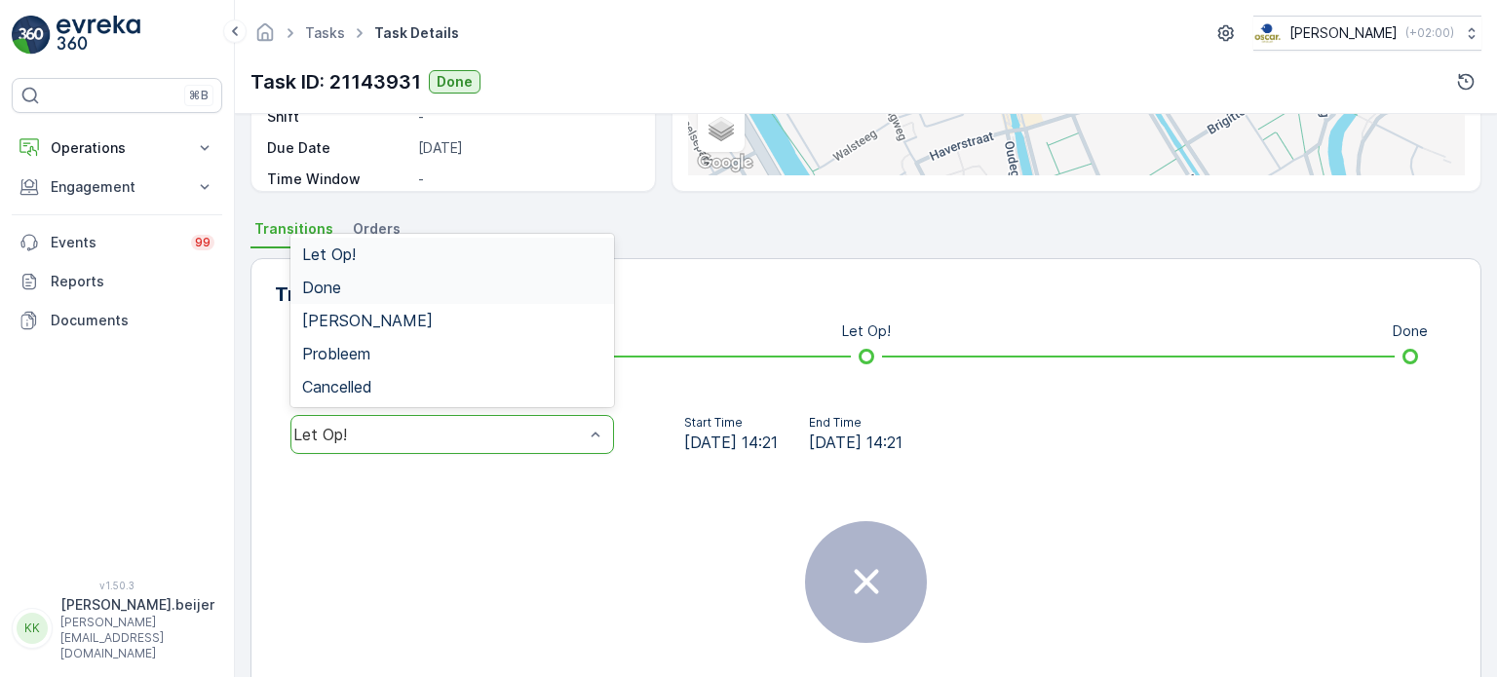
click at [341, 286] on div "Done" at bounding box center [452, 288] width 300 height 18
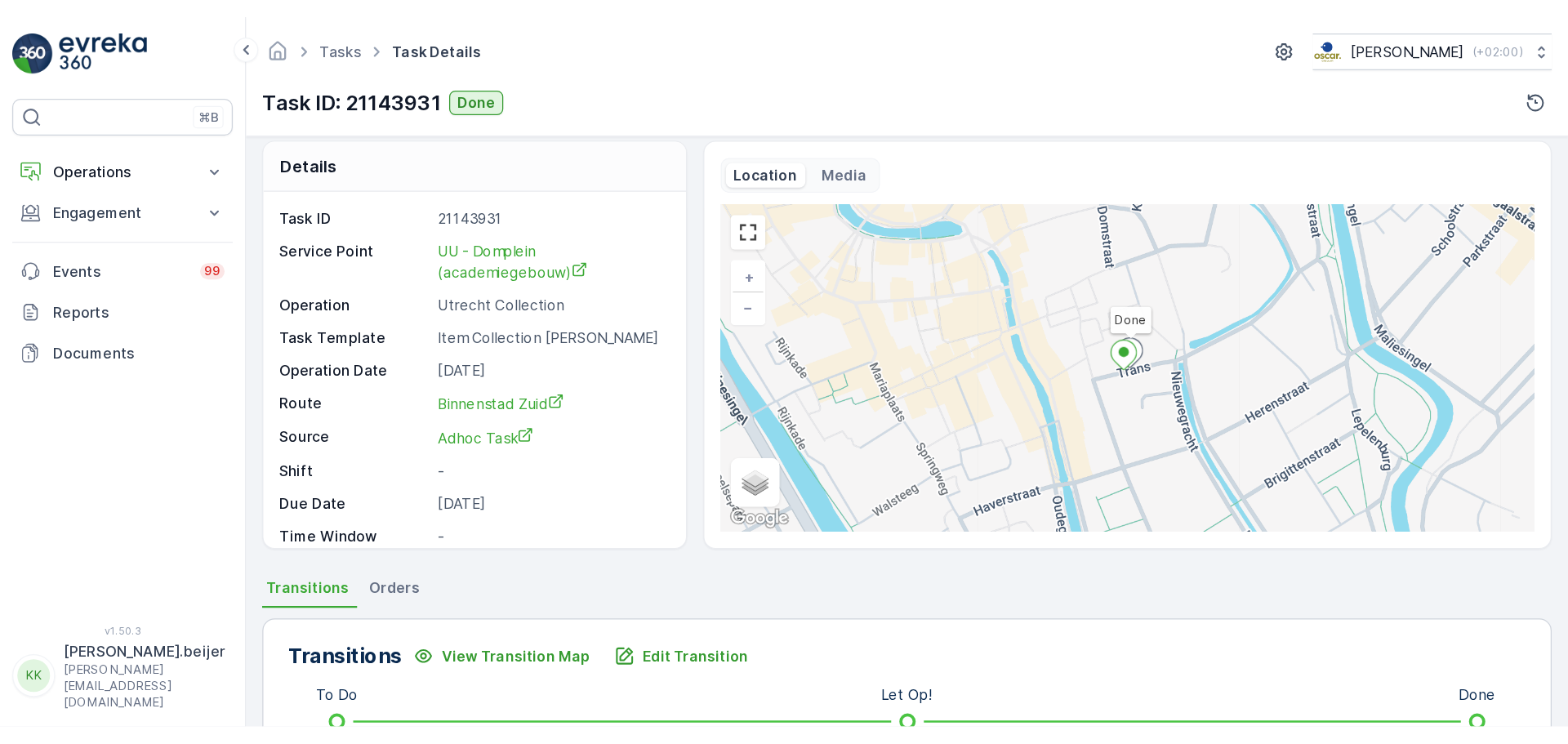
scroll to position [0, 0]
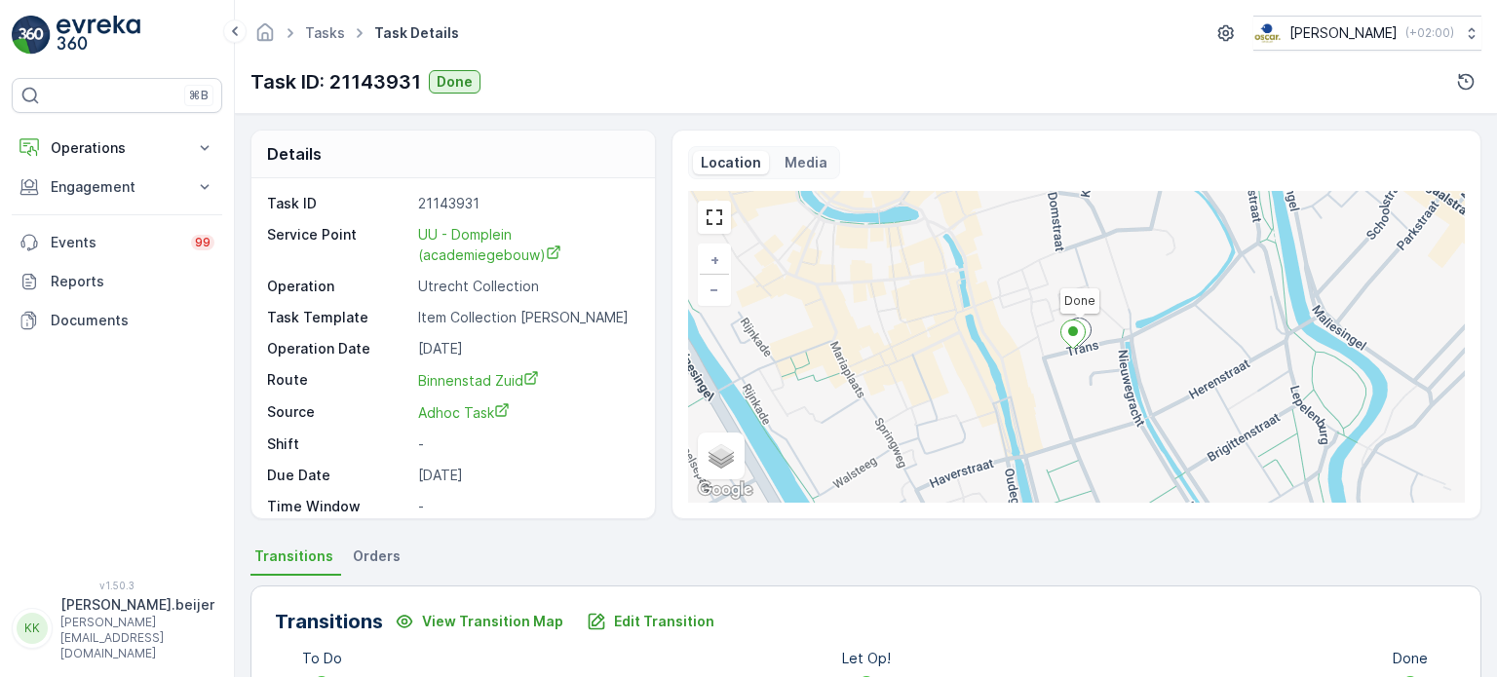
click at [705, 560] on ul "Transitions Orders" at bounding box center [865, 559] width 1231 height 33
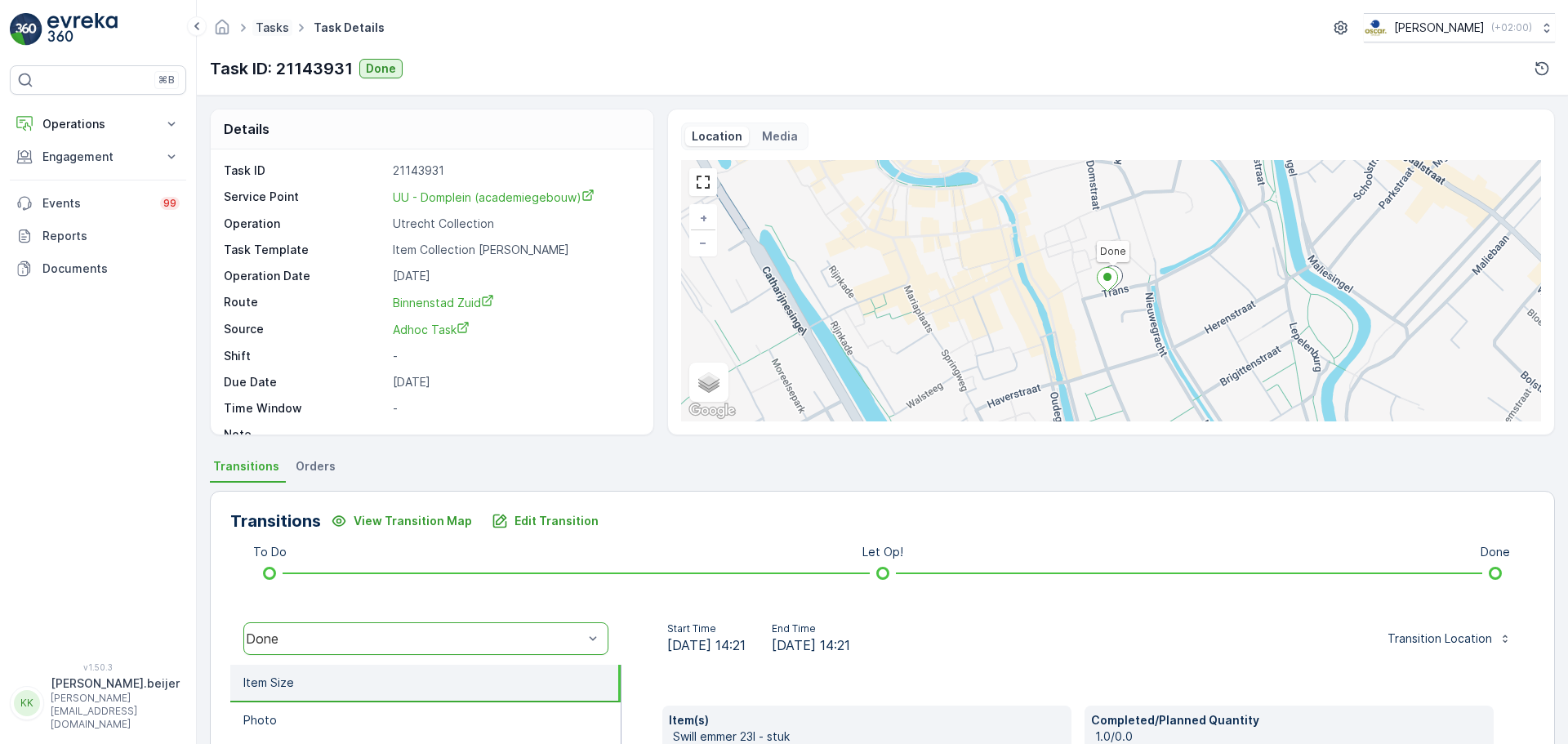
click at [270, 27] on link "Tasks" at bounding box center [272, 27] width 34 height 14
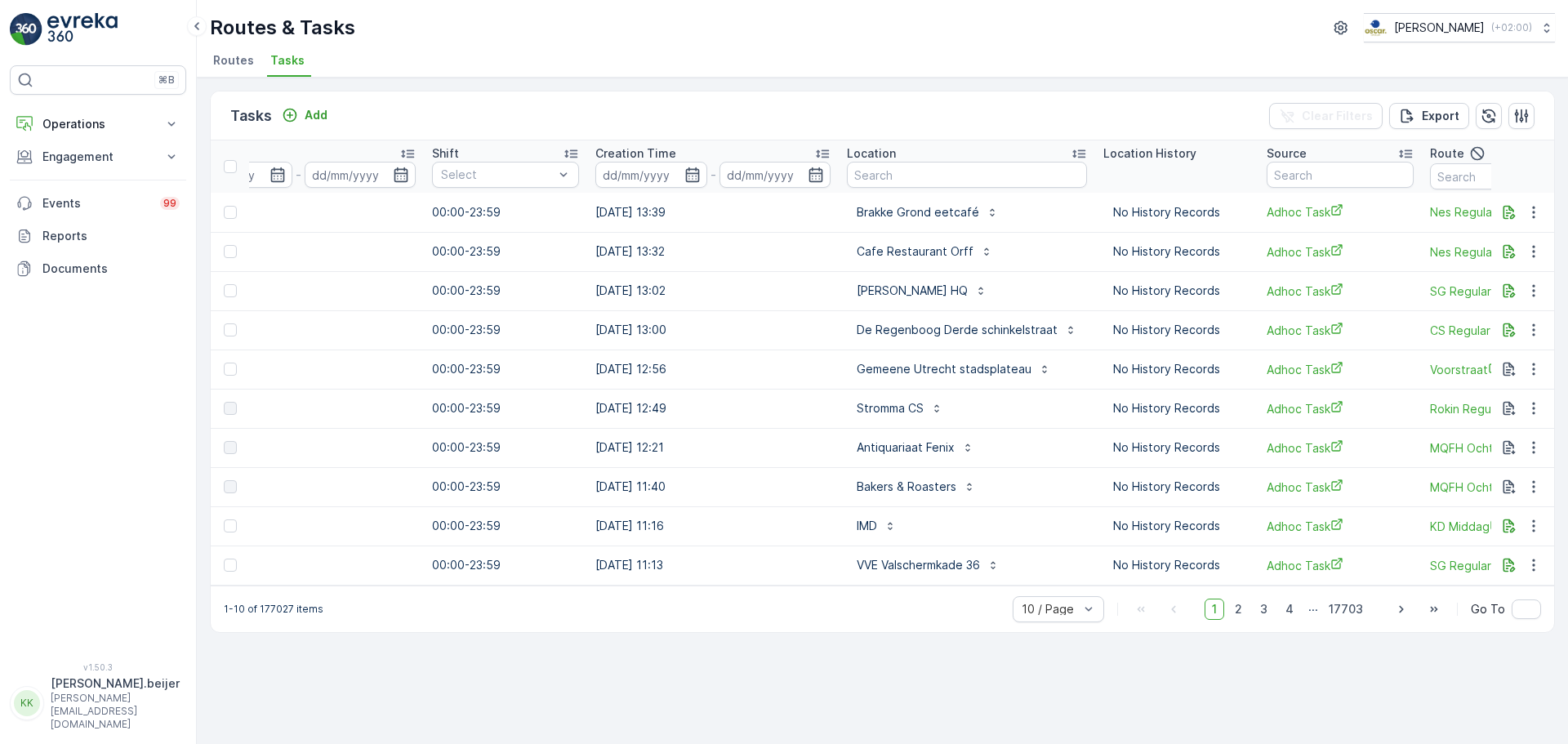
scroll to position [0, 1012]
click at [934, 177] on input "text" at bounding box center [966, 174] width 241 height 26
type input "deux"
